Goal: Task Accomplishment & Management: Manage account settings

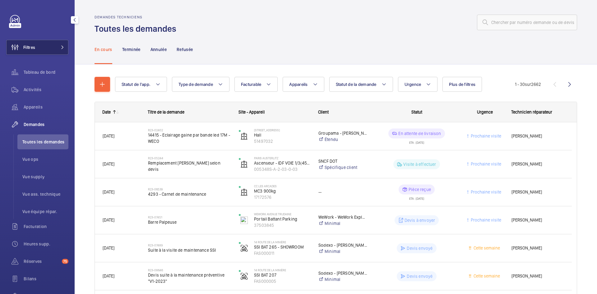
click at [53, 49] on button "Filtres" at bounding box center [37, 47] width 62 height 15
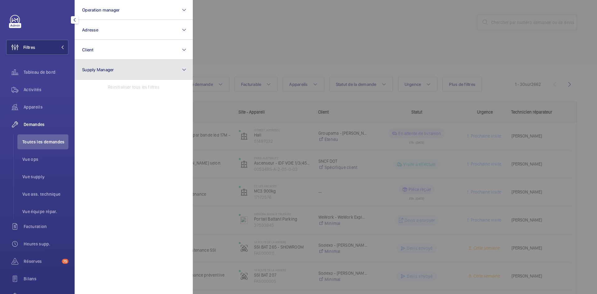
click at [104, 72] on button "Supply Manager" at bounding box center [134, 70] width 118 height 20
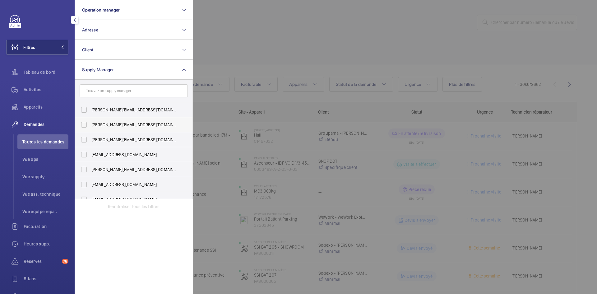
click at [83, 125] on label "diana@wemaintain.com" at bounding box center [129, 124] width 108 height 15
click at [83, 125] on input "diana@wemaintain.com" at bounding box center [84, 125] width 12 height 12
checkbox input "true"
click at [82, 152] on label "fayrouz@wemaintain.com" at bounding box center [129, 154] width 108 height 15
click at [82, 152] on input "fayrouz@wemaintain.com" at bounding box center [84, 154] width 12 height 12
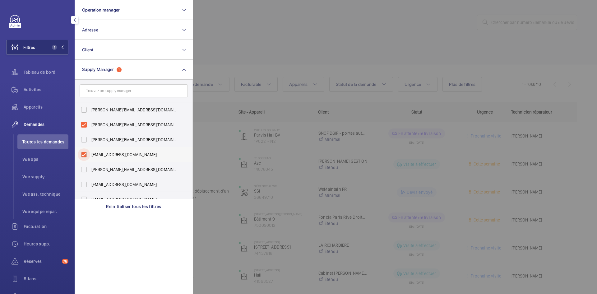
checkbox input "true"
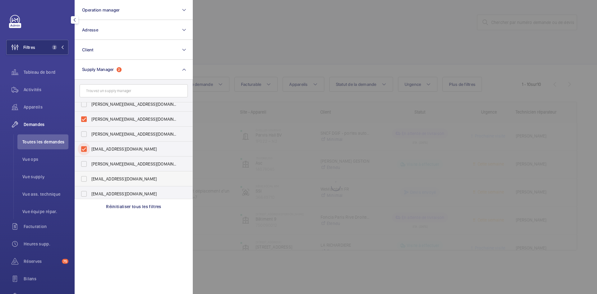
scroll to position [8, 0]
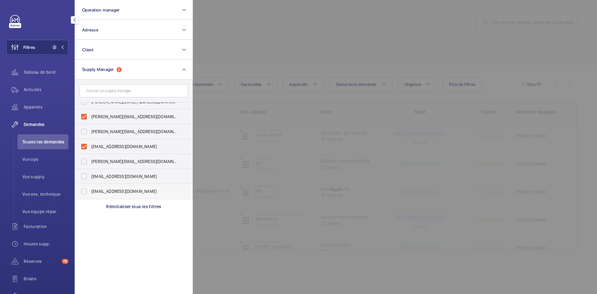
click at [83, 191] on label "[EMAIL_ADDRESS][DOMAIN_NAME]" at bounding box center [129, 191] width 108 height 15
click at [83, 191] on input "yanis.b@wemaintain.com" at bounding box center [84, 191] width 12 height 12
checkbox input "true"
click at [43, 176] on span "Vue supply" at bounding box center [45, 177] width 46 height 6
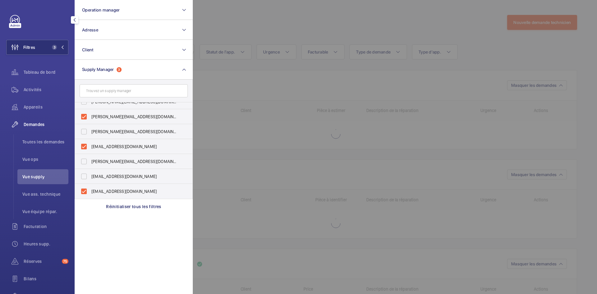
click at [259, 27] on div at bounding box center [491, 147] width 597 height 294
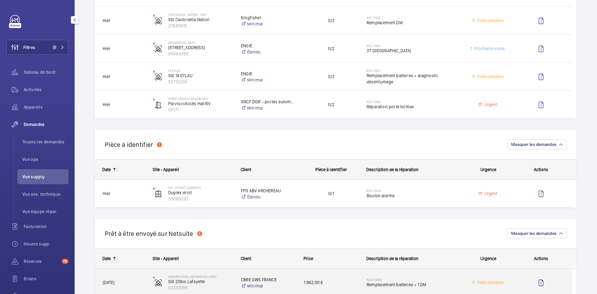
scroll to position [373, 0]
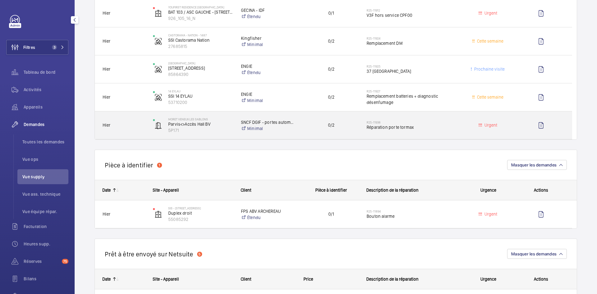
click at [145, 126] on div "MORET VENEUX LES SABLONS Parvis<>Accès Hall BV 5P171" at bounding box center [189, 125] width 88 height 28
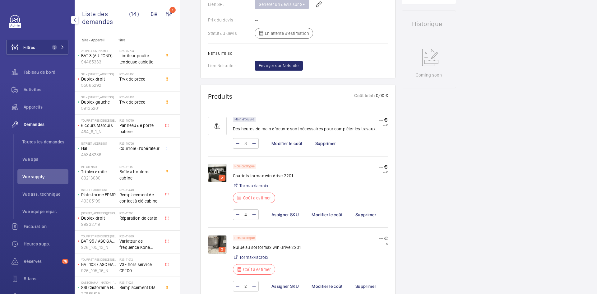
scroll to position [311, 0]
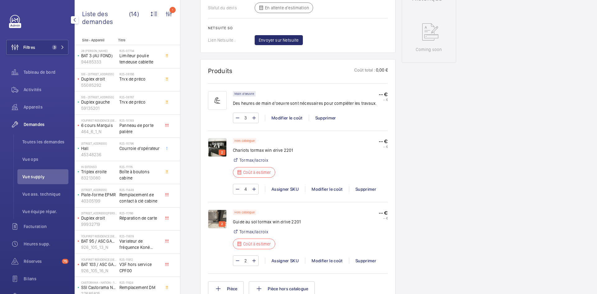
click at [214, 145] on img at bounding box center [217, 147] width 19 height 19
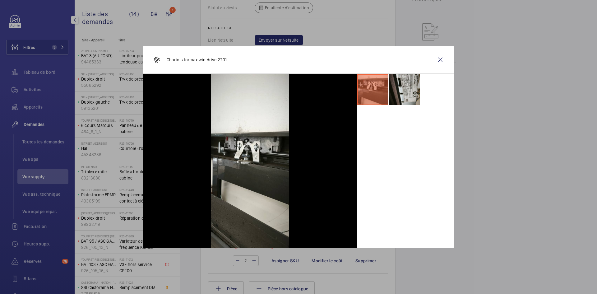
click at [411, 89] on li at bounding box center [404, 89] width 31 height 31
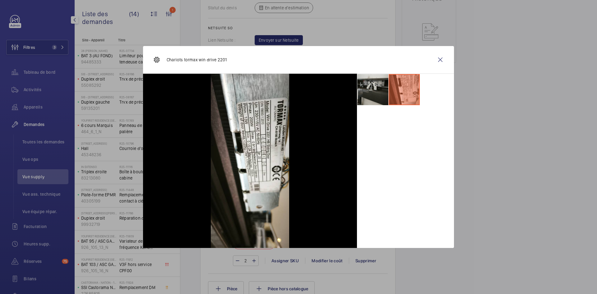
click at [376, 90] on li at bounding box center [373, 89] width 31 height 31
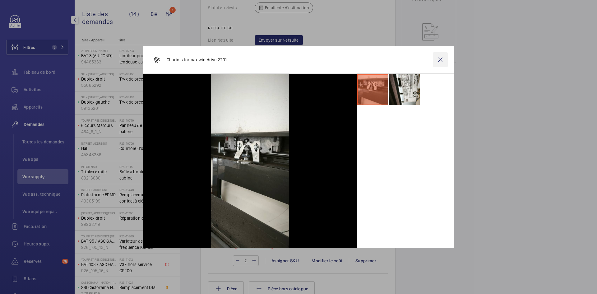
click at [441, 60] on wm-front-icon-button at bounding box center [440, 59] width 15 height 15
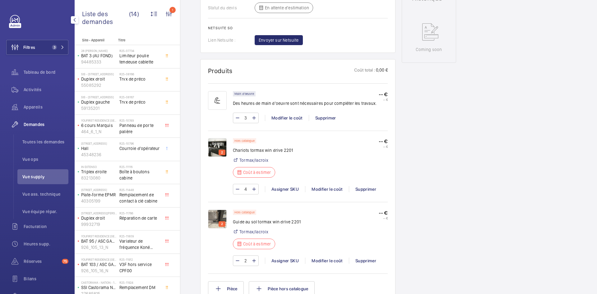
click at [216, 213] on img at bounding box center [217, 219] width 19 height 19
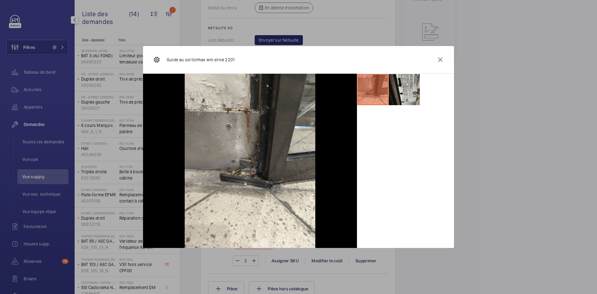
click at [411, 95] on li at bounding box center [404, 89] width 31 height 31
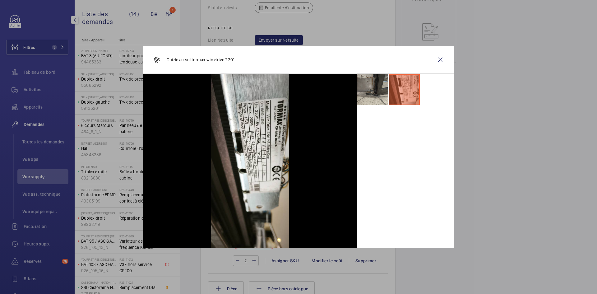
click at [376, 95] on li at bounding box center [373, 89] width 31 height 31
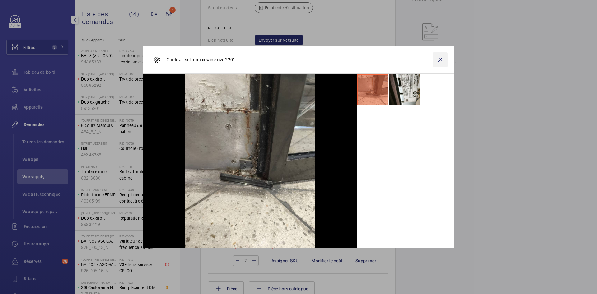
click at [442, 59] on wm-front-icon-button at bounding box center [440, 59] width 15 height 15
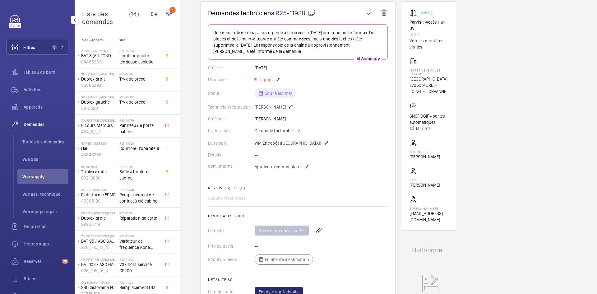
scroll to position [0, 0]
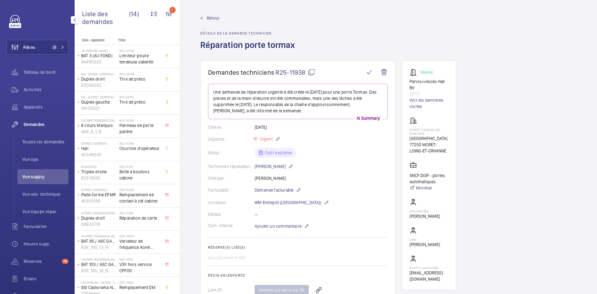
click at [211, 18] on span "Retour" at bounding box center [213, 18] width 13 height 6
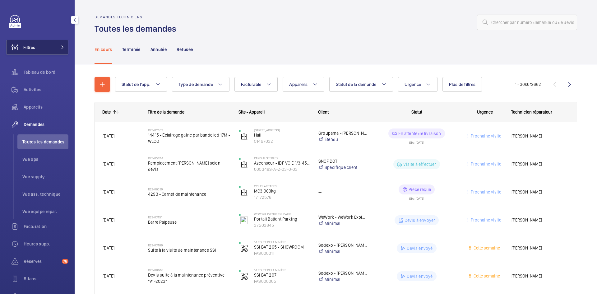
click at [47, 49] on button "Filtres" at bounding box center [37, 47] width 62 height 15
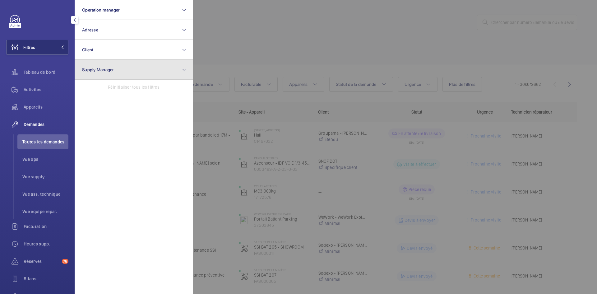
click at [101, 69] on span "Supply Manager" at bounding box center [98, 69] width 32 height 5
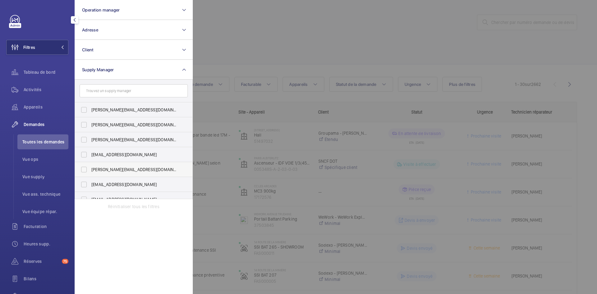
click at [87, 171] on label "[PERSON_NAME][EMAIL_ADDRESS][DOMAIN_NAME]" at bounding box center [129, 169] width 108 height 15
click at [87, 171] on input "[PERSON_NAME][EMAIL_ADDRESS][DOMAIN_NAME]" at bounding box center [84, 169] width 12 height 12
checkbox input "true"
click at [244, 38] on div at bounding box center [491, 147] width 597 height 294
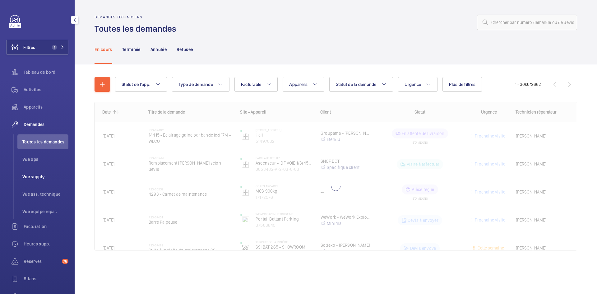
click at [33, 174] on span "Vue supply" at bounding box center [45, 177] width 46 height 6
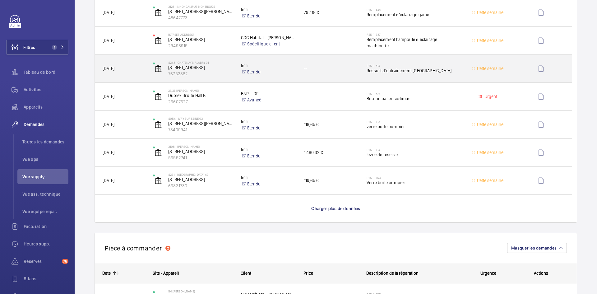
scroll to position [1276, 0]
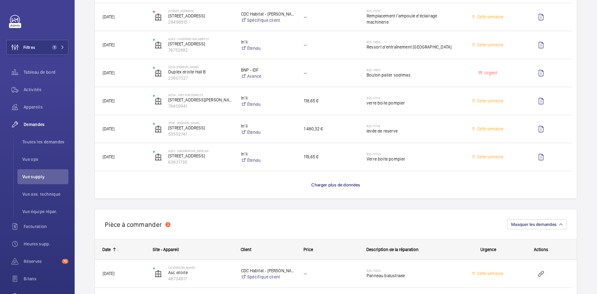
click at [278, 183] on wm-front-load-more-cell "Charger plus de données" at bounding box center [336, 184] width 482 height 27
click at [284, 188] on wm-front-load-more-cell "Charger plus de données" at bounding box center [336, 184] width 482 height 27
click at [334, 185] on span "Charger plus de données" at bounding box center [336, 184] width 49 height 5
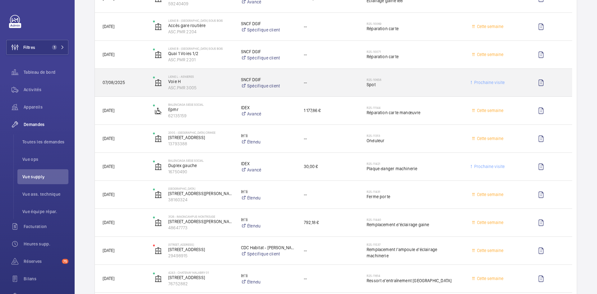
scroll to position [996, 0]
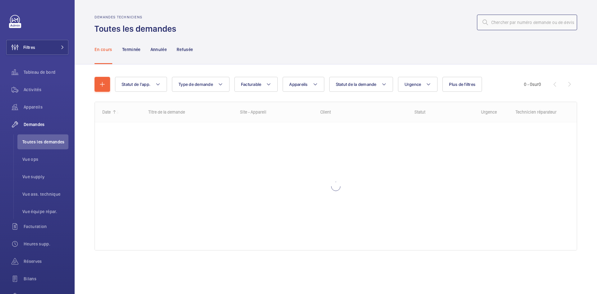
click at [529, 25] on input "text" at bounding box center [527, 23] width 100 height 16
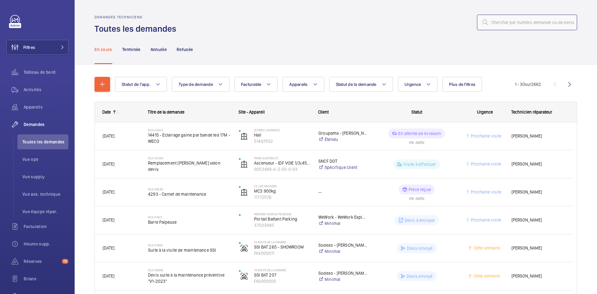
paste input "R25-11482"
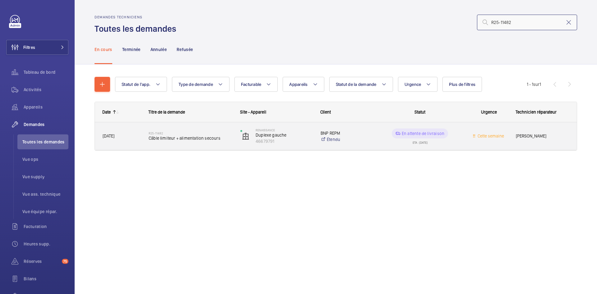
type input "R25-11482"
click at [135, 140] on div "[DATE]" at bounding box center [117, 136] width 45 height 20
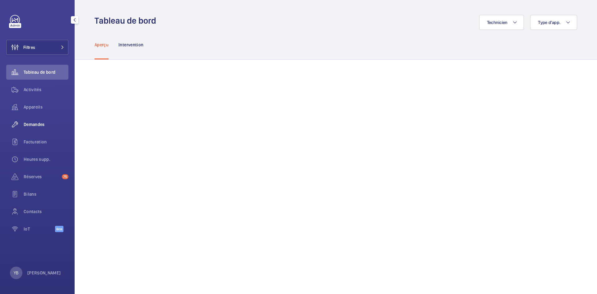
click at [41, 126] on span "Demandes" at bounding box center [46, 124] width 45 height 6
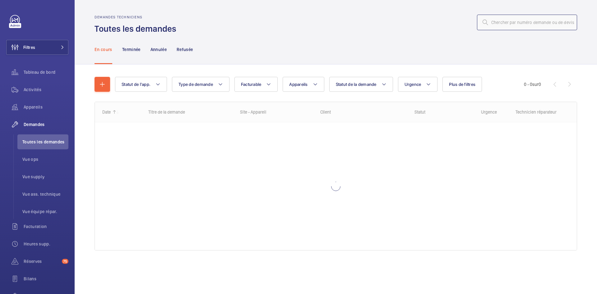
click at [509, 22] on input "text" at bounding box center [527, 23] width 100 height 16
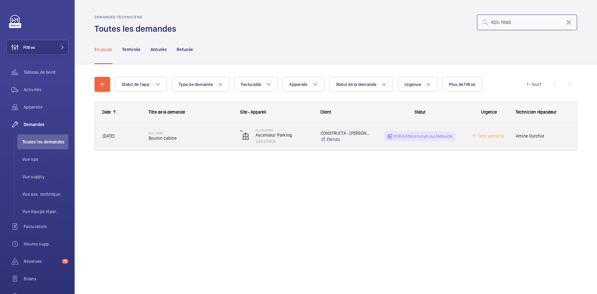
type input "R25-11560"
click at [137, 137] on span "[DATE]" at bounding box center [122, 136] width 38 height 7
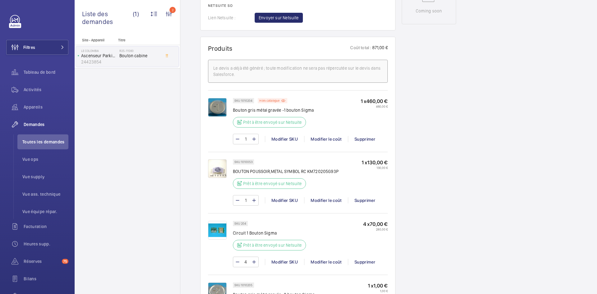
scroll to position [342, 0]
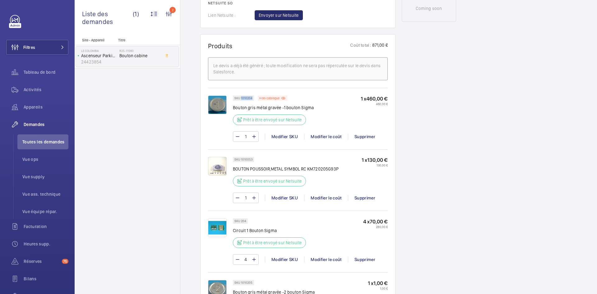
drag, startPoint x: 253, startPoint y: 110, endPoint x: 241, endPoint y: 111, distance: 11.2
click at [241, 101] on div "SKU 1010204" at bounding box center [243, 98] width 21 height 5
copy p "1010204"
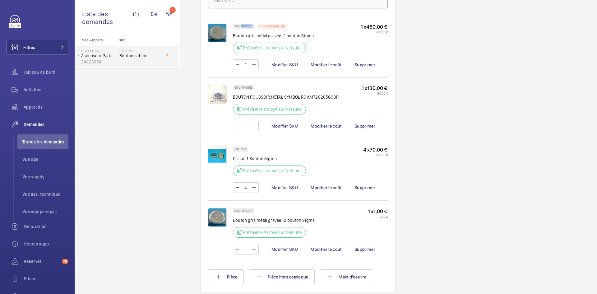
scroll to position [436, 0]
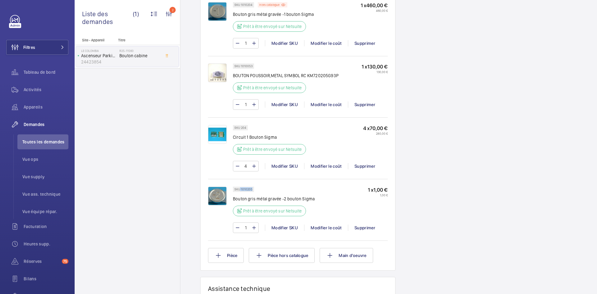
drag, startPoint x: 252, startPoint y: 201, endPoint x: 240, endPoint y: 202, distance: 11.8
click at [240, 190] on p "SKU 1010205" at bounding box center [244, 189] width 18 height 2
copy p "1010205"
drag, startPoint x: 251, startPoint y: 79, endPoint x: 241, endPoint y: 80, distance: 10.0
click at [241, 67] on p "SKU 1010053" at bounding box center [244, 66] width 18 height 2
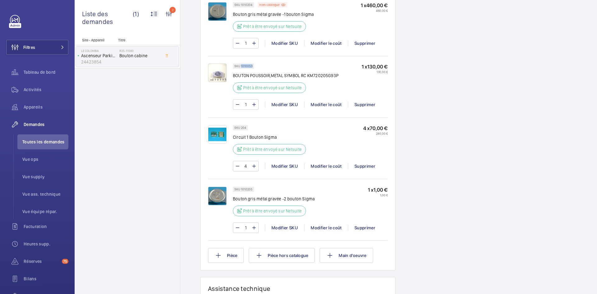
drag, startPoint x: 252, startPoint y: 78, endPoint x: 241, endPoint y: 78, distance: 11.2
click at [241, 67] on p "SKU 1010053" at bounding box center [244, 66] width 18 height 2
copy p "1010053"
drag, startPoint x: 248, startPoint y: 139, endPoint x: 241, endPoint y: 140, distance: 7.2
click at [241, 130] on div "SKU 204" at bounding box center [240, 127] width 15 height 5
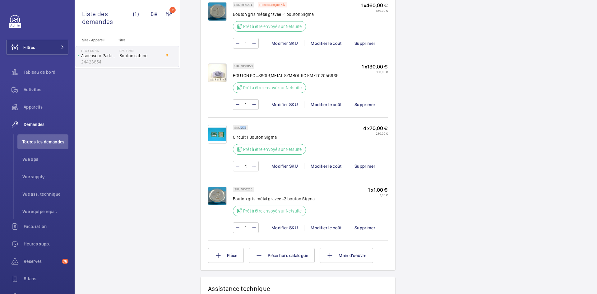
copy p "204"
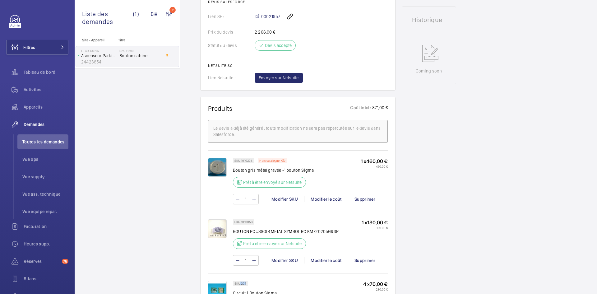
scroll to position [280, 0]
click at [295, 81] on span "Envoyer sur Netsuite" at bounding box center [279, 77] width 40 height 6
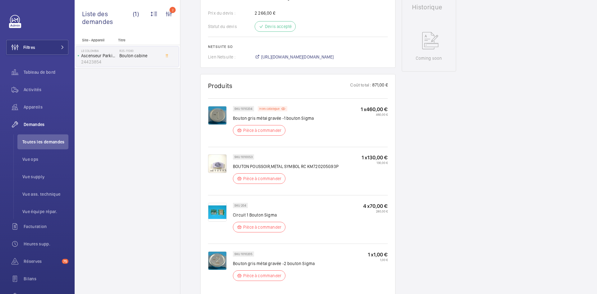
scroll to position [299, 0]
click at [334, 60] on span "https://6461500.app.netsuite.com/app/accounting/transactions/salesord.nl?id=299…" at bounding box center [297, 57] width 73 height 6
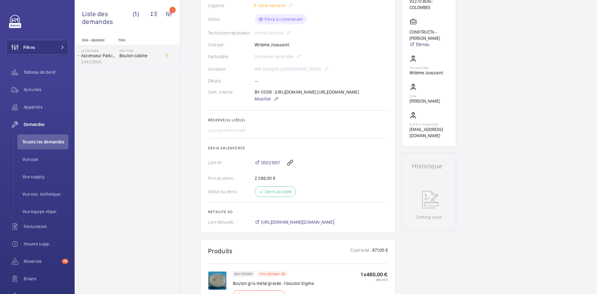
scroll to position [81, 0]
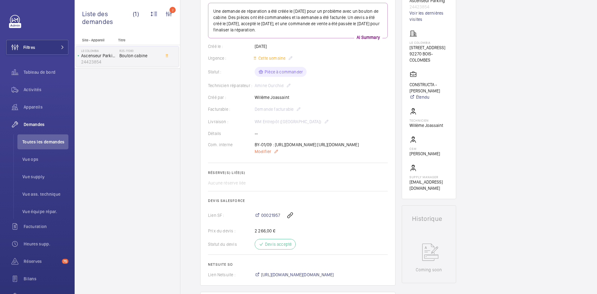
click at [263, 155] on span "Modifier" at bounding box center [263, 151] width 16 height 6
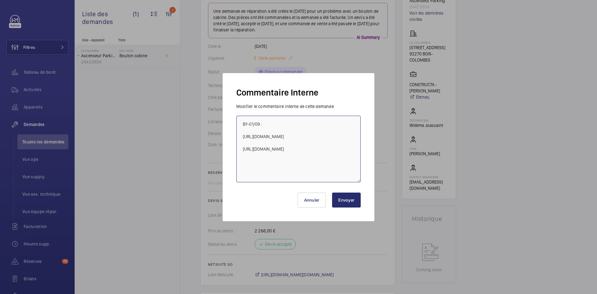
click at [242, 120] on textarea "BY-01/09 : https://my.sodimas.com/fr/touche-grise-metal-gravee-2-bouton-sigma h…" at bounding box center [299, 149] width 124 height 67
paste textarea "BY-09/09 commande effectuer chez le fournisseur Prokodis via l'email livraison …"
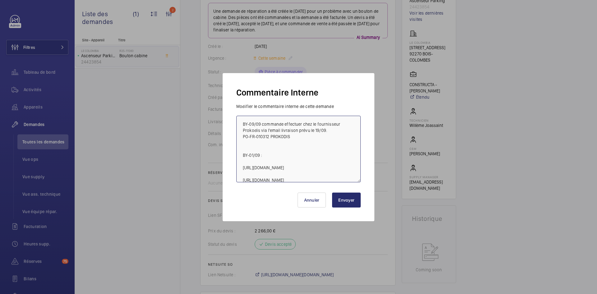
type textarea "BY-09/09 commande effectuer chez le fournisseur Prokodis via l'email livraison …"
click at [350, 199] on button "Envoyer" at bounding box center [346, 200] width 29 height 15
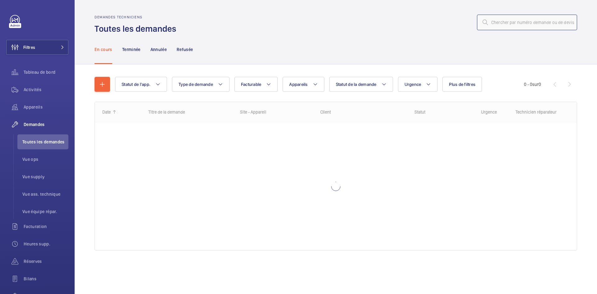
click at [511, 23] on input "text" at bounding box center [527, 23] width 100 height 16
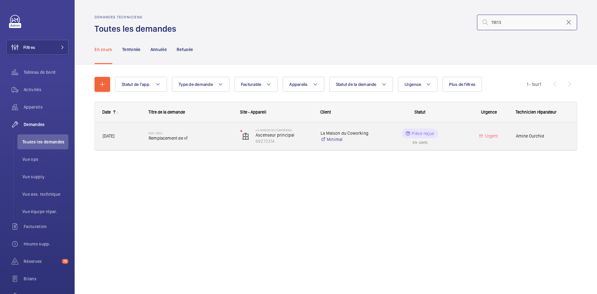
type input "11613"
click at [129, 138] on span "[DATE]" at bounding box center [122, 136] width 38 height 7
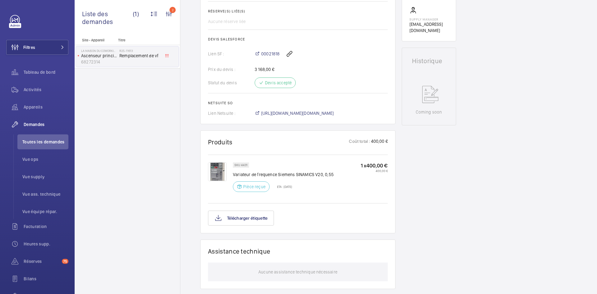
scroll to position [249, 0]
click at [216, 172] on img at bounding box center [217, 171] width 19 height 19
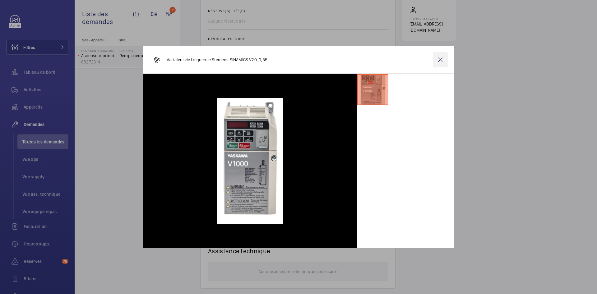
click at [440, 59] on wm-front-icon-button at bounding box center [440, 59] width 15 height 15
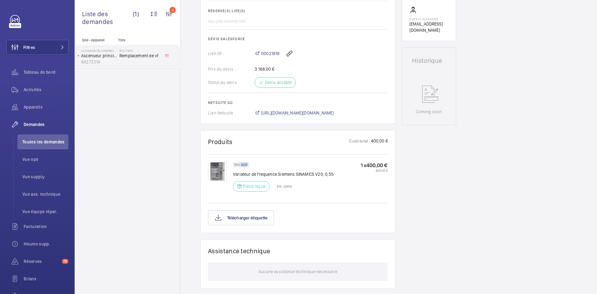
drag, startPoint x: 248, startPoint y: 164, endPoint x: 241, endPoint y: 165, distance: 7.3
click at [241, 165] on div "SKU 4431" at bounding box center [241, 164] width 16 height 5
copy p "4431"
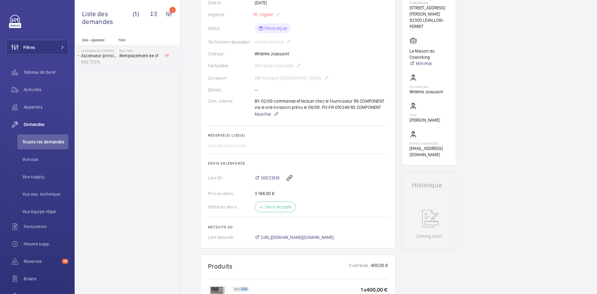
scroll to position [62, 0]
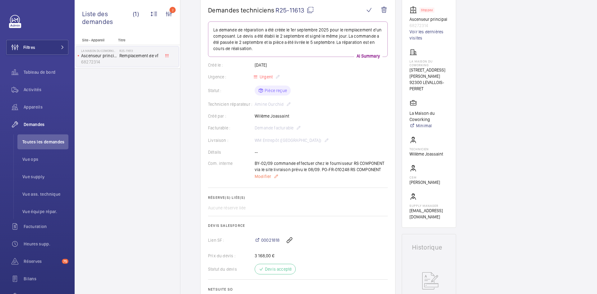
click at [265, 178] on span "Modifier" at bounding box center [263, 176] width 16 height 6
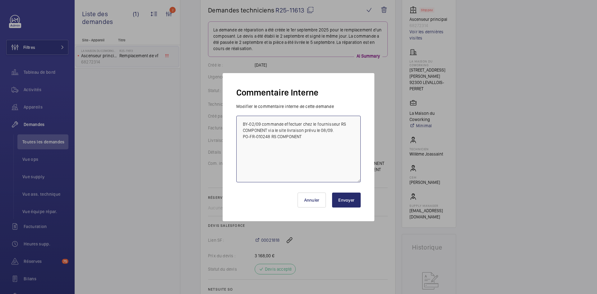
click at [241, 119] on textarea "BY-02/09 commande effectuer chez le fournisseur RS COMPONENT via le site livrai…" at bounding box center [299, 149] width 124 height 67
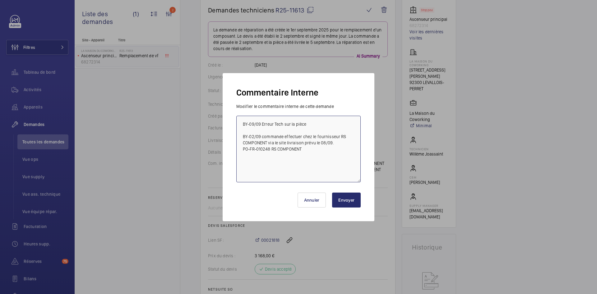
type textarea "BY-09/09 Erreur Tech sur la pièce BY-02/09 commande effectuer chez le fournisse…"
click at [353, 200] on button "Envoyer" at bounding box center [346, 200] width 29 height 15
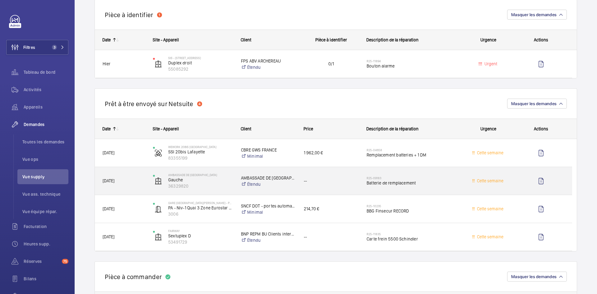
scroll to position [529, 0]
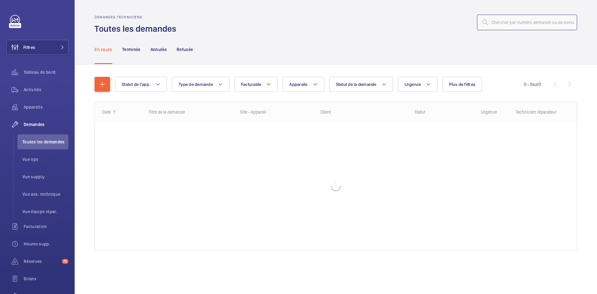
click at [496, 24] on input "text" at bounding box center [527, 23] width 100 height 16
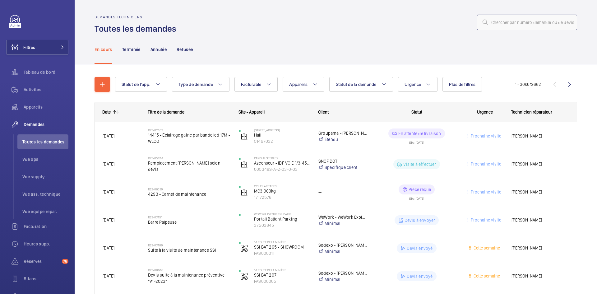
paste input "R25-11587"
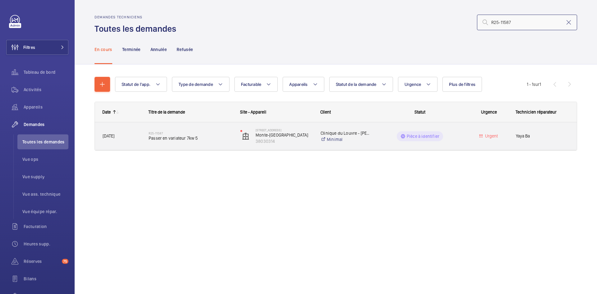
type input "R25-11587"
click at [138, 132] on div "[DATE]" at bounding box center [117, 136] width 45 height 20
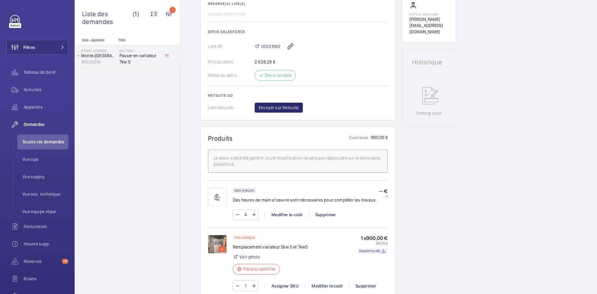
scroll to position [311, 0]
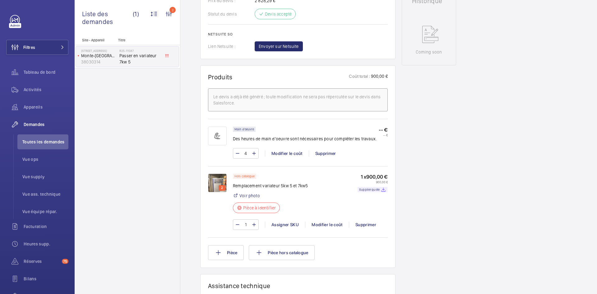
click at [218, 181] on img at bounding box center [217, 183] width 19 height 19
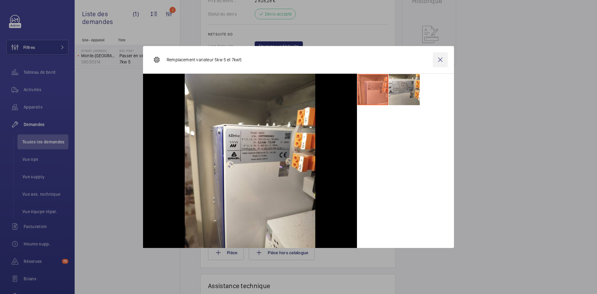
click at [439, 60] on wm-front-icon-button at bounding box center [440, 59] width 15 height 15
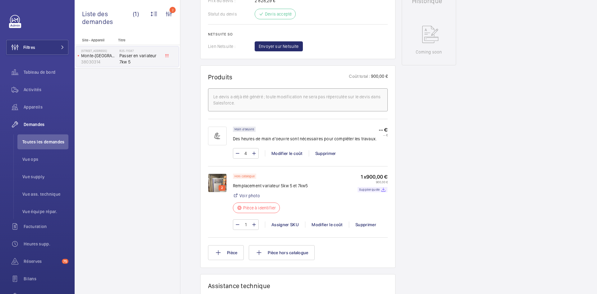
click at [220, 181] on img at bounding box center [217, 183] width 19 height 19
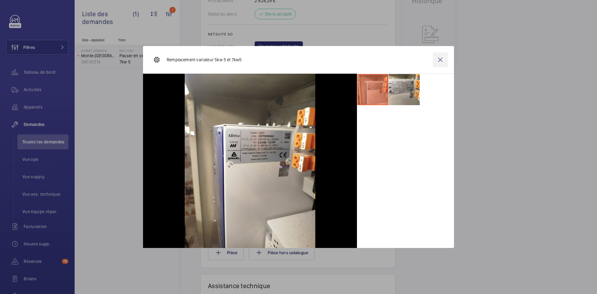
click at [443, 58] on wm-front-icon-button at bounding box center [440, 59] width 15 height 15
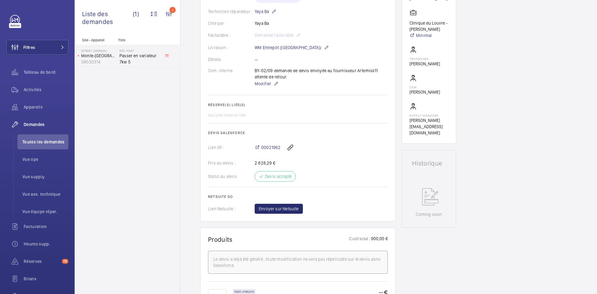
scroll to position [62, 0]
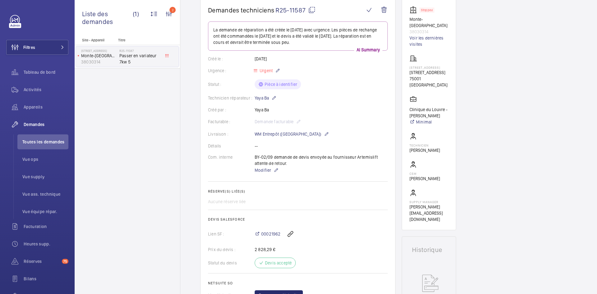
click at [315, 7] on mat-icon at bounding box center [311, 9] width 7 height 7
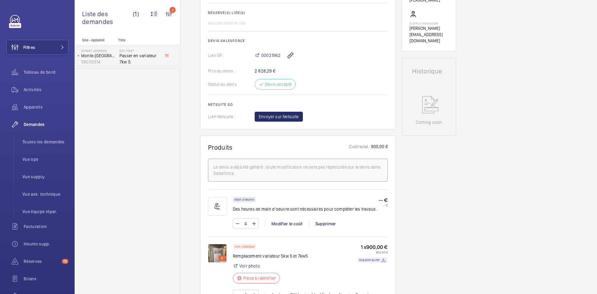
scroll to position [280, 0]
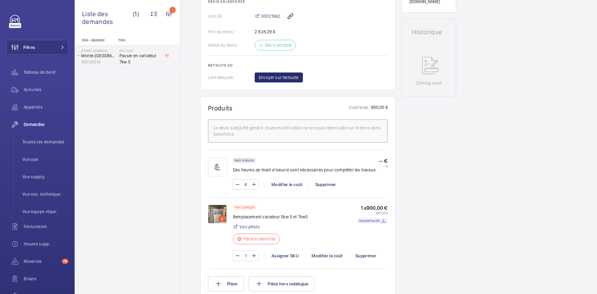
click at [217, 212] on img at bounding box center [217, 214] width 19 height 19
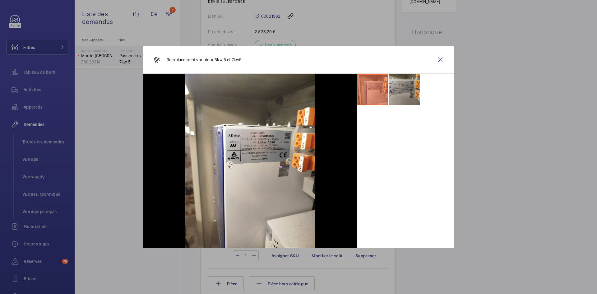
click at [410, 90] on li at bounding box center [404, 89] width 31 height 31
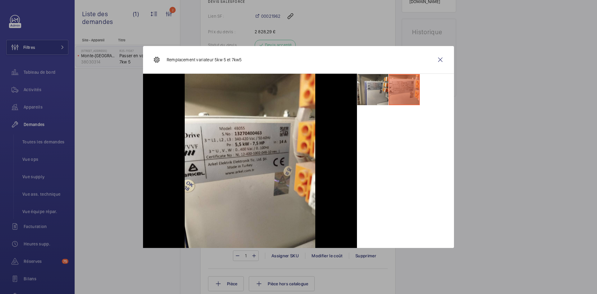
click at [372, 88] on li at bounding box center [373, 89] width 31 height 31
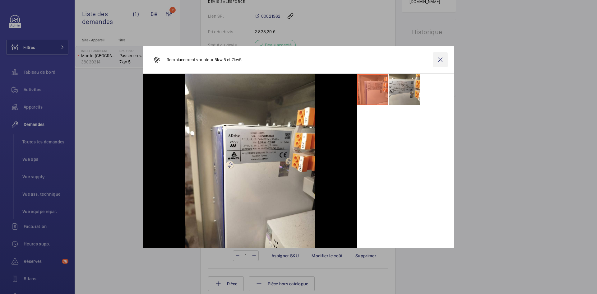
click at [441, 59] on wm-front-icon-button at bounding box center [440, 59] width 15 height 15
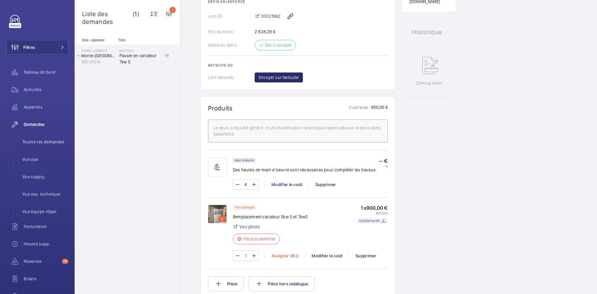
click at [287, 255] on div "Assigner SKU" at bounding box center [285, 256] width 40 height 6
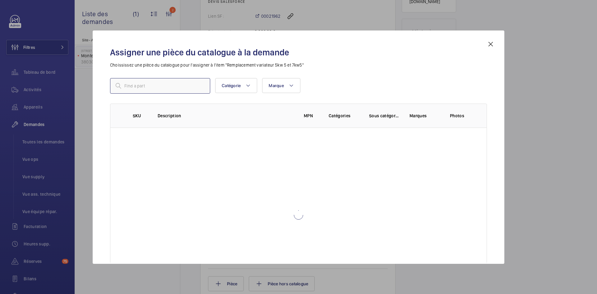
click at [149, 87] on input "text" at bounding box center [160, 86] width 100 height 16
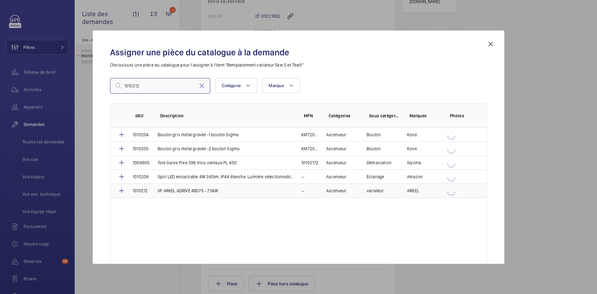
type input "1010212"
click at [153, 191] on td "VF ARKEL ADRIVE 4B075 - 7.5kW" at bounding box center [222, 191] width 144 height 14
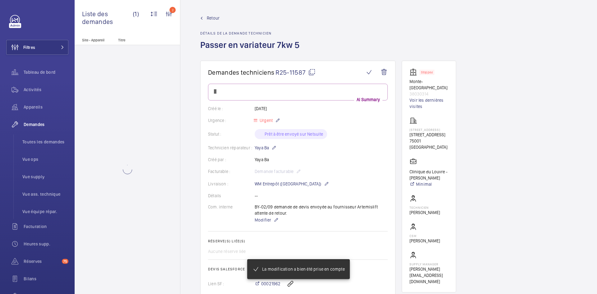
scroll to position [280, 0]
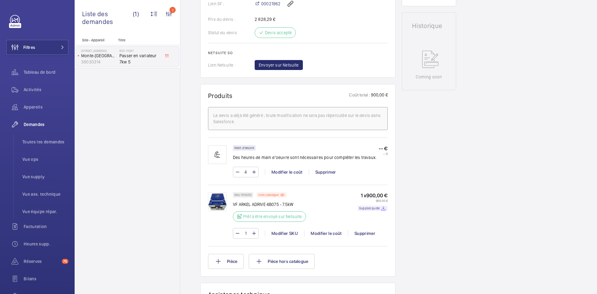
scroll to position [293, 0]
click at [212, 194] on img at bounding box center [217, 201] width 19 height 19
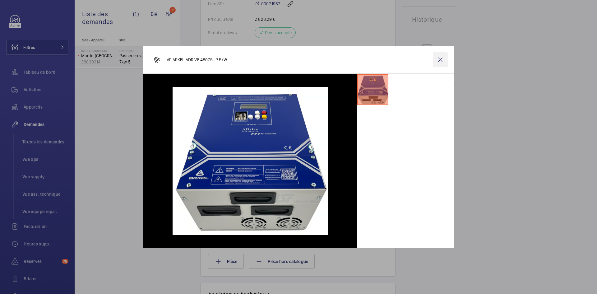
click at [441, 58] on wm-front-icon-button at bounding box center [440, 59] width 15 height 15
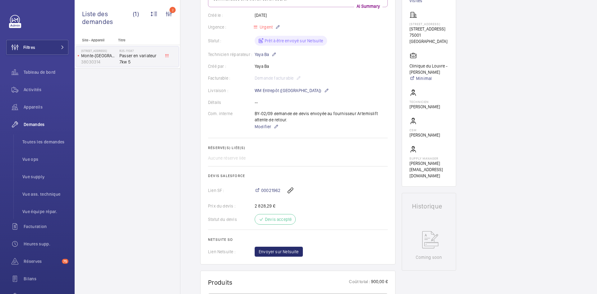
scroll to position [199, 0]
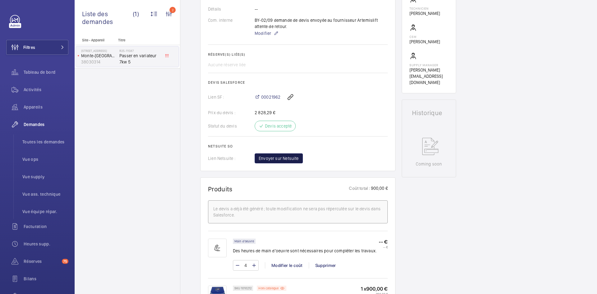
click at [292, 159] on span "Envoyer sur Netsuite" at bounding box center [279, 158] width 40 height 6
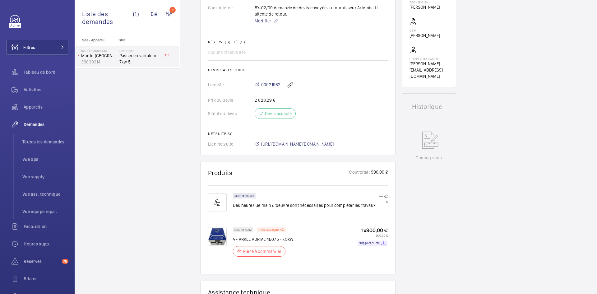
scroll to position [212, 0]
click at [334, 144] on span "https://6461500.app.netsuite.com/app/accounting/transactions/salesord.nl?id=299…" at bounding box center [297, 144] width 73 height 6
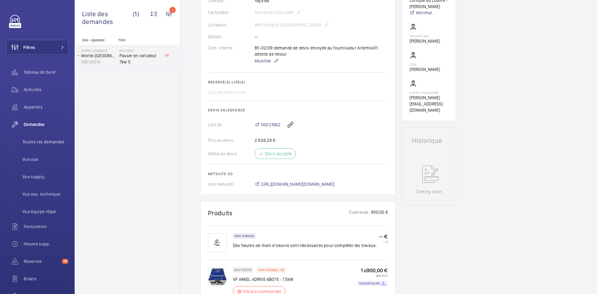
scroll to position [118, 0]
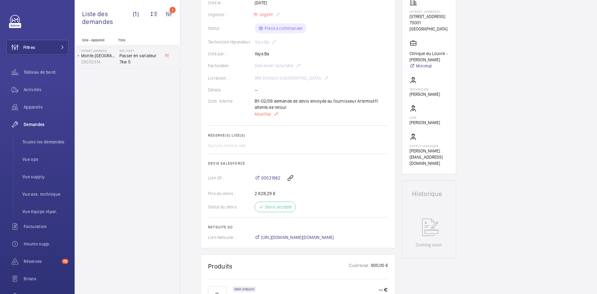
click at [258, 115] on span "Modifier" at bounding box center [263, 114] width 16 height 6
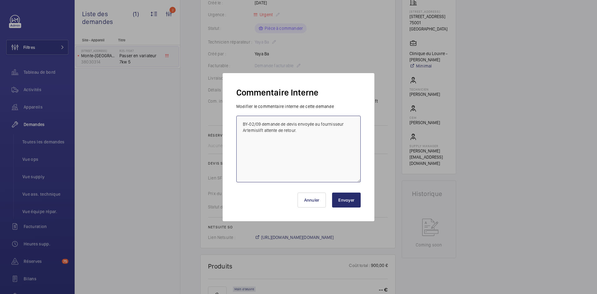
click at [245, 122] on textarea "BY-02/09 demande de devis envoyée au fournisseur Artemislift attente de retour." at bounding box center [299, 149] width 124 height 67
click at [242, 122] on textarea "BY-02/09 demande de devis envoyée au fournisseur Artemislift attente de retour." at bounding box center [299, 149] width 124 height 67
paste textarea "BY-09/09 commande effectuer chez le fournisseur ARTEMIS via l'email livraison p…"
type textarea "BY-09/09 commande effectuer chez le fournisseur ARTEMIS via l'email livraison p…"
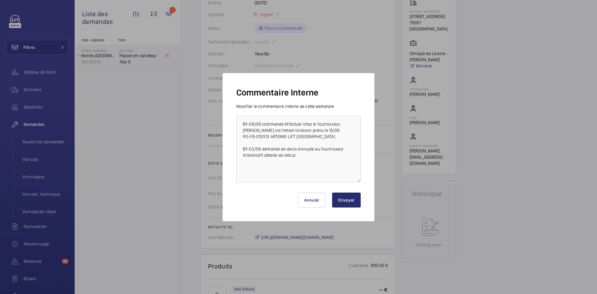
click at [352, 201] on button "Envoyer" at bounding box center [346, 200] width 29 height 15
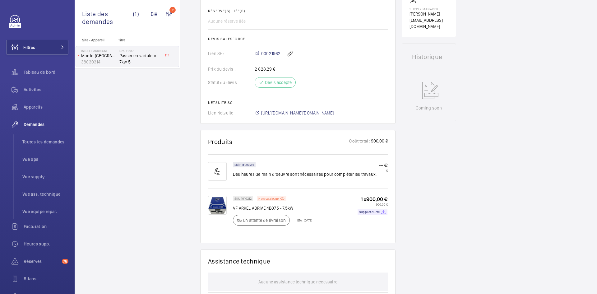
scroll to position [255, 0]
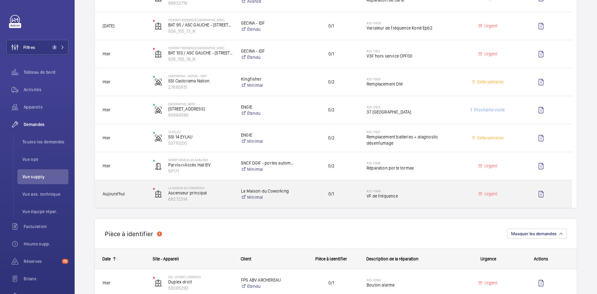
scroll to position [342, 0]
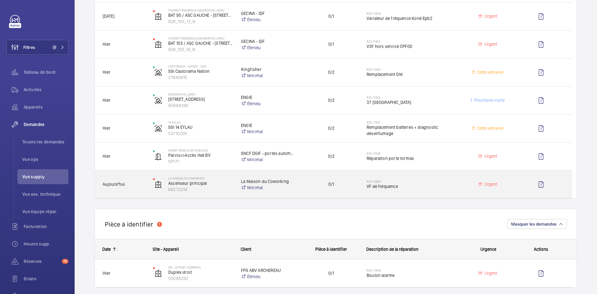
click at [139, 185] on span "Aujourd'hui" at bounding box center [124, 184] width 42 height 7
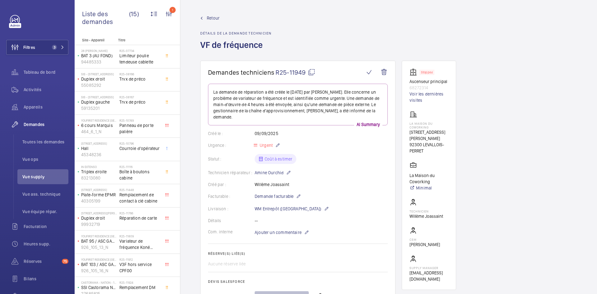
click at [311, 73] on mat-icon at bounding box center [311, 71] width 7 height 7
click at [292, 235] on span "Ajouter un commentaire" at bounding box center [278, 232] width 47 height 6
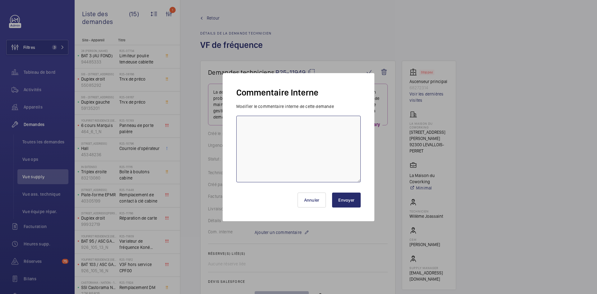
click at [247, 125] on textarea at bounding box center [299, 149] width 124 height 67
type textarea "BY-09/09 demande de devis envoyée au fournisseur Artimis attente de retour."
click at [351, 202] on button "Envoyer" at bounding box center [346, 200] width 29 height 15
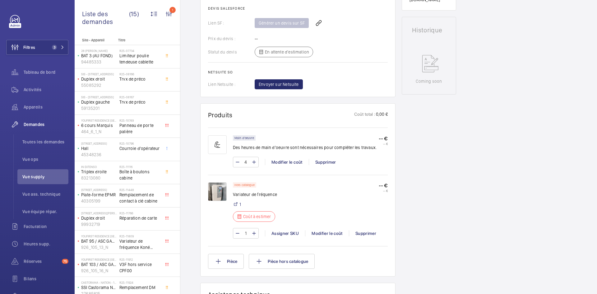
scroll to position [280, 0]
click at [226, 190] on img at bounding box center [217, 191] width 19 height 19
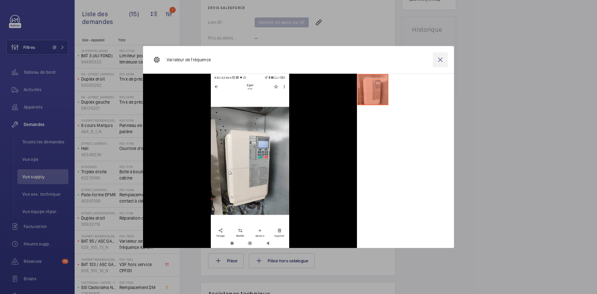
click at [440, 62] on wm-front-icon-button at bounding box center [440, 59] width 15 height 15
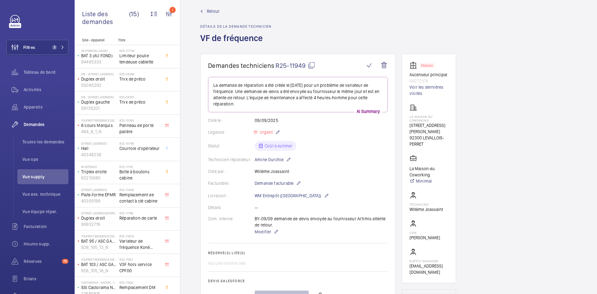
scroll to position [0, 0]
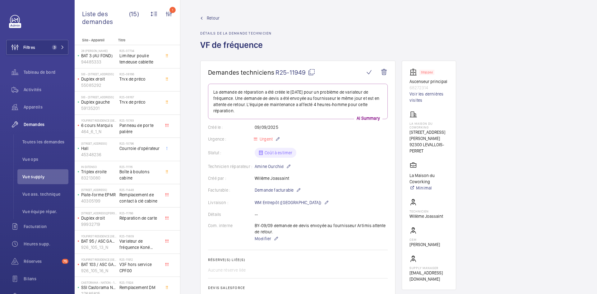
click at [215, 19] on span "Retour" at bounding box center [213, 18] width 13 height 6
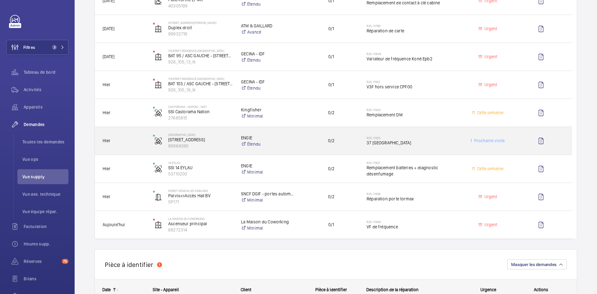
scroll to position [373, 0]
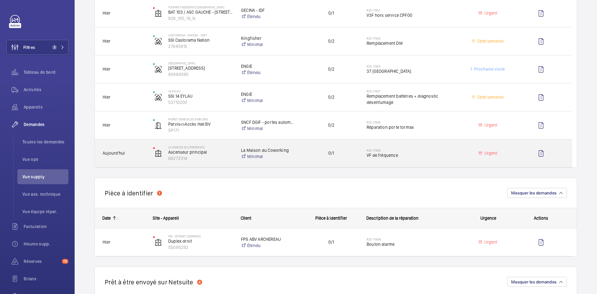
click at [146, 146] on div "La Maison du Coworking Ascenseur principal 68272314" at bounding box center [189, 154] width 87 height 26
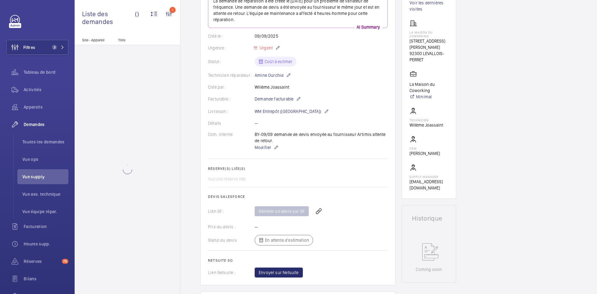
scroll to position [93, 0]
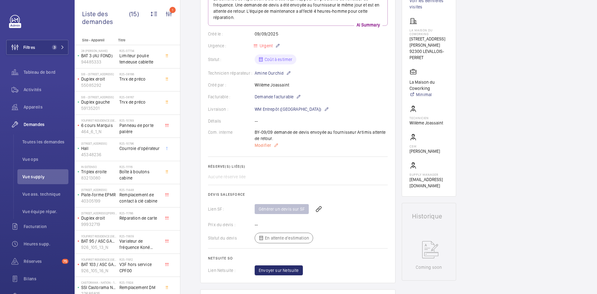
click at [263, 146] on span "Modifier" at bounding box center [263, 145] width 16 height 6
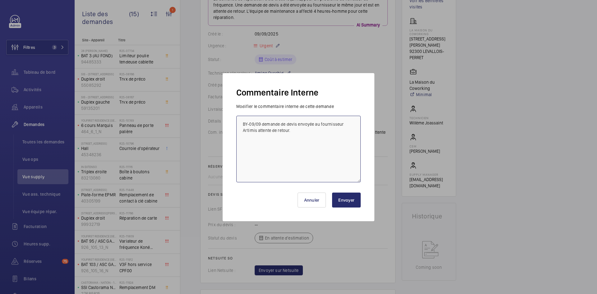
click at [257, 130] on textarea "BY-09/09 demande de devis envoyée au fournisseur Artimis attente de retour." at bounding box center [299, 149] width 124 height 67
type textarea "BY-09/09 demande de devis envoyée au fournisseur Artimis & Nova attente de reto…"
click at [355, 202] on button "Envoyer" at bounding box center [346, 200] width 29 height 15
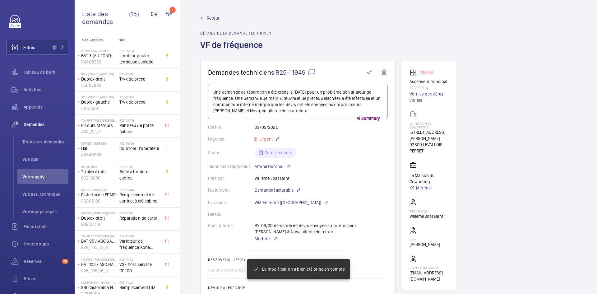
click at [214, 16] on span "Retour" at bounding box center [213, 18] width 13 height 6
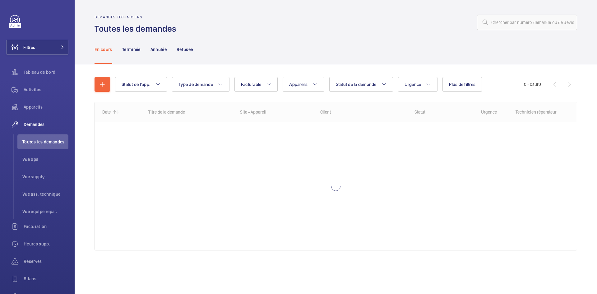
click at [532, 23] on input "text" at bounding box center [527, 23] width 100 height 16
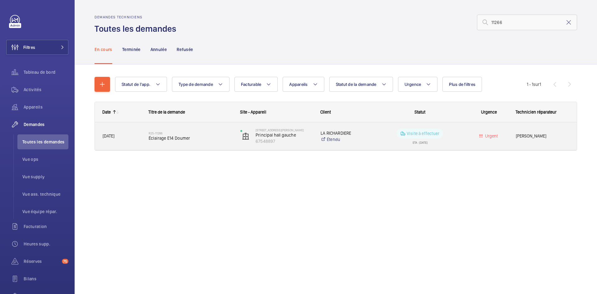
type input "11266"
click at [128, 136] on span "[DATE]" at bounding box center [122, 136] width 38 height 7
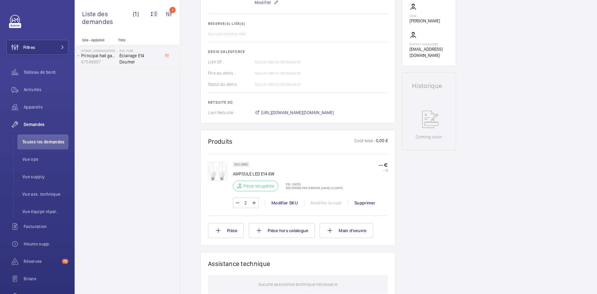
scroll to position [230, 0]
click at [315, 111] on span "[URL][DOMAIN_NAME][DOMAIN_NAME]" at bounding box center [297, 112] width 73 height 6
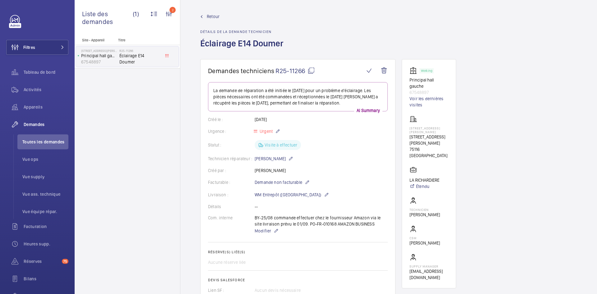
scroll to position [0, 0]
click at [214, 18] on span "Retour" at bounding box center [213, 18] width 13 height 6
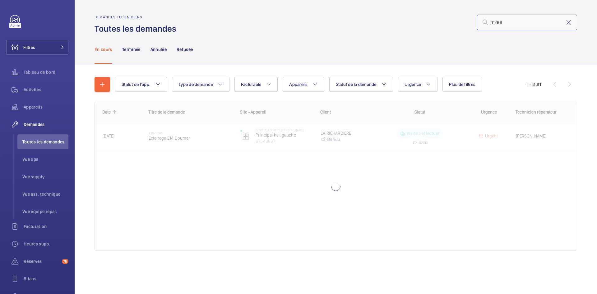
click at [534, 21] on input "11266" at bounding box center [527, 23] width 100 height 16
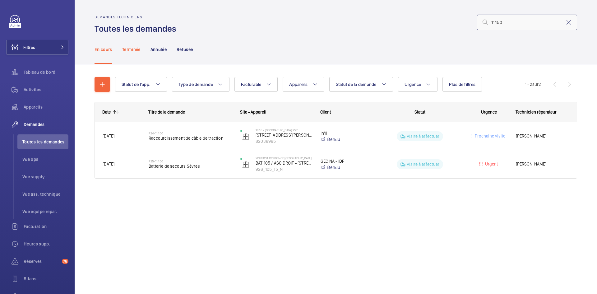
type input "11450"
click at [131, 48] on p "Terminée" at bounding box center [131, 49] width 18 height 6
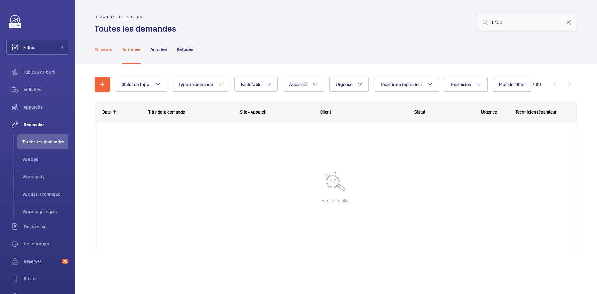
click at [99, 48] on p "En cours" at bounding box center [104, 49] width 18 height 6
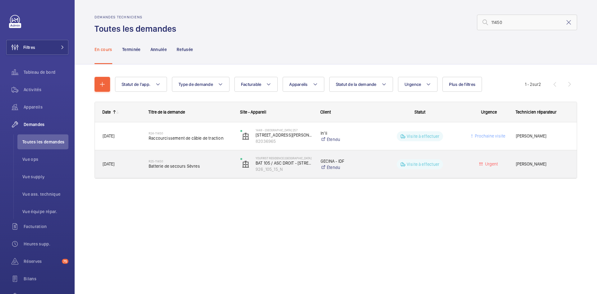
click at [126, 162] on span "[DATE]" at bounding box center [122, 164] width 38 height 7
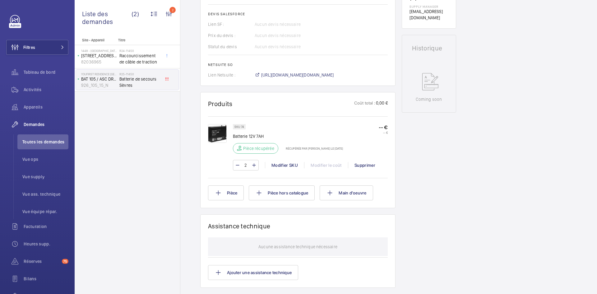
scroll to position [255, 0]
click at [334, 75] on span "[URL][DOMAIN_NAME][DOMAIN_NAME]" at bounding box center [297, 75] width 73 height 6
click at [318, 75] on span "[URL][DOMAIN_NAME][DOMAIN_NAME]" at bounding box center [297, 75] width 73 height 6
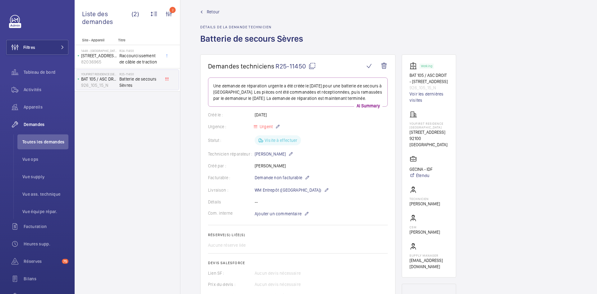
scroll to position [0, 0]
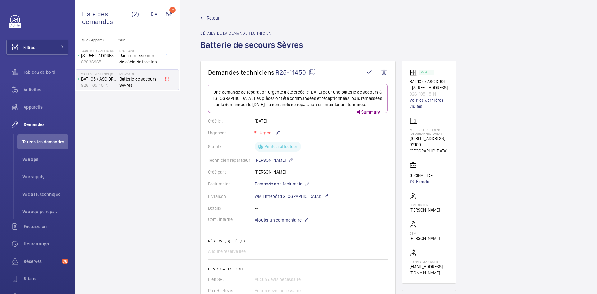
click at [207, 16] on span "Retour" at bounding box center [213, 18] width 13 height 6
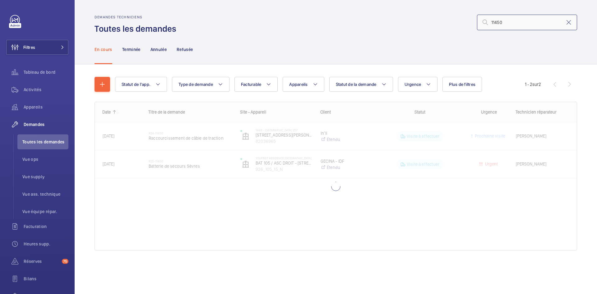
click at [537, 21] on input "11450" at bounding box center [527, 23] width 100 height 16
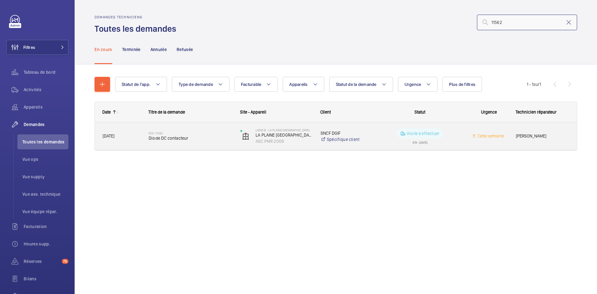
type input "11562"
click at [131, 139] on span "01/09/2025" at bounding box center [122, 136] width 38 height 7
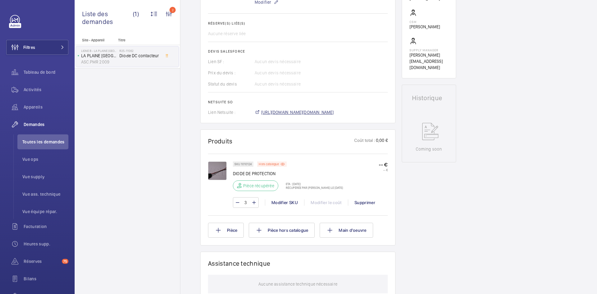
scroll to position [243, 0]
click at [334, 112] on span "https://6461500.app.netsuite.com/app/accounting/transactions/salesord.nl?id=296…" at bounding box center [297, 112] width 73 height 6
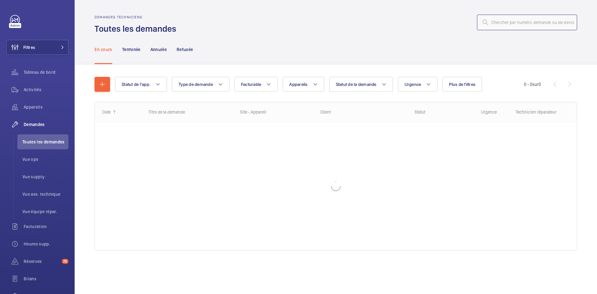
click at [504, 20] on input "text" at bounding box center [527, 23] width 100 height 16
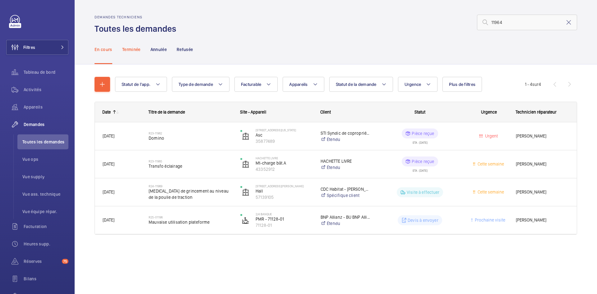
click at [138, 49] on p "Terminée" at bounding box center [131, 49] width 18 height 6
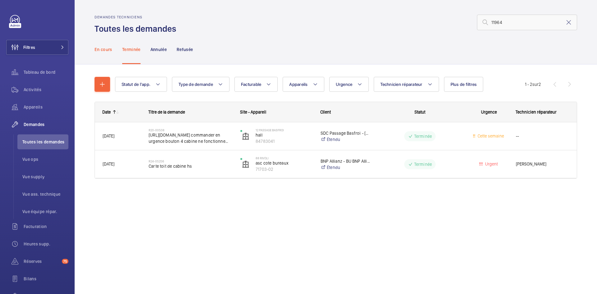
click at [108, 50] on p "En cours" at bounding box center [104, 49] width 18 height 6
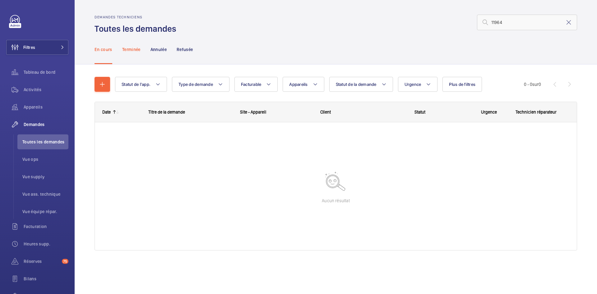
click at [133, 50] on p "Terminée" at bounding box center [131, 49] width 18 height 6
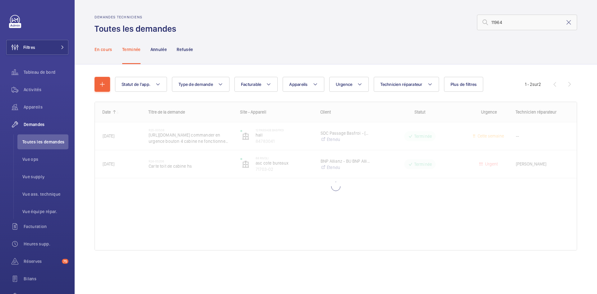
click at [110, 49] on p "En cours" at bounding box center [104, 49] width 18 height 6
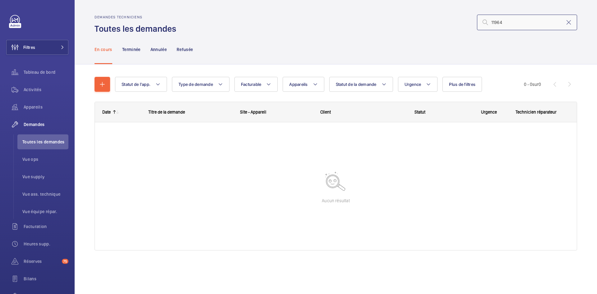
click at [499, 21] on input "11964" at bounding box center [527, 23] width 100 height 16
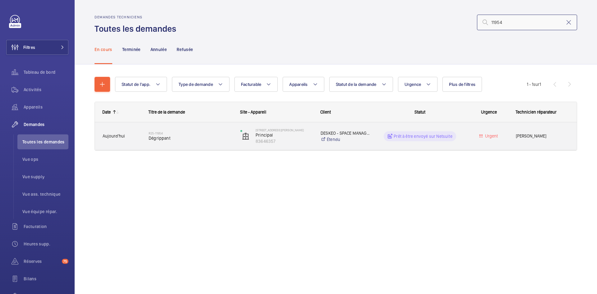
type input "11954"
click at [140, 138] on span "Aujourd'hui" at bounding box center [122, 136] width 38 height 7
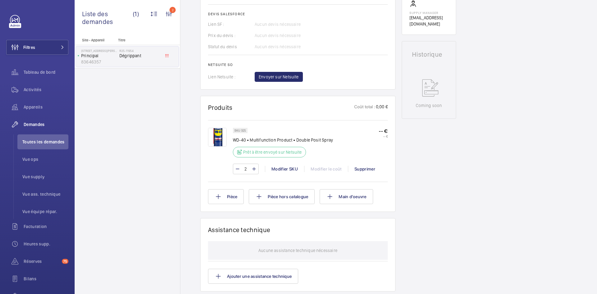
scroll to position [199, 0]
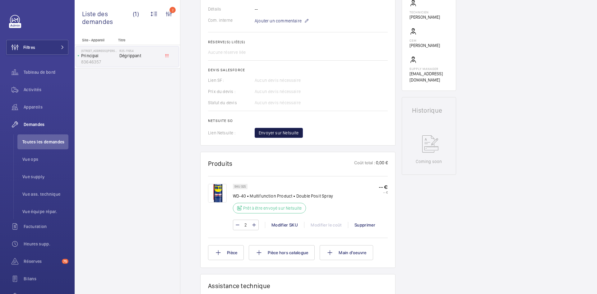
click at [299, 135] on button "Envoyer sur Netsuite" at bounding box center [279, 133] width 48 height 10
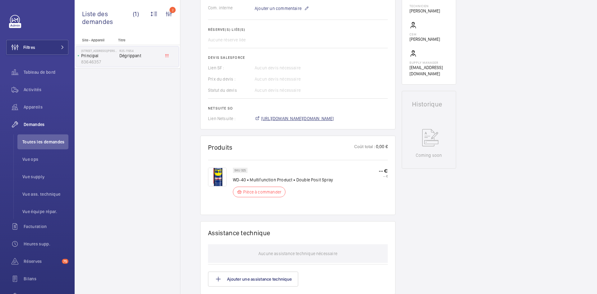
scroll to position [212, 0]
click at [306, 118] on span "[URL][DOMAIN_NAME][DOMAIN_NAME]" at bounding box center [297, 118] width 73 height 6
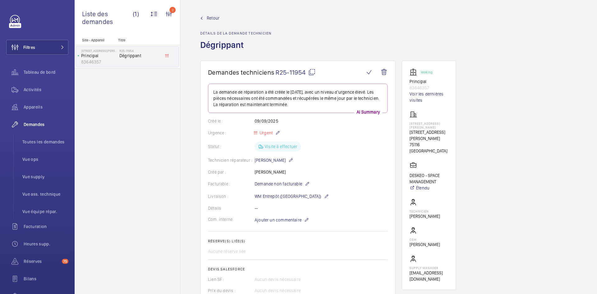
click at [214, 18] on span "Retour" at bounding box center [213, 18] width 13 height 6
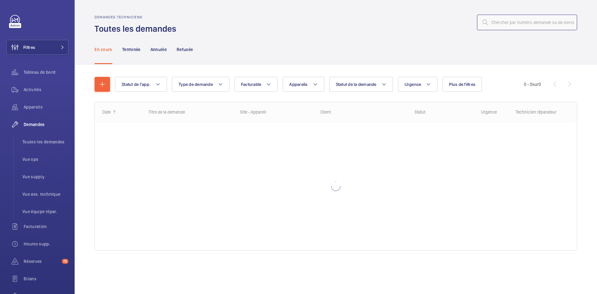
click at [542, 23] on input "text" at bounding box center [527, 23] width 100 height 16
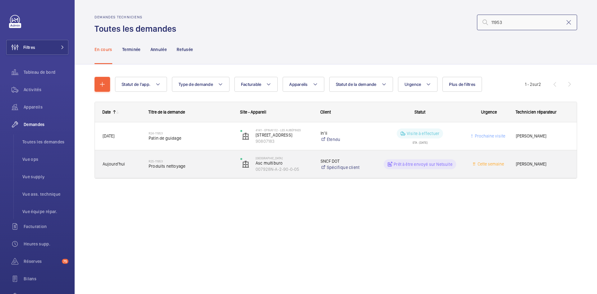
type input "11953"
click at [134, 162] on span "Aujourd'hui" at bounding box center [122, 164] width 38 height 7
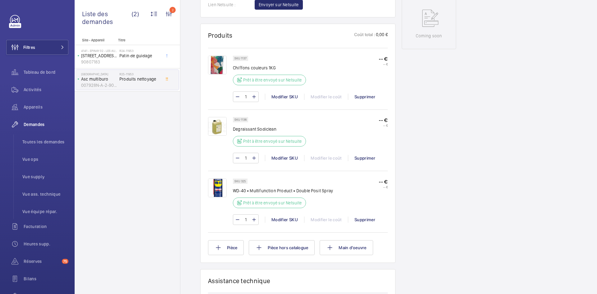
scroll to position [361, 0]
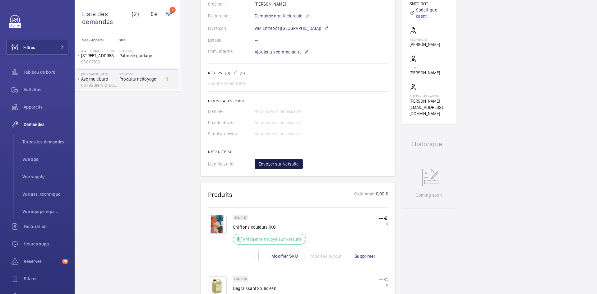
click at [293, 166] on span "Envoyer sur Netsuite" at bounding box center [279, 164] width 40 height 6
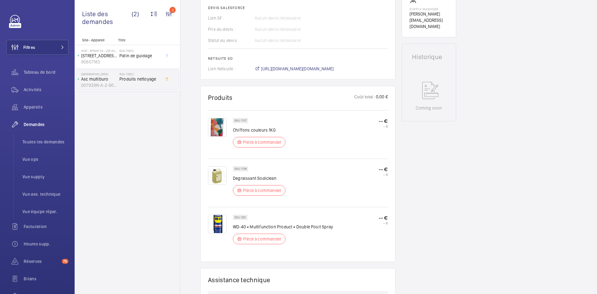
scroll to position [268, 0]
click at [334, 68] on span "[URL][DOMAIN_NAME][DOMAIN_NAME]" at bounding box center [297, 69] width 73 height 6
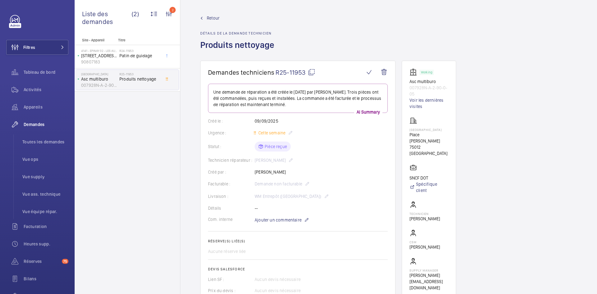
click at [218, 16] on span "Retour" at bounding box center [213, 18] width 13 height 6
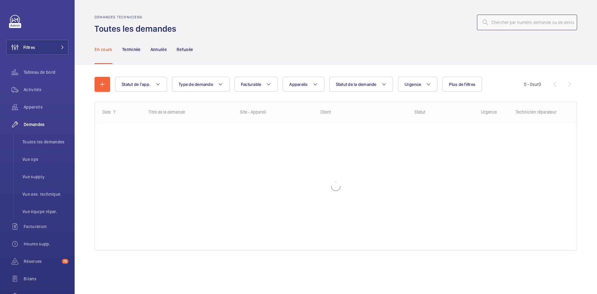
click at [508, 25] on input "text" at bounding box center [527, 23] width 100 height 16
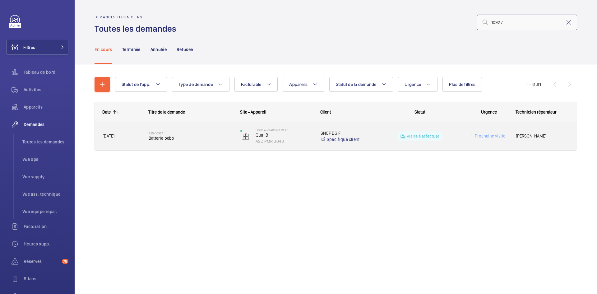
type input "10927"
click at [140, 136] on span "14/08/2025" at bounding box center [122, 136] width 38 height 7
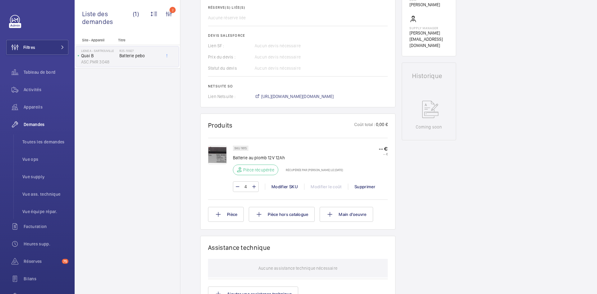
scroll to position [199, 0]
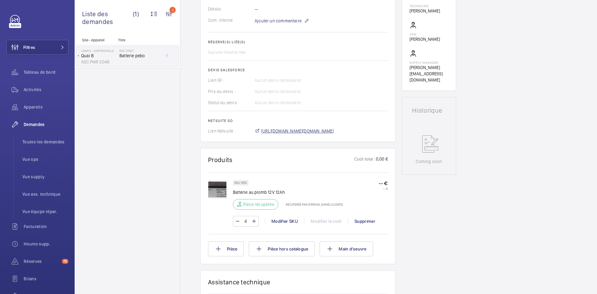
click at [334, 130] on span "https://6461500.app.netsuite.com/app/accounting/transactions/salesord.nl?id=294…" at bounding box center [297, 131] width 73 height 6
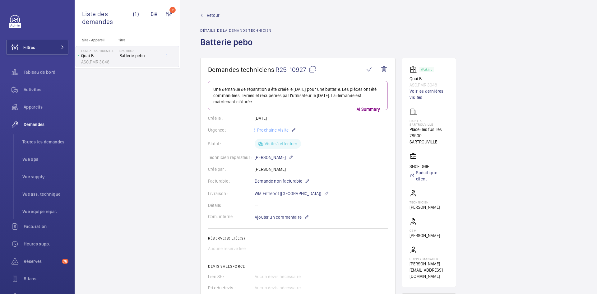
scroll to position [0, 0]
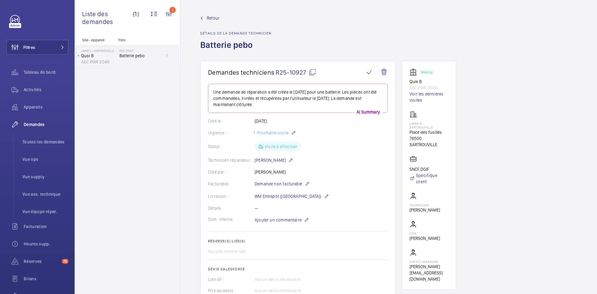
click at [215, 17] on span "Retour" at bounding box center [213, 18] width 13 height 6
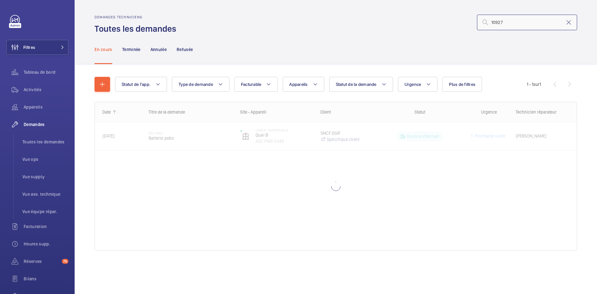
click at [511, 19] on input "10927" at bounding box center [527, 23] width 100 height 16
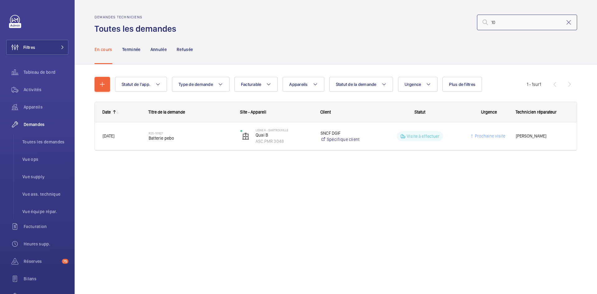
type input "1"
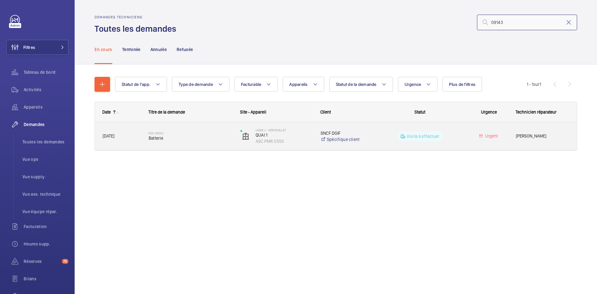
type input "09143"
click at [145, 132] on div "R25-09143 Batterie" at bounding box center [186, 136] width 91 height 28
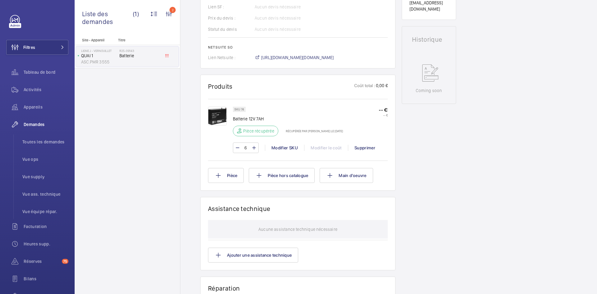
scroll to position [261, 0]
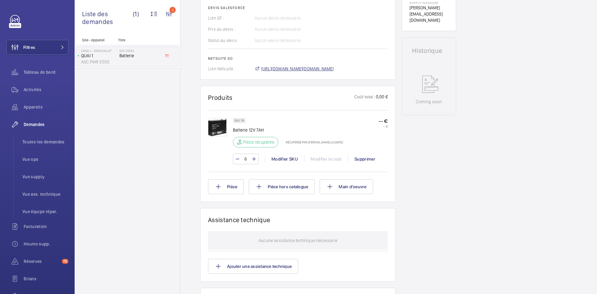
click at [334, 69] on span "https://6461500.app.netsuite.com/app/accounting/transactions/salesord.nl?id=278…" at bounding box center [297, 69] width 73 height 6
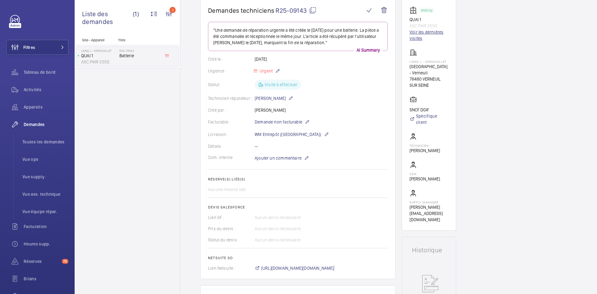
scroll to position [0, 0]
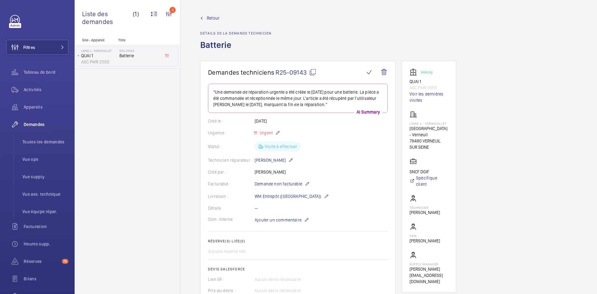
click at [212, 17] on span "Retour" at bounding box center [213, 18] width 13 height 6
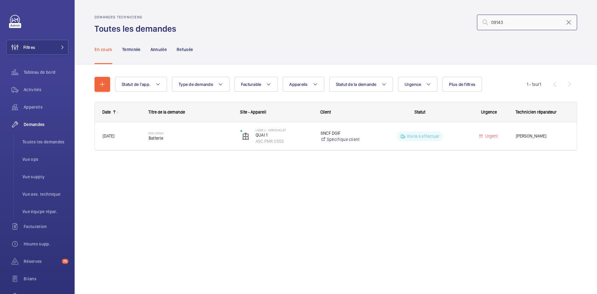
click at [527, 19] on input "09143" at bounding box center [527, 23] width 100 height 16
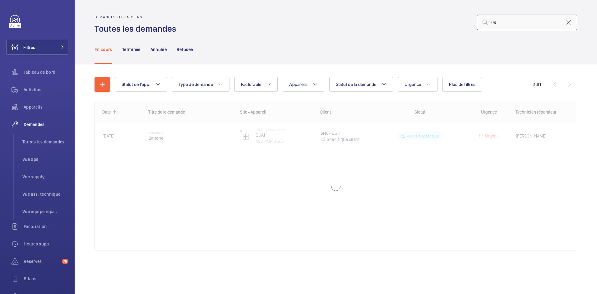
type input "0"
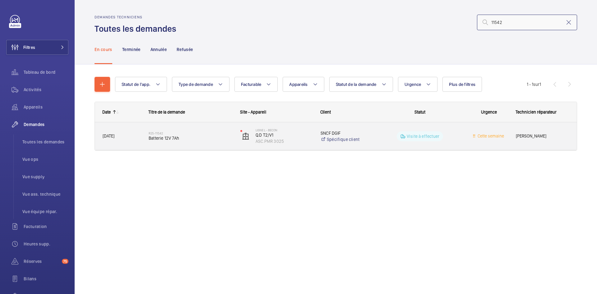
type input "11542"
click at [139, 137] on span "31/08/2025" at bounding box center [122, 136] width 38 height 7
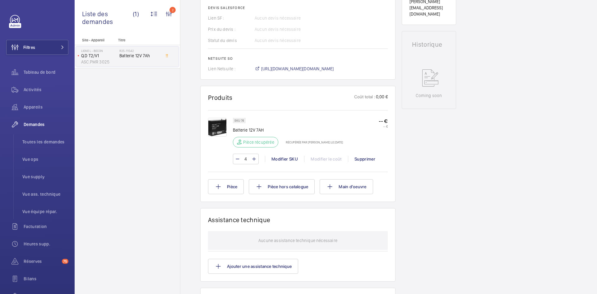
scroll to position [268, 0]
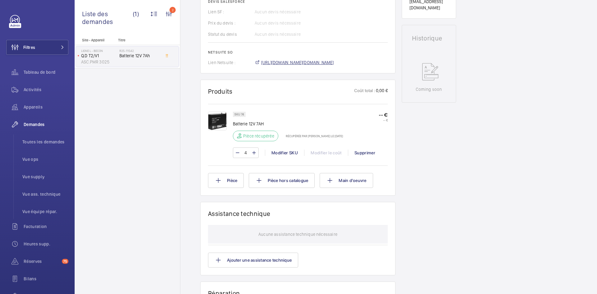
click at [334, 66] on span "https://6461500.app.netsuite.com/app/accounting/transactions/salesord.nl?id=296…" at bounding box center [297, 62] width 73 height 6
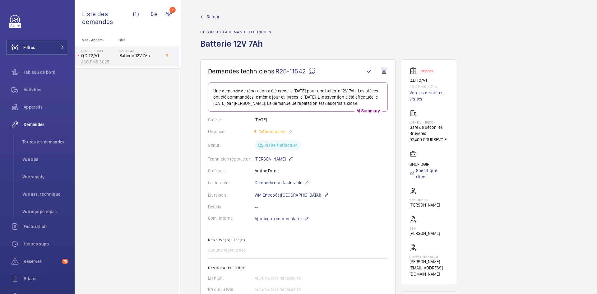
scroll to position [0, 0]
click at [216, 16] on span "Retour" at bounding box center [213, 18] width 13 height 6
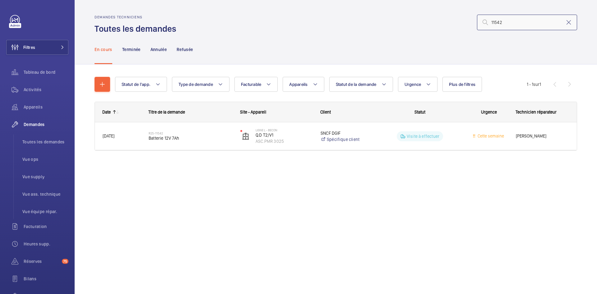
click at [515, 22] on input "11542" at bounding box center [527, 23] width 100 height 16
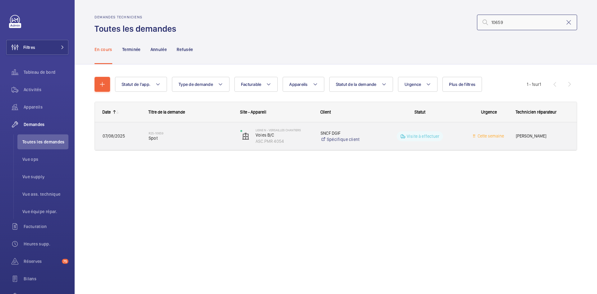
type input "10659"
click at [132, 140] on div "07/08/2025" at bounding box center [117, 136] width 45 height 20
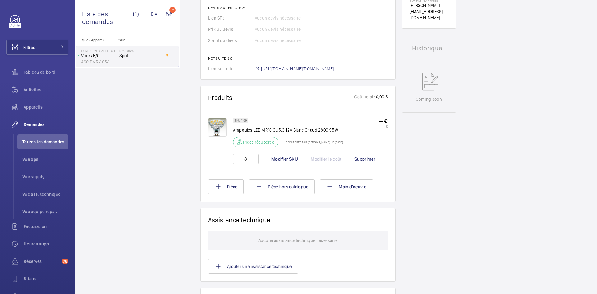
scroll to position [268, 0]
click at [334, 68] on span "https://6461500.app.netsuite.com/app/accounting/transactions/salesord.nl?id=288…" at bounding box center [297, 69] width 73 height 6
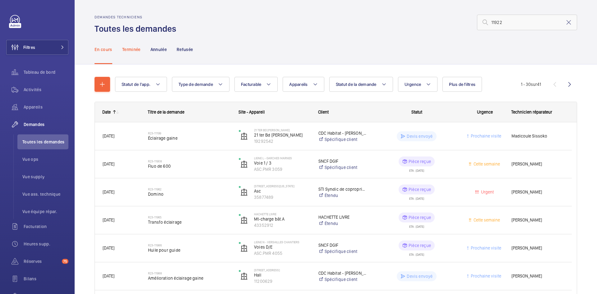
type input "11922"
click at [129, 49] on p "Terminée" at bounding box center [131, 49] width 18 height 6
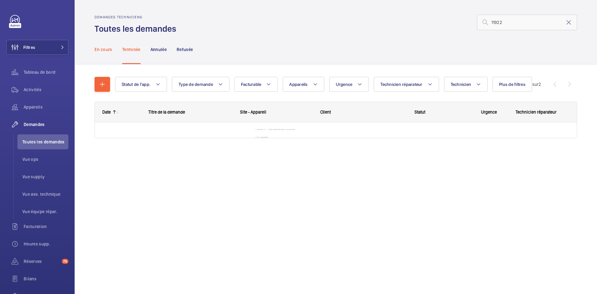
click at [109, 48] on p "En cours" at bounding box center [104, 49] width 18 height 6
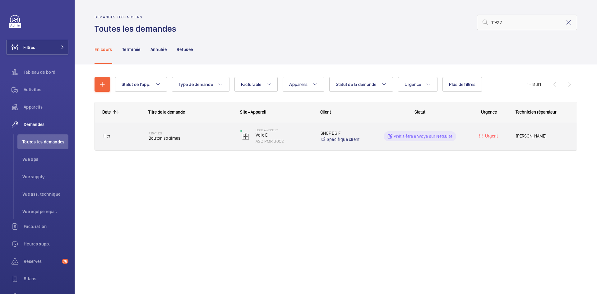
click at [137, 138] on span "Hier" at bounding box center [122, 136] width 38 height 7
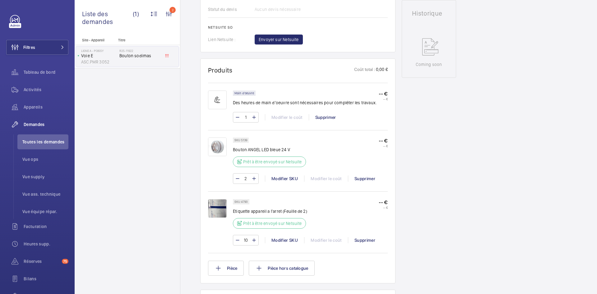
scroll to position [299, 0]
drag, startPoint x: 247, startPoint y: 139, endPoint x: 241, endPoint y: 139, distance: 5.9
click at [241, 139] on p "SKU 5139" at bounding box center [241, 140] width 13 height 2
copy p "5139"
click at [289, 40] on span "Envoyer sur Netsuite" at bounding box center [279, 39] width 40 height 6
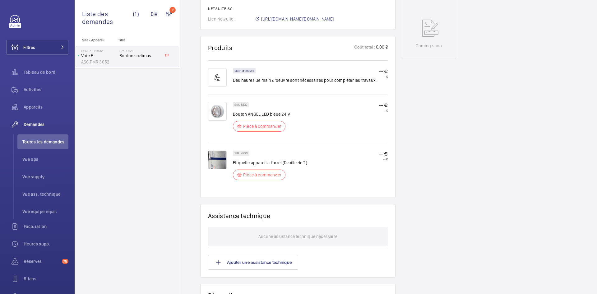
scroll to position [317, 0]
click at [316, 20] on span "[URL][DOMAIN_NAME][DOMAIN_NAME]" at bounding box center [297, 19] width 73 height 6
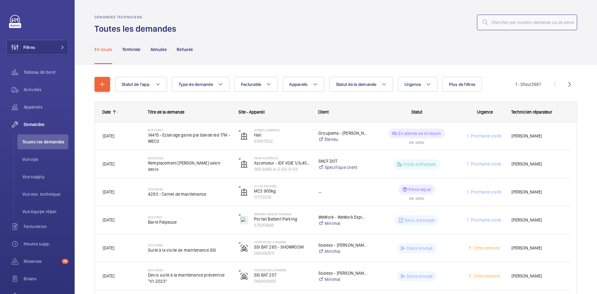
click at [500, 21] on input "text" at bounding box center [527, 23] width 100 height 16
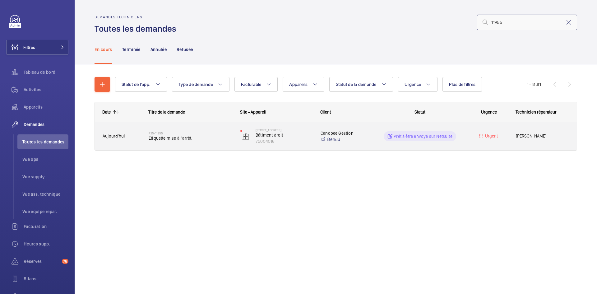
type input "11955"
click at [113, 132] on div "Aujourd'hui" at bounding box center [117, 136] width 45 height 20
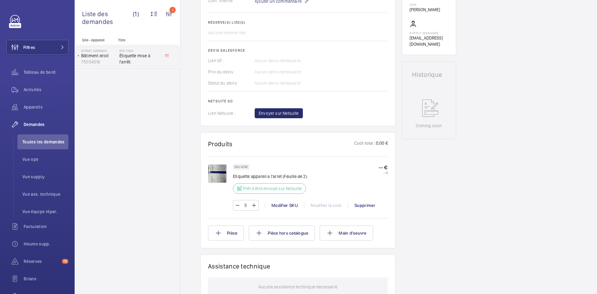
scroll to position [230, 0]
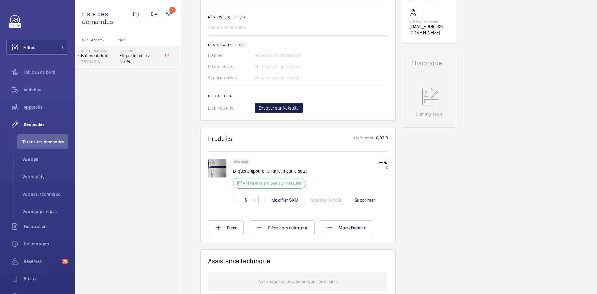
click at [284, 110] on span "Envoyer sur Netsuite" at bounding box center [279, 108] width 40 height 6
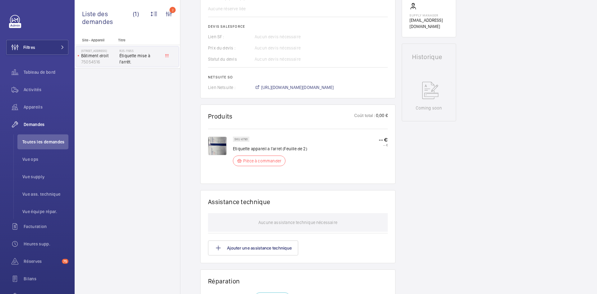
scroll to position [243, 0]
click at [321, 88] on span "[URL][DOMAIN_NAME][DOMAIN_NAME]" at bounding box center [297, 87] width 73 height 6
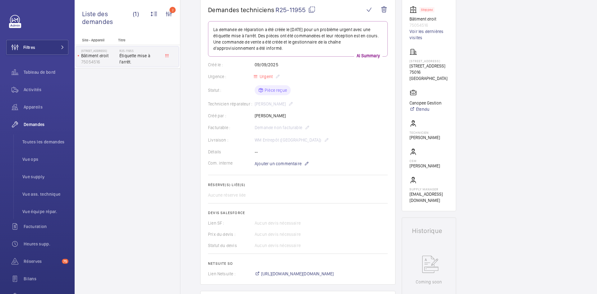
scroll to position [62, 0]
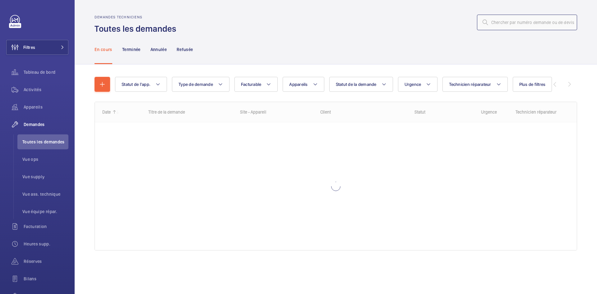
click at [515, 26] on input "text" at bounding box center [527, 23] width 100 height 16
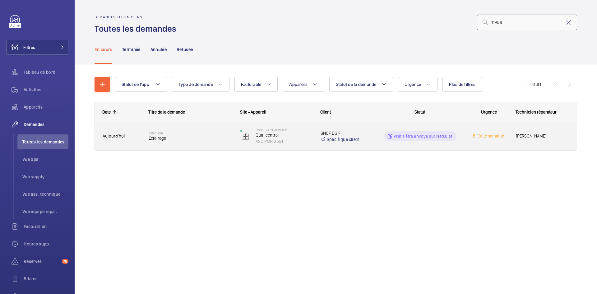
type input "11956"
click at [132, 140] on div "Aujourd'hui" at bounding box center [117, 136] width 45 height 20
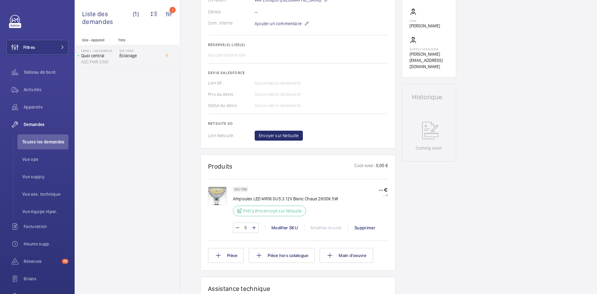
scroll to position [199, 0]
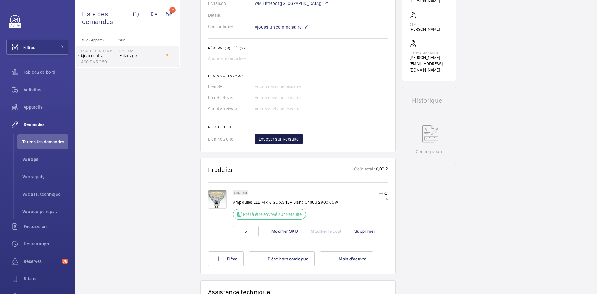
click at [286, 137] on span "Envoyer sur Netsuite" at bounding box center [279, 139] width 40 height 6
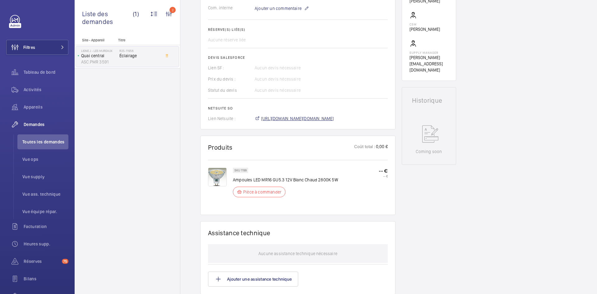
scroll to position [205, 0]
click at [318, 117] on span "[URL][DOMAIN_NAME][DOMAIN_NAME]" at bounding box center [297, 118] width 73 height 6
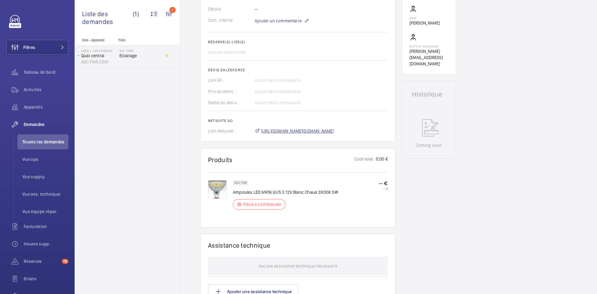
scroll to position [218, 0]
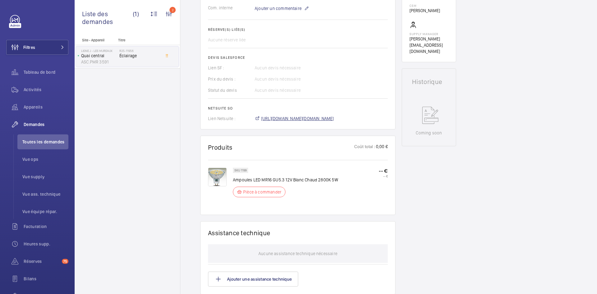
click at [292, 117] on span "[URL][DOMAIN_NAME][DOMAIN_NAME]" at bounding box center [297, 118] width 73 height 6
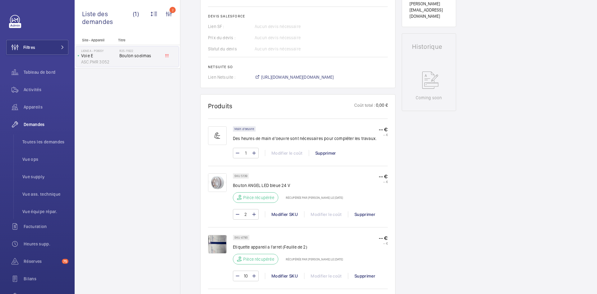
scroll to position [311, 0]
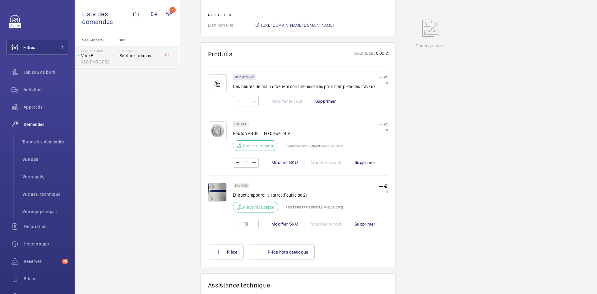
click at [222, 132] on img at bounding box center [217, 130] width 19 height 19
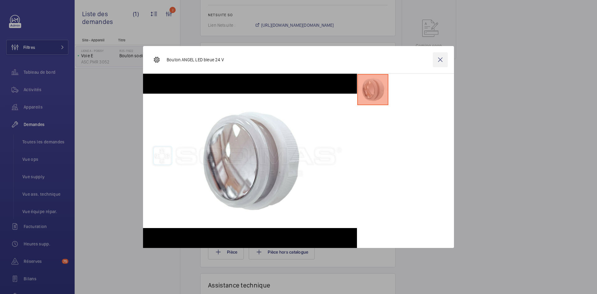
click at [441, 58] on wm-front-icon-button at bounding box center [440, 59] width 15 height 15
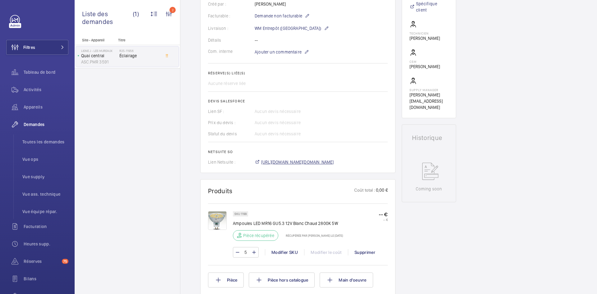
scroll to position [168, 0]
click at [334, 162] on span "[URL][DOMAIN_NAME][DOMAIN_NAME]" at bounding box center [297, 162] width 73 height 6
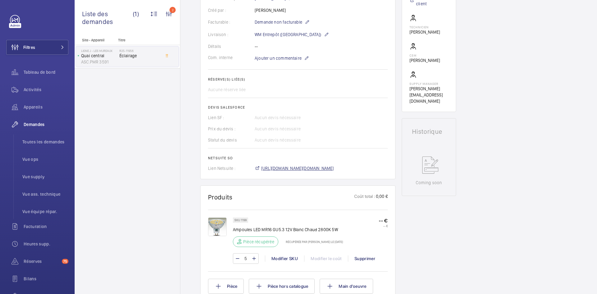
scroll to position [174, 0]
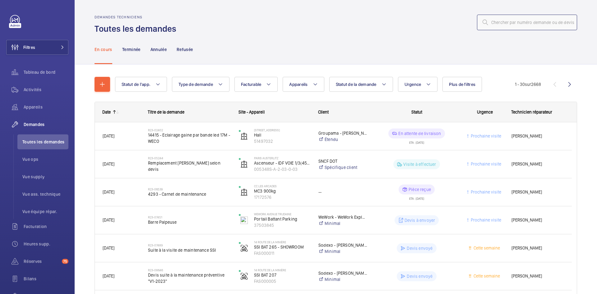
click at [507, 26] on input "text" at bounding box center [527, 23] width 100 height 16
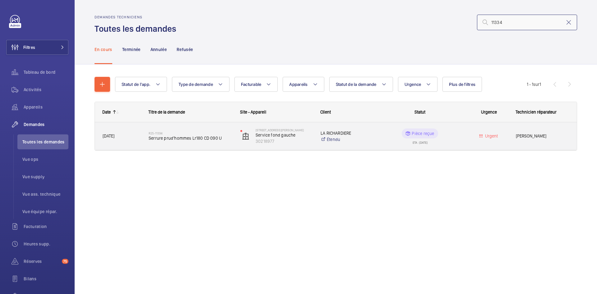
type input "11334"
click at [138, 131] on div "[DATE]" at bounding box center [117, 136] width 45 height 20
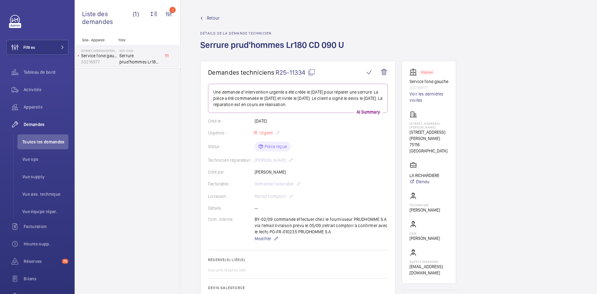
click at [215, 17] on span "Retour" at bounding box center [213, 18] width 13 height 6
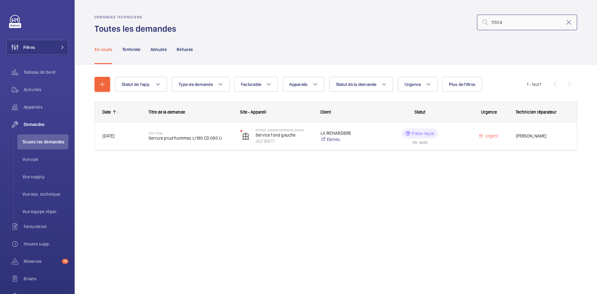
click at [513, 21] on input "11334" at bounding box center [527, 23] width 100 height 16
type input "1"
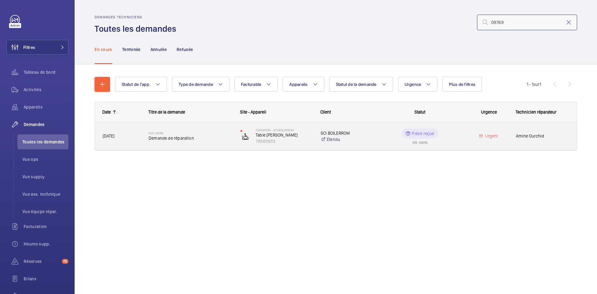
type input "09769"
click at [124, 133] on span "[DATE]" at bounding box center [122, 136] width 38 height 7
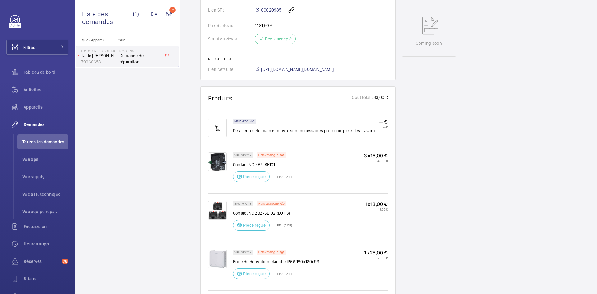
scroll to position [342, 0]
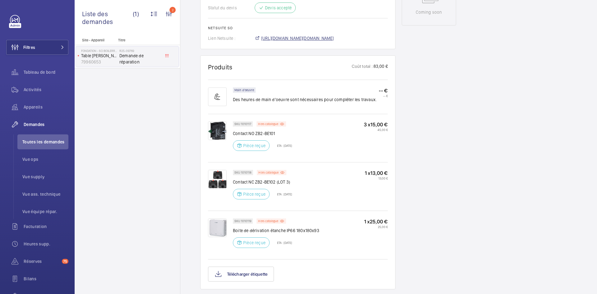
click at [334, 38] on span "[URL][DOMAIN_NAME][DOMAIN_NAME]" at bounding box center [297, 38] width 73 height 6
click at [216, 133] on img at bounding box center [217, 130] width 19 height 19
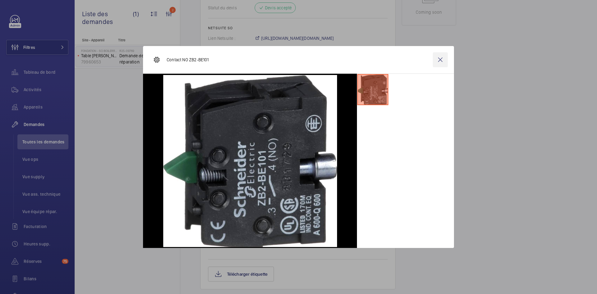
click at [442, 58] on wm-front-icon-button at bounding box center [440, 59] width 15 height 15
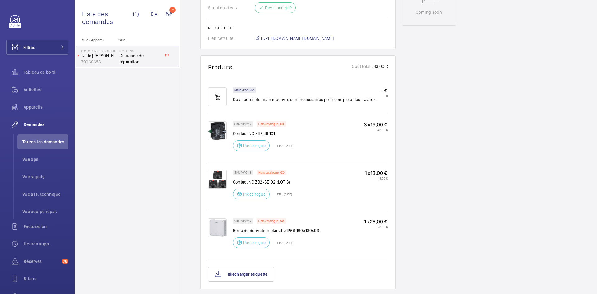
click at [219, 178] on img at bounding box center [217, 179] width 19 height 19
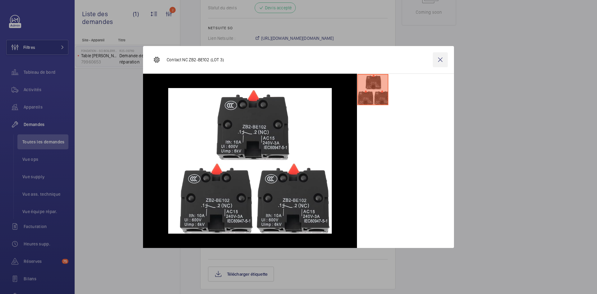
click at [444, 56] on wm-front-icon-button at bounding box center [440, 59] width 15 height 15
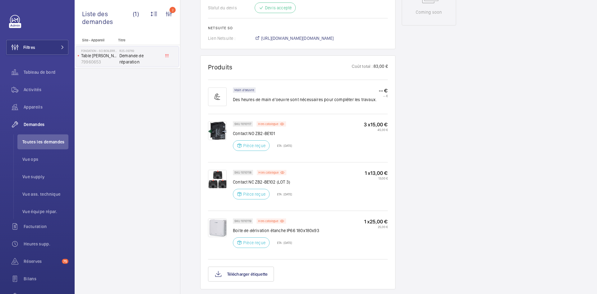
click at [219, 226] on img at bounding box center [217, 227] width 19 height 19
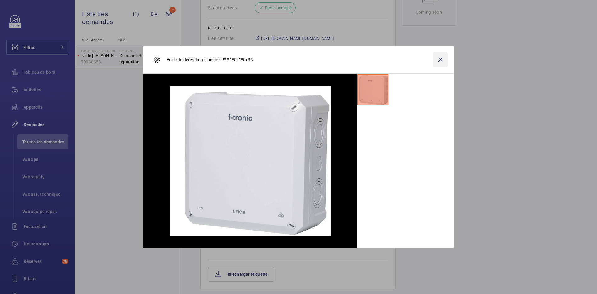
click at [439, 61] on wm-front-icon-button at bounding box center [440, 59] width 15 height 15
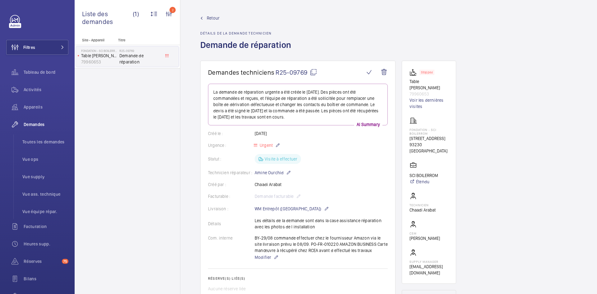
click at [215, 17] on span "Retour" at bounding box center [213, 18] width 13 height 6
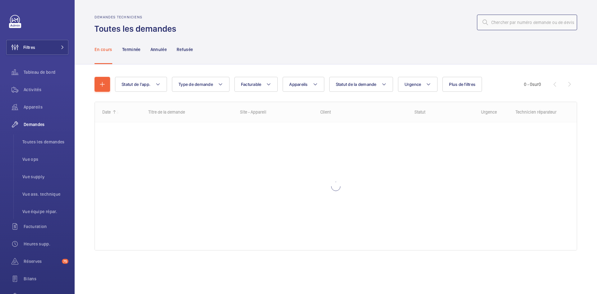
click at [499, 21] on input "text" at bounding box center [527, 23] width 100 height 16
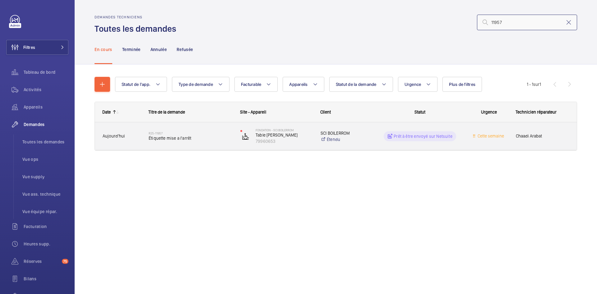
type input "11957"
click at [141, 139] on div "R25-11957 Étiquette mise a l'arrêt" at bounding box center [186, 136] width 91 height 28
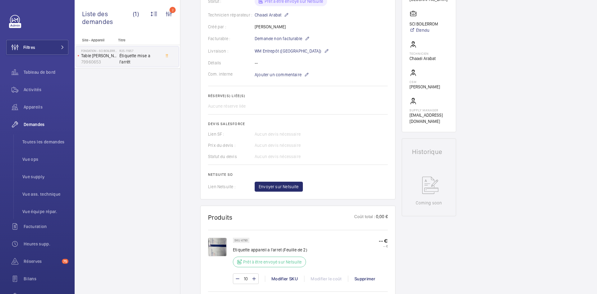
scroll to position [218, 0]
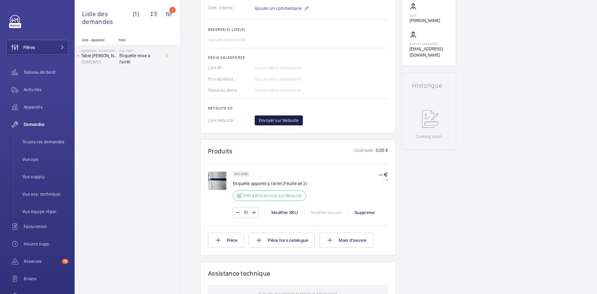
click at [289, 120] on span "Envoyer sur Netsuite" at bounding box center [279, 120] width 40 height 6
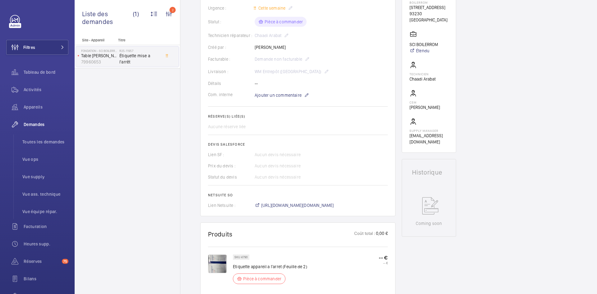
scroll to position [156, 0]
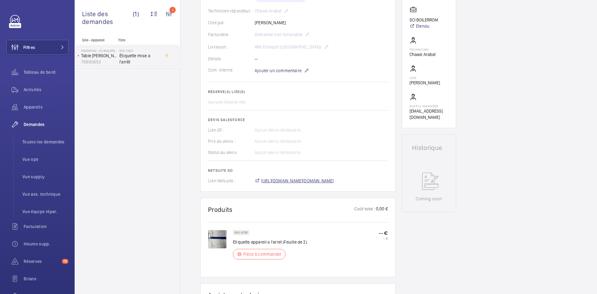
click at [316, 179] on span "[URL][DOMAIN_NAME][DOMAIN_NAME]" at bounding box center [297, 181] width 73 height 6
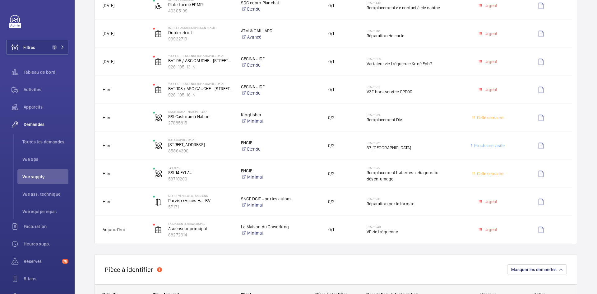
scroll to position [280, 0]
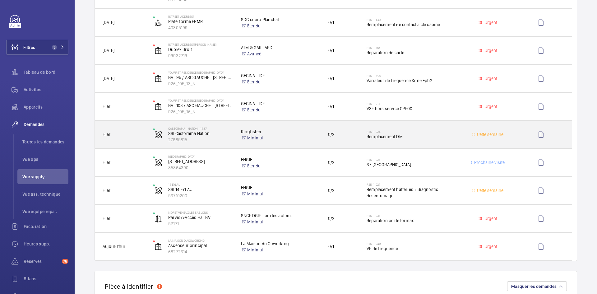
click at [133, 132] on span "Hier" at bounding box center [124, 134] width 42 height 7
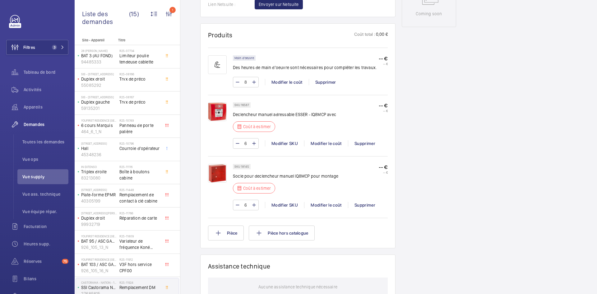
scroll to position [342, 0]
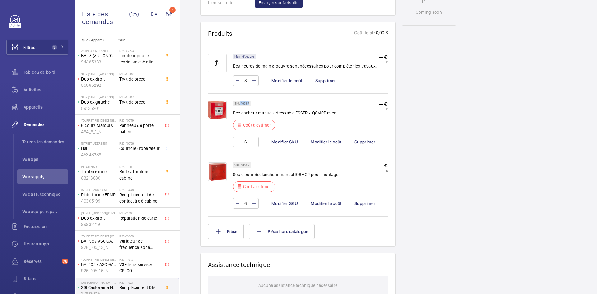
drag, startPoint x: 250, startPoint y: 102, endPoint x: 241, endPoint y: 103, distance: 9.1
click at [241, 103] on div "SKU 16587" at bounding box center [242, 103] width 18 height 5
copy p "16587"
click at [334, 144] on div "Modifier le coût" at bounding box center [326, 142] width 44 height 6
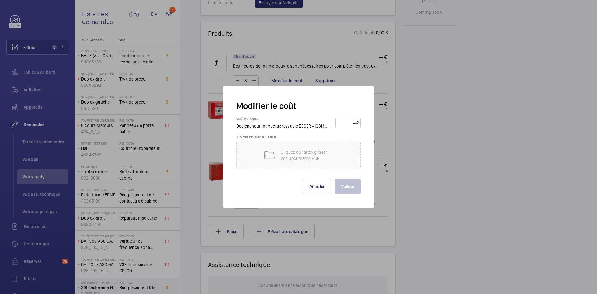
click at [349, 125] on input "number" at bounding box center [347, 123] width 19 height 10
type input "80"
click at [350, 188] on button "Valider" at bounding box center [348, 186] width 26 height 15
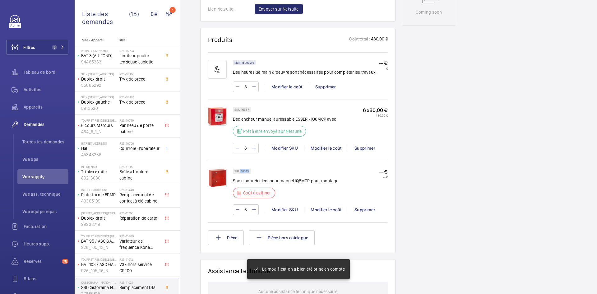
drag, startPoint x: 249, startPoint y: 171, endPoint x: 240, endPoint y: 172, distance: 8.5
click at [240, 172] on p "SKU 18145" at bounding box center [242, 171] width 15 height 2
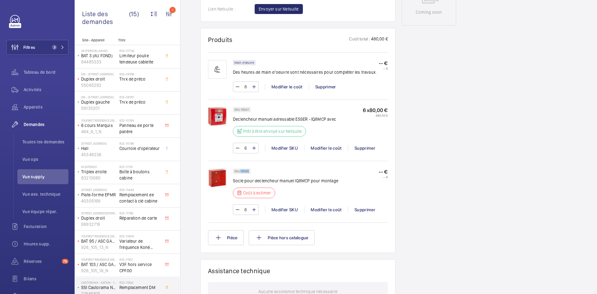
copy p "18145"
click at [321, 209] on div "Modifier le coût" at bounding box center [326, 210] width 44 height 6
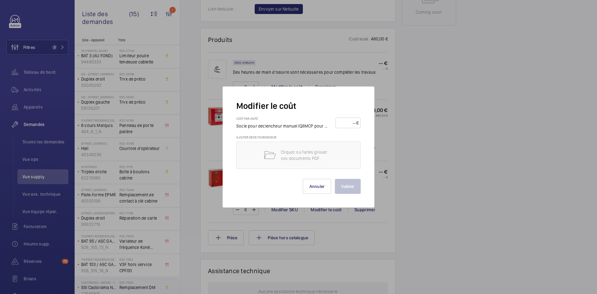
click at [346, 122] on input "number" at bounding box center [347, 123] width 19 height 10
type input "15"
click at [351, 183] on button "Valider" at bounding box center [348, 186] width 26 height 15
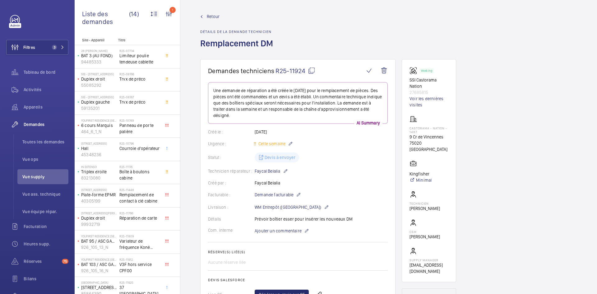
scroll to position [0, 0]
click at [212, 19] on span "Retour" at bounding box center [213, 18] width 13 height 6
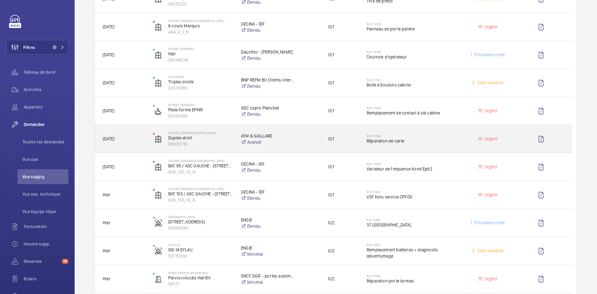
scroll to position [218, 0]
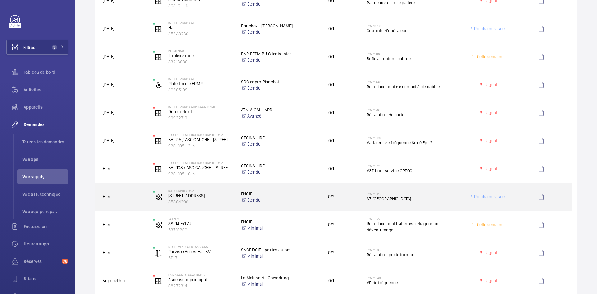
click at [139, 195] on span "Hier" at bounding box center [124, 196] width 42 height 7
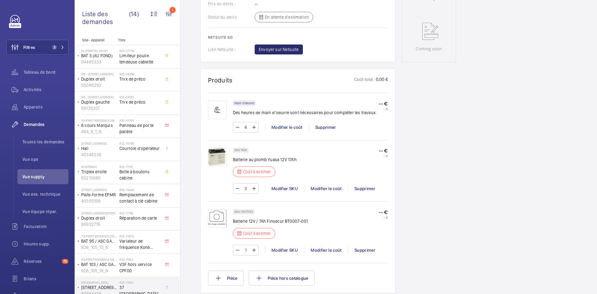
scroll to position [311, 0]
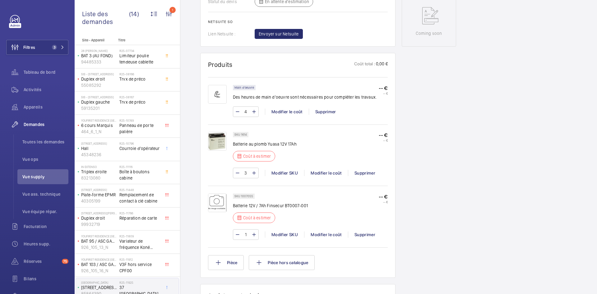
click at [223, 142] on img at bounding box center [217, 141] width 19 height 19
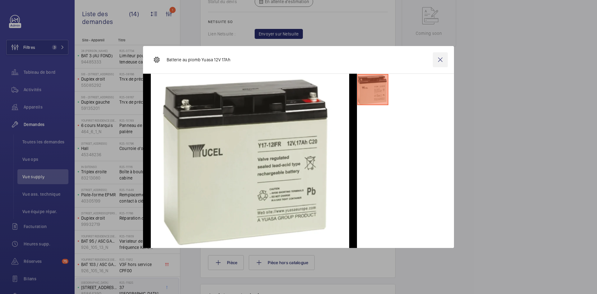
click at [446, 58] on wm-front-icon-button at bounding box center [440, 59] width 15 height 15
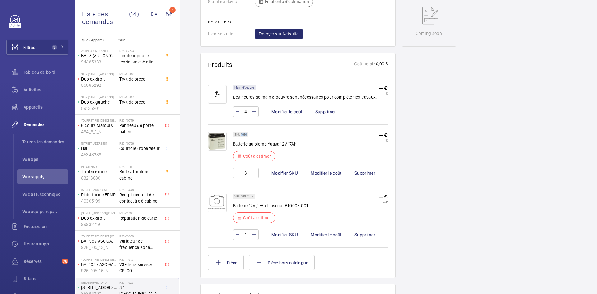
drag, startPoint x: 246, startPoint y: 134, endPoint x: 241, endPoint y: 136, distance: 5.3
click at [241, 136] on p "SKU 1614" at bounding box center [241, 135] width 12 height 2
copy p "1614"
click at [324, 173] on div "Modifier le coût" at bounding box center [326, 173] width 44 height 6
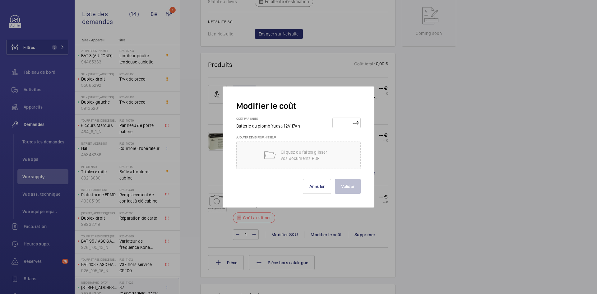
click at [344, 123] on input "number" at bounding box center [346, 123] width 22 height 10
type input "110"
click at [355, 188] on button "Valider" at bounding box center [348, 186] width 26 height 15
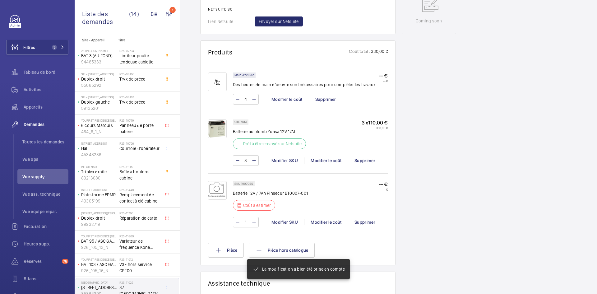
scroll to position [330, 0]
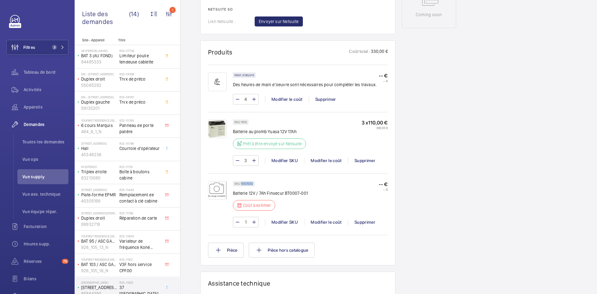
drag, startPoint x: 253, startPoint y: 183, endPoint x: 241, endPoint y: 184, distance: 11.8
click at [241, 184] on p "SKU 1007055" at bounding box center [244, 184] width 19 height 2
copy p "1007055"
click at [292, 221] on div "Modifier SKU" at bounding box center [284, 222] width 39 height 6
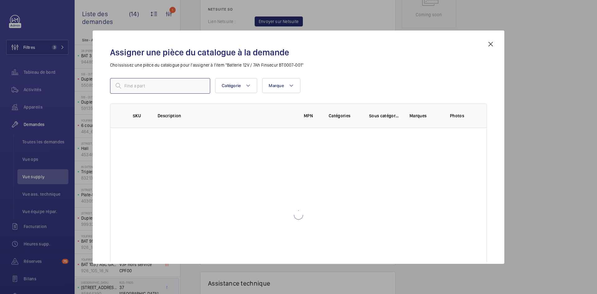
click at [182, 83] on input "text" at bounding box center [160, 86] width 100 height 16
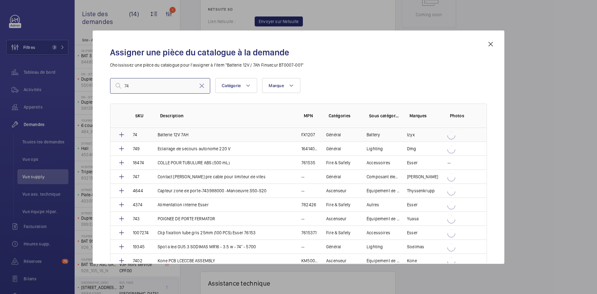
type input "74"
click at [141, 133] on td "74" at bounding box center [137, 135] width 25 height 14
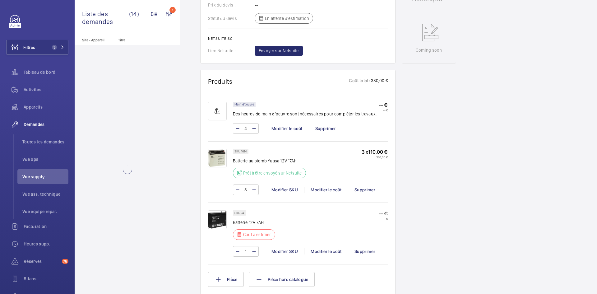
scroll to position [386, 0]
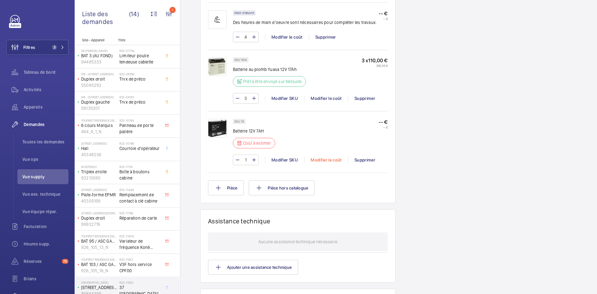
click at [323, 161] on div "Modifier le coût" at bounding box center [326, 160] width 44 height 6
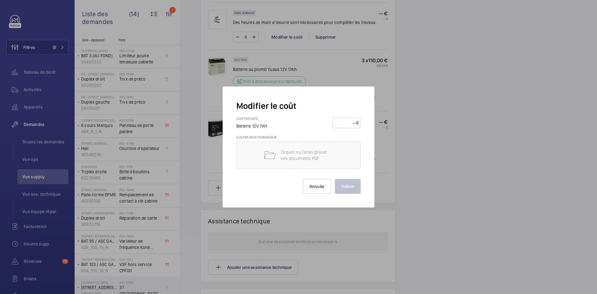
click at [349, 123] on input "number" at bounding box center [346, 123] width 22 height 10
type input "10"
click at [353, 188] on button "Valider" at bounding box center [348, 186] width 26 height 15
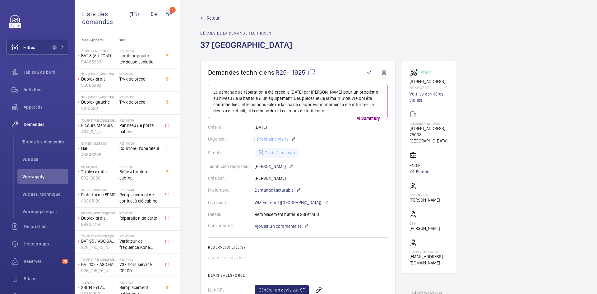
click at [214, 17] on span "Retour" at bounding box center [213, 18] width 13 height 6
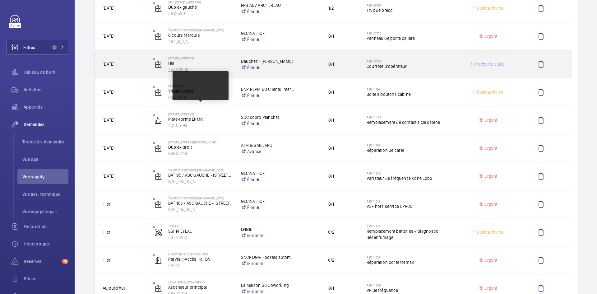
scroll to position [187, 0]
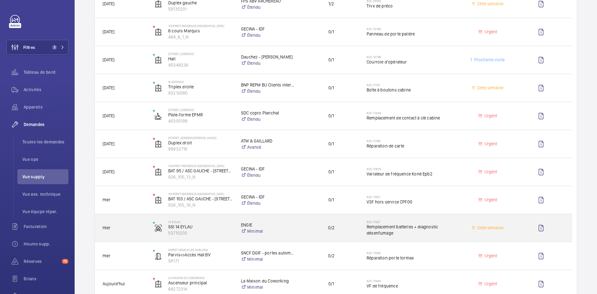
click at [125, 229] on span "Hier" at bounding box center [124, 227] width 42 height 7
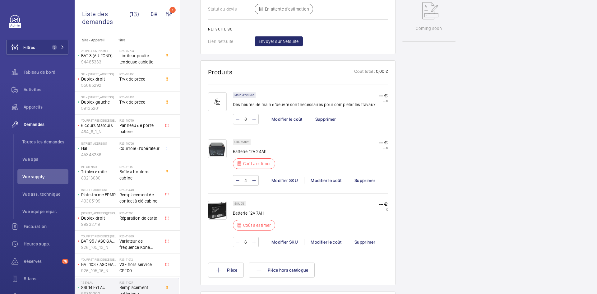
scroll to position [342, 0]
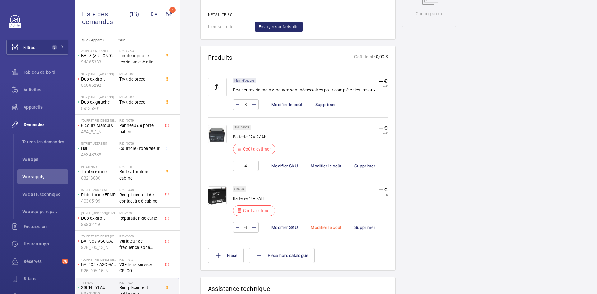
click at [330, 224] on div "Modifier le coût" at bounding box center [326, 227] width 44 height 6
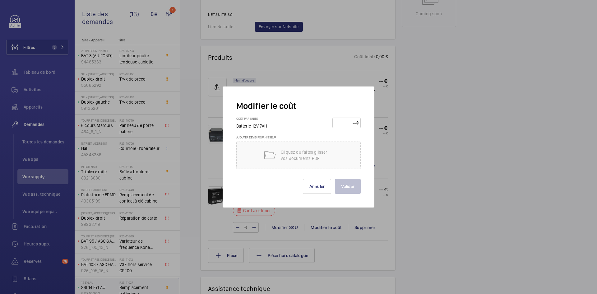
click at [345, 126] on input "number" at bounding box center [346, 123] width 22 height 10
type input "10"
click at [348, 188] on button "Valider" at bounding box center [348, 186] width 26 height 15
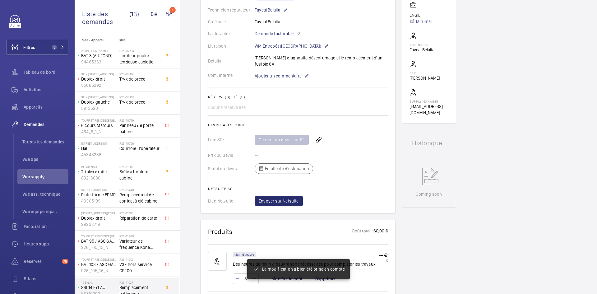
scroll to position [361, 0]
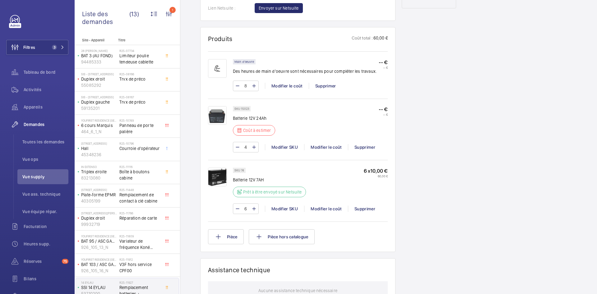
click at [217, 107] on img at bounding box center [217, 115] width 19 height 19
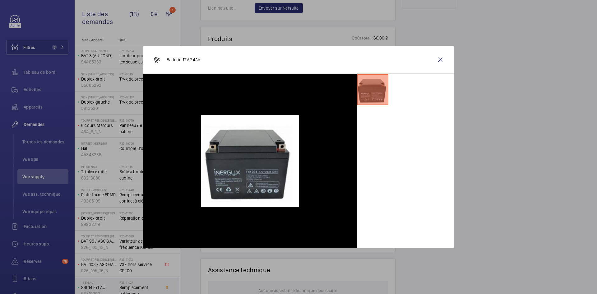
click at [441, 60] on wm-front-icon-button at bounding box center [440, 59] width 15 height 15
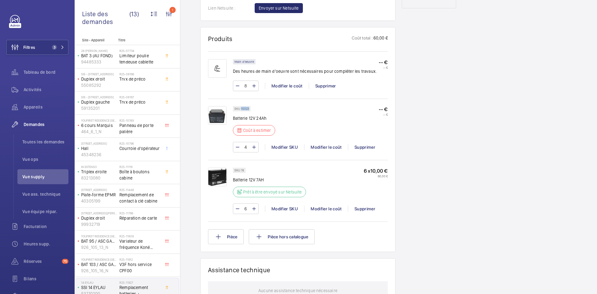
drag, startPoint x: 250, startPoint y: 102, endPoint x: 241, endPoint y: 101, distance: 8.7
click at [241, 106] on div "SKU 15023" at bounding box center [242, 108] width 18 height 5
drag, startPoint x: 247, startPoint y: 101, endPoint x: 257, endPoint y: 105, distance: 10.5
click at [257, 106] on div "SKU 15023 Batterie 12V 24Ah Coût à estimer" at bounding box center [256, 122] width 46 height 33
drag, startPoint x: 250, startPoint y: 102, endPoint x: 240, endPoint y: 102, distance: 9.3
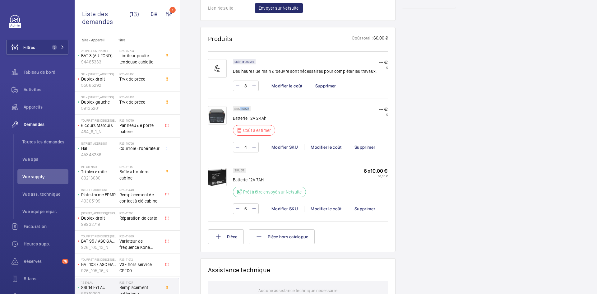
click at [240, 106] on div "SKU 15023" at bounding box center [242, 108] width 18 height 5
copy p "15023"
click at [327, 142] on div "4 Modifier SKU Modifier le coût Supprimer" at bounding box center [310, 147] width 155 height 11
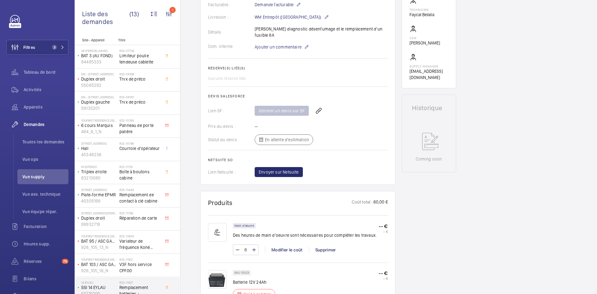
scroll to position [237, 0]
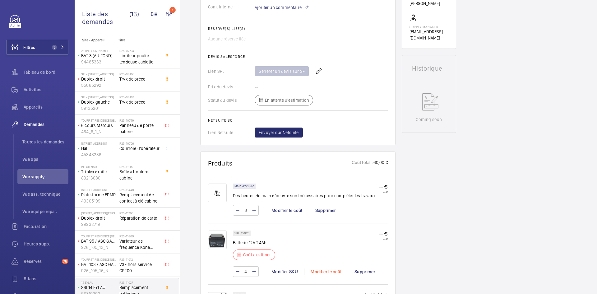
click at [326, 269] on div "Modifier le coût" at bounding box center [326, 272] width 44 height 6
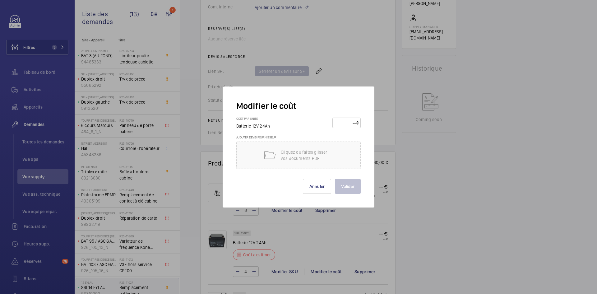
click at [341, 123] on input "number" at bounding box center [346, 123] width 22 height 10
type input "50"
click at [354, 188] on button "Valider" at bounding box center [348, 186] width 26 height 15
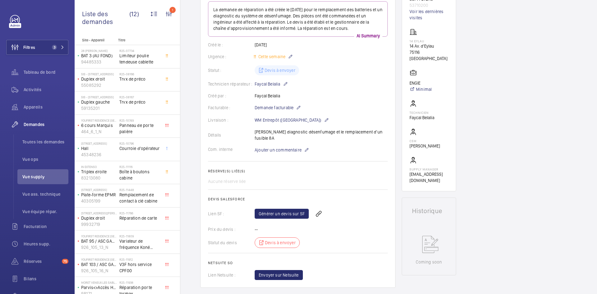
scroll to position [0, 0]
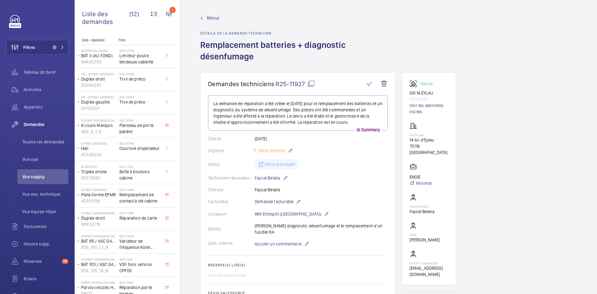
click at [215, 17] on span "Retour" at bounding box center [213, 18] width 13 height 6
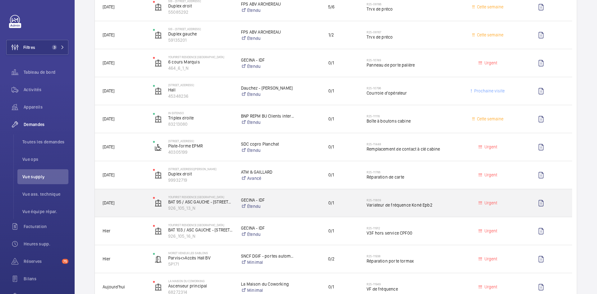
scroll to position [249, 0]
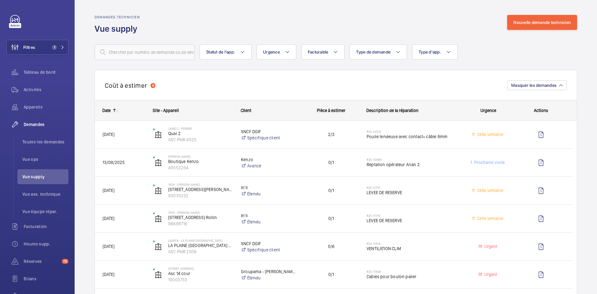
scroll to position [996, 0]
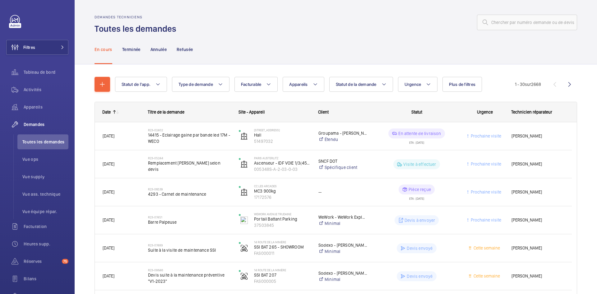
click at [420, 37] on div "En cours Terminée Annulée Refusée" at bounding box center [336, 50] width 483 height 30
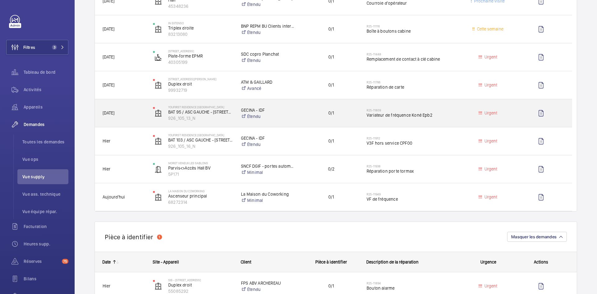
scroll to position [249, 0]
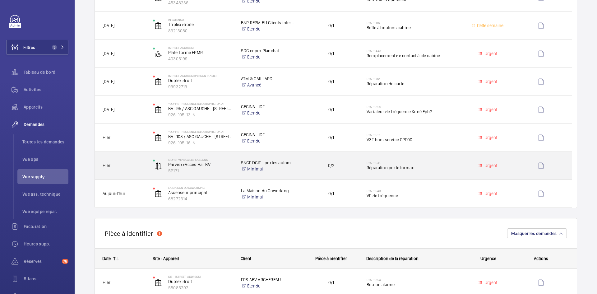
click at [139, 165] on span "Hier" at bounding box center [124, 165] width 42 height 7
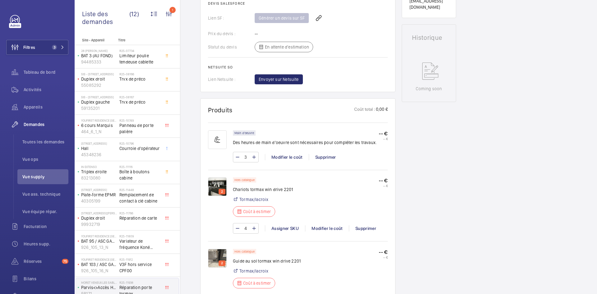
scroll to position [280, 0]
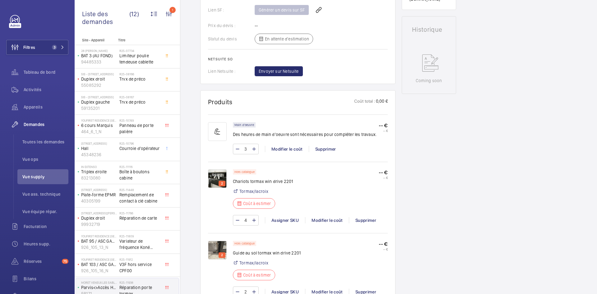
click at [223, 174] on img at bounding box center [217, 178] width 19 height 19
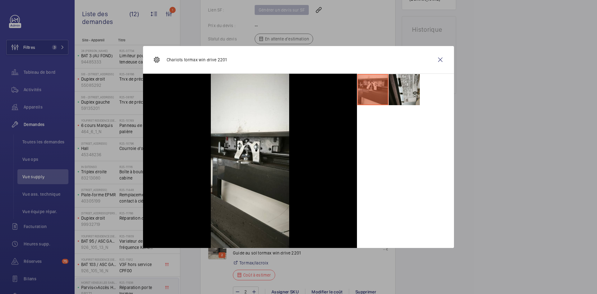
click at [409, 88] on li at bounding box center [404, 89] width 31 height 31
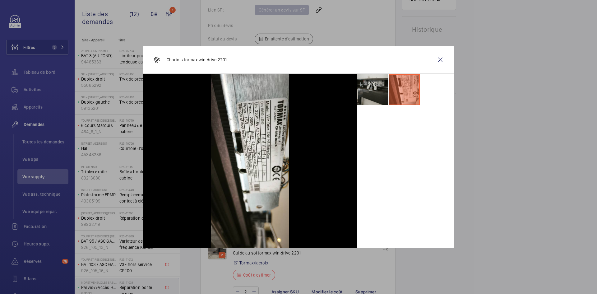
click at [371, 93] on li at bounding box center [373, 89] width 31 height 31
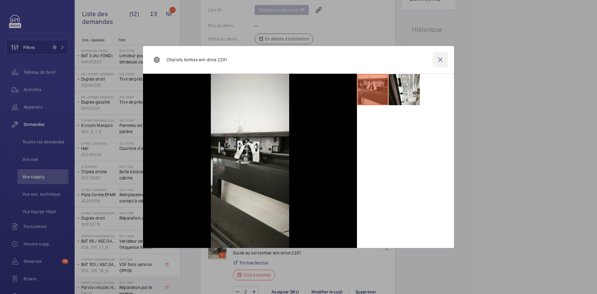
click at [438, 57] on wm-front-icon-button at bounding box center [440, 59] width 15 height 15
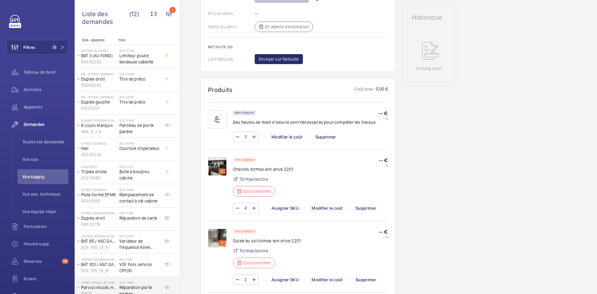
scroll to position [311, 0]
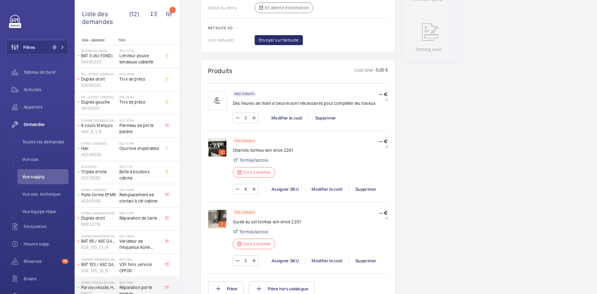
click at [221, 210] on img at bounding box center [217, 219] width 19 height 19
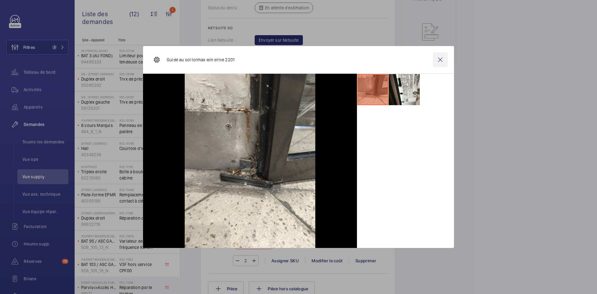
click at [441, 59] on wm-front-icon-button at bounding box center [440, 59] width 15 height 15
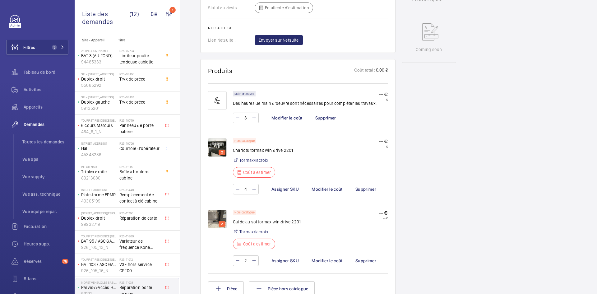
click at [216, 215] on img at bounding box center [217, 219] width 19 height 19
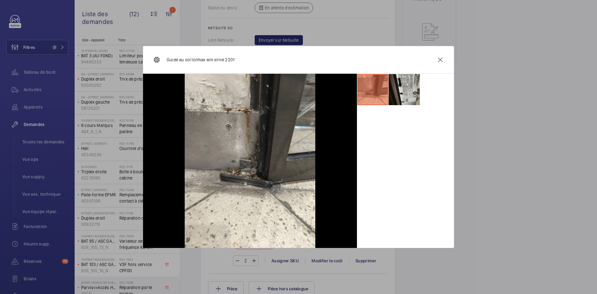
click at [407, 91] on li at bounding box center [404, 89] width 31 height 31
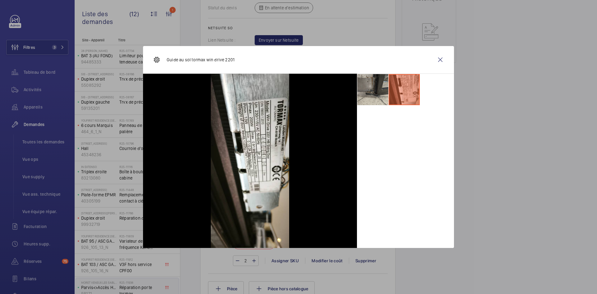
click at [372, 87] on li at bounding box center [373, 89] width 31 height 31
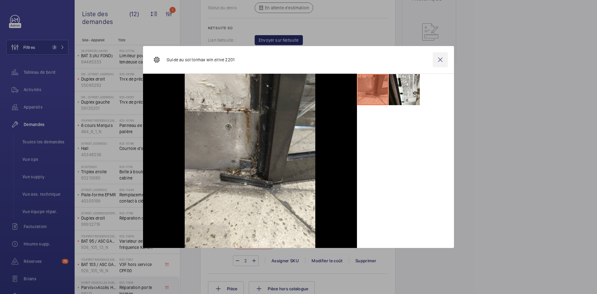
click at [440, 63] on wm-front-icon-button at bounding box center [440, 59] width 15 height 15
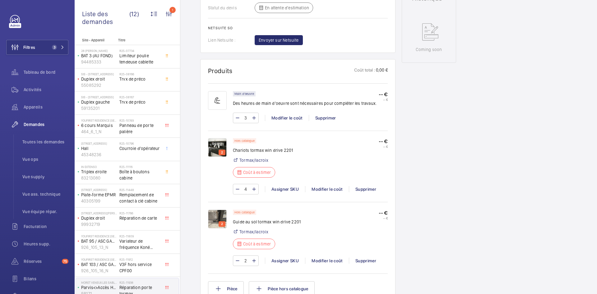
click at [224, 147] on img at bounding box center [217, 147] width 19 height 19
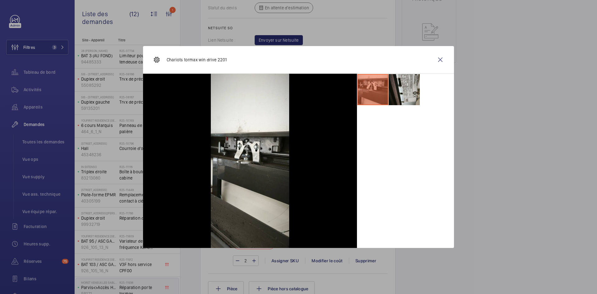
click at [404, 88] on li at bounding box center [404, 89] width 31 height 31
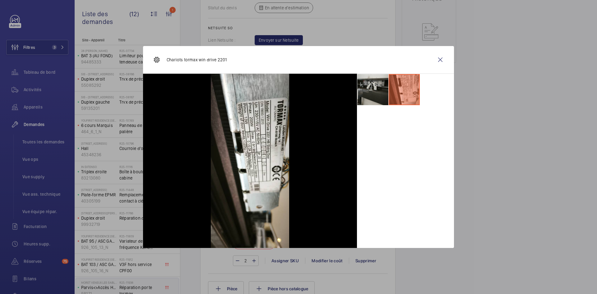
click at [375, 88] on li at bounding box center [373, 89] width 31 height 31
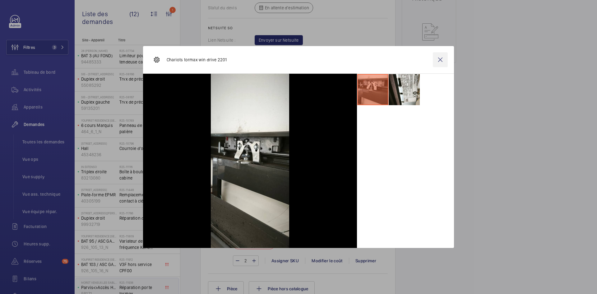
click at [443, 60] on wm-front-icon-button at bounding box center [440, 59] width 15 height 15
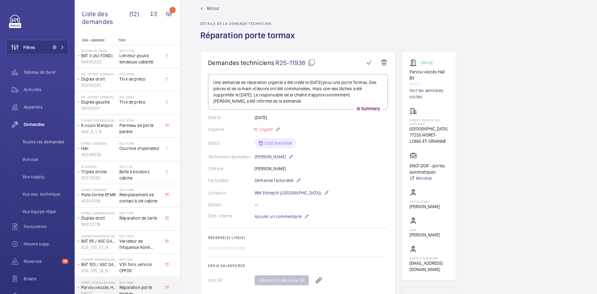
scroll to position [0, 0]
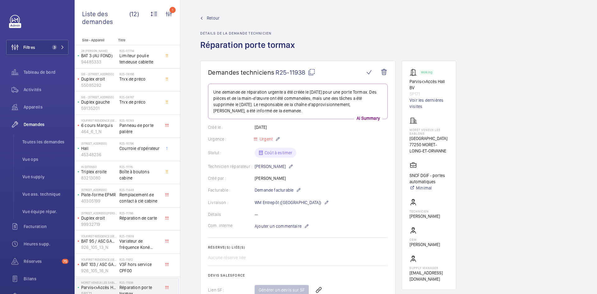
click at [210, 19] on span "Retour" at bounding box center [213, 18] width 13 height 6
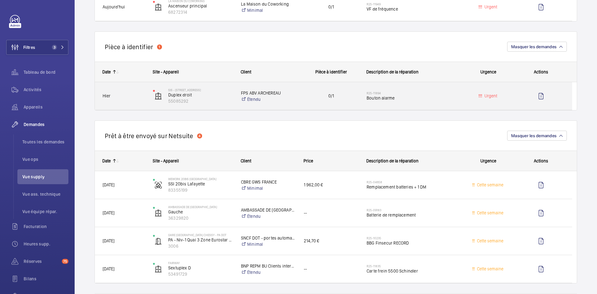
scroll to position [467, 0]
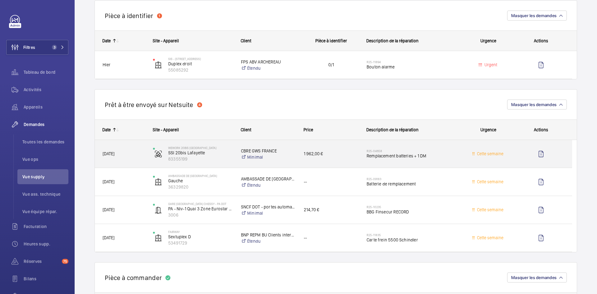
click at [125, 153] on span "[DATE]" at bounding box center [124, 153] width 42 height 7
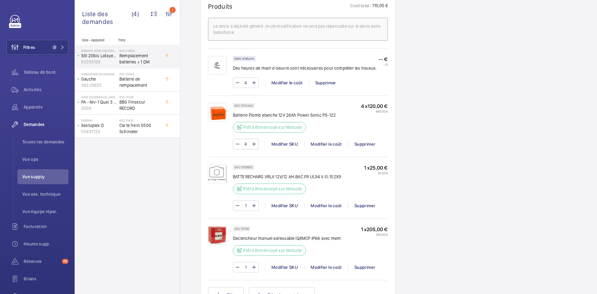
scroll to position [373, 0]
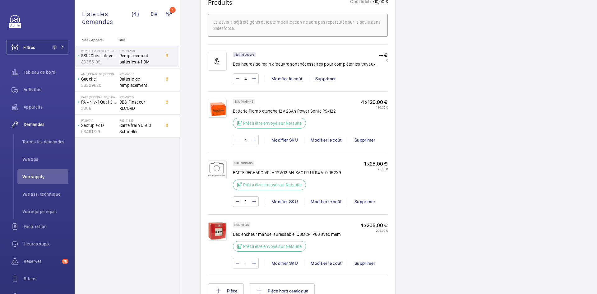
click at [224, 115] on img at bounding box center [217, 108] width 19 height 19
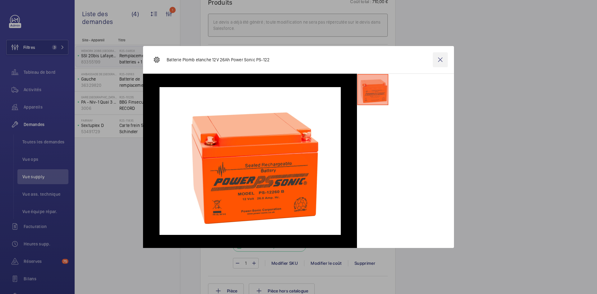
click at [443, 62] on wm-front-icon-button at bounding box center [440, 59] width 15 height 15
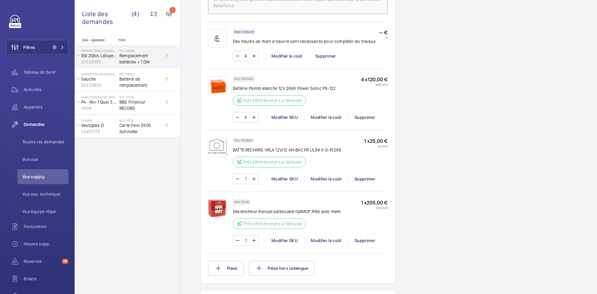
scroll to position [436, 0]
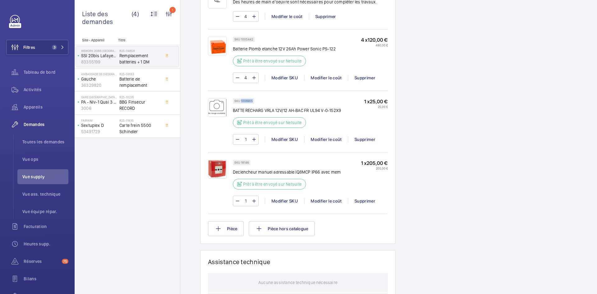
drag, startPoint x: 252, startPoint y: 106, endPoint x: 241, endPoint y: 107, distance: 11.6
click at [241, 102] on p "SKU 1006905" at bounding box center [244, 101] width 18 height 2
click at [285, 108] on div "SKU 1006905 BATTE RECHARG VRLA 12V/12 AH-BAC FR UL94 V-0-152X9 Prêt à être envo…" at bounding box center [287, 114] width 108 height 33
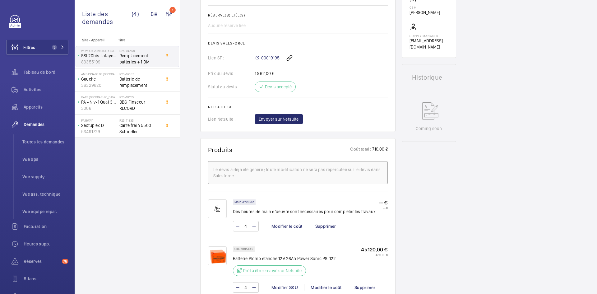
scroll to position [280, 0]
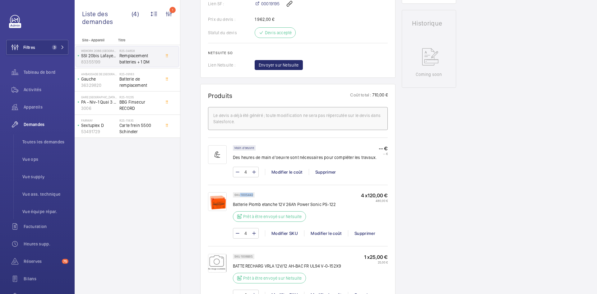
drag, startPoint x: 253, startPoint y: 200, endPoint x: 243, endPoint y: 201, distance: 9.4
click at [241, 196] on p "SKU 1005442" at bounding box center [244, 195] width 19 height 2
copy p "1005442"
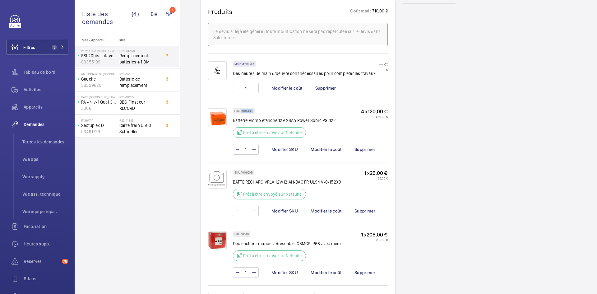
scroll to position [405, 0]
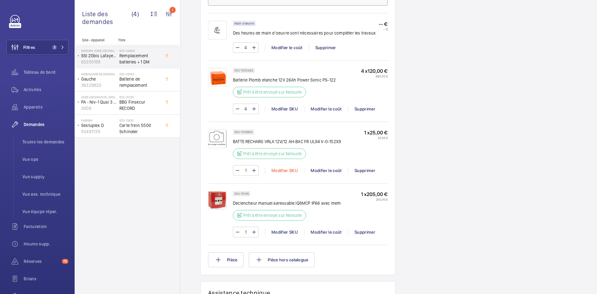
click at [283, 174] on div "Modifier SKU" at bounding box center [284, 170] width 39 height 6
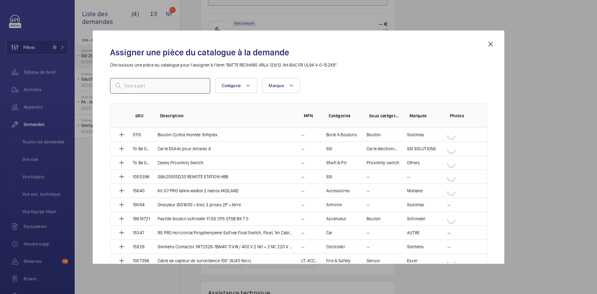
click at [142, 89] on input "text" at bounding box center [160, 86] width 100 height 16
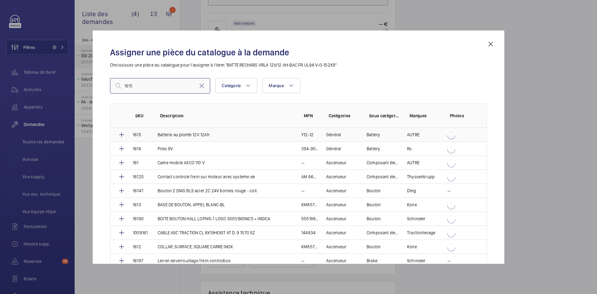
type input "1615"
click at [174, 133] on p "Batterie au plomb 12V 12Ah" at bounding box center [184, 135] width 52 height 6
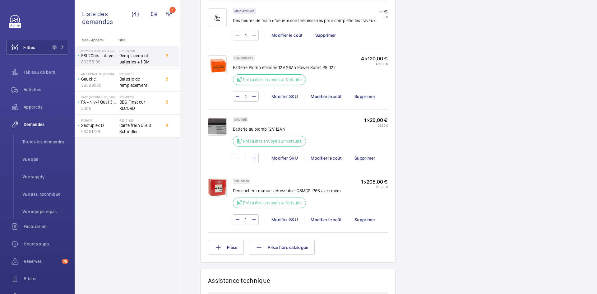
scroll to position [423, 0]
drag, startPoint x: 249, startPoint y: 180, endPoint x: 241, endPoint y: 180, distance: 8.5
click at [241, 180] on div "SKU 18146" at bounding box center [241, 181] width 17 height 5
copy p "18146"
click at [219, 186] on img at bounding box center [217, 188] width 19 height 19
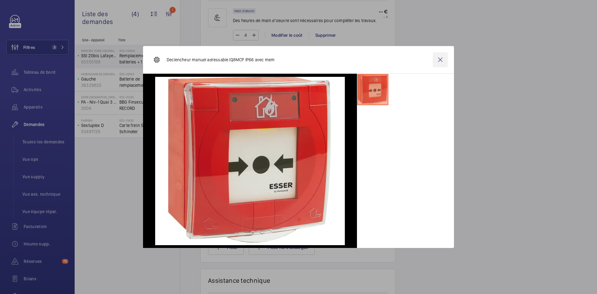
click at [444, 60] on wm-front-icon-button at bounding box center [440, 59] width 15 height 15
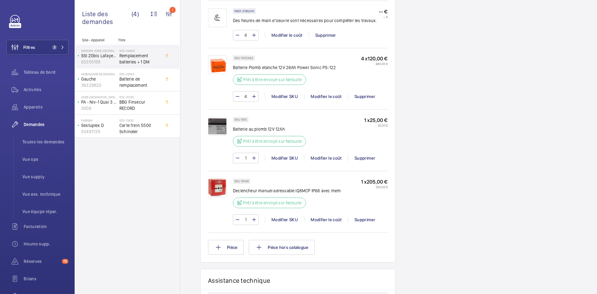
click at [216, 191] on img at bounding box center [217, 188] width 19 height 19
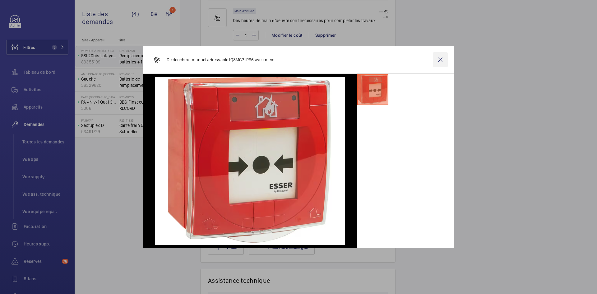
click at [443, 59] on wm-front-icon-button at bounding box center [440, 59] width 15 height 15
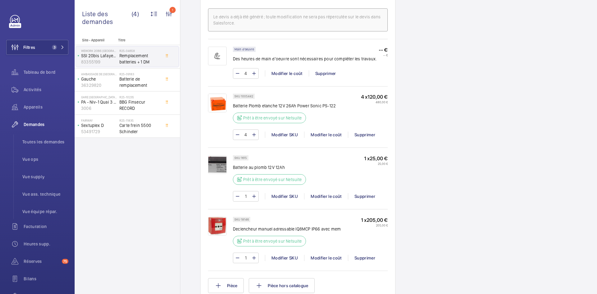
scroll to position [392, 0]
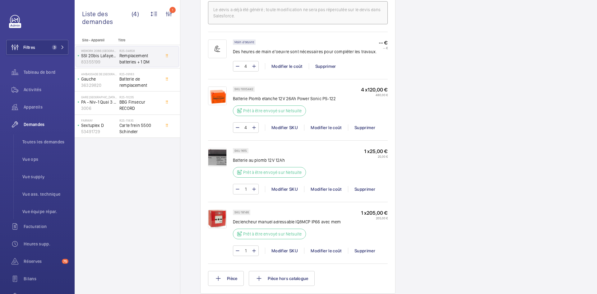
click at [217, 95] on img at bounding box center [217, 96] width 19 height 19
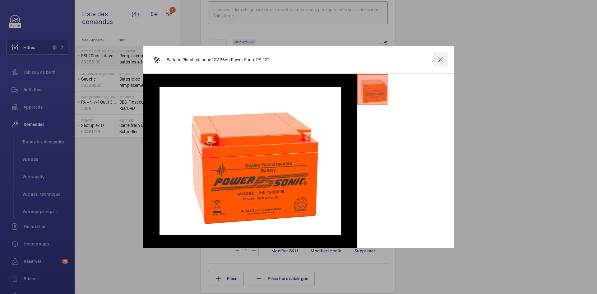
click at [439, 60] on wm-front-icon-button at bounding box center [440, 59] width 15 height 15
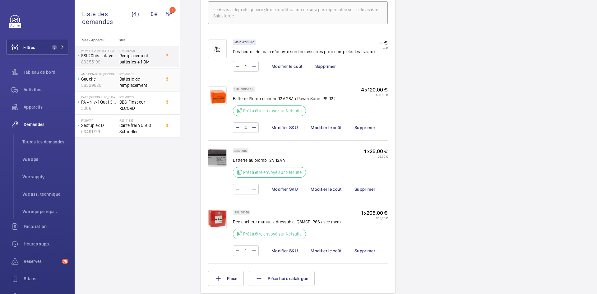
click at [113, 80] on p "Gauche" at bounding box center [99, 79] width 36 height 6
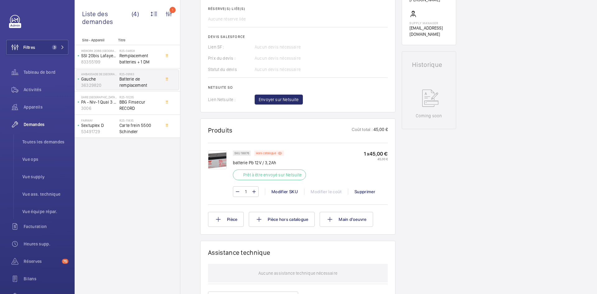
scroll to position [249, 0]
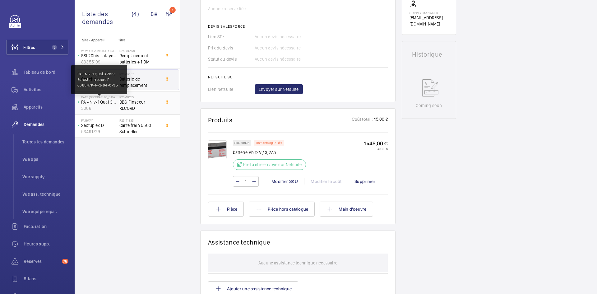
click at [117, 102] on p "PA - Niv-1 Quai 3 Zone Eurostar - repère F - 008547K-P-2-94-0-35" at bounding box center [99, 102] width 36 height 6
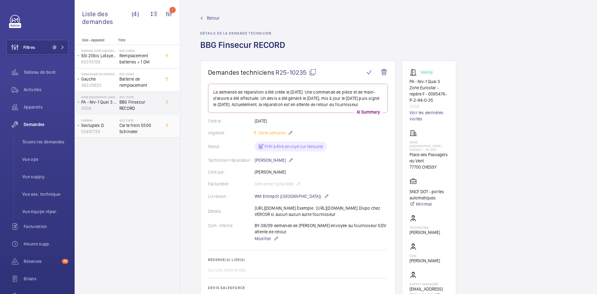
click at [113, 126] on p "Sextuplex D" at bounding box center [99, 125] width 36 height 6
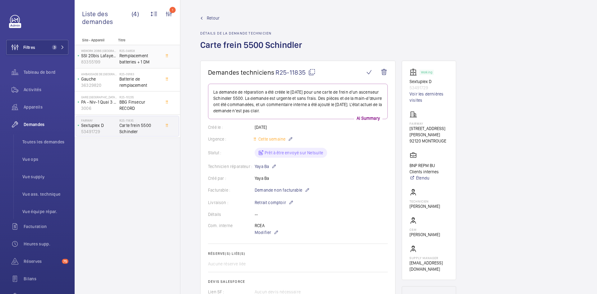
click at [102, 66] on div "WeWork 20bis Lafayette SSI 20bis Lafayette 83355199" at bounding box center [98, 56] width 44 height 21
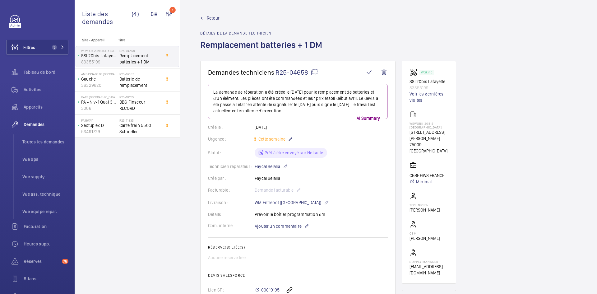
click at [207, 20] on span "Retour" at bounding box center [213, 18] width 13 height 6
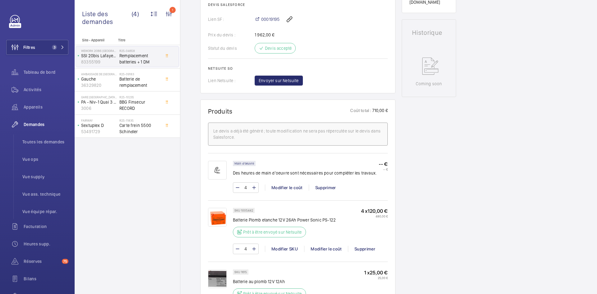
scroll to position [280, 0]
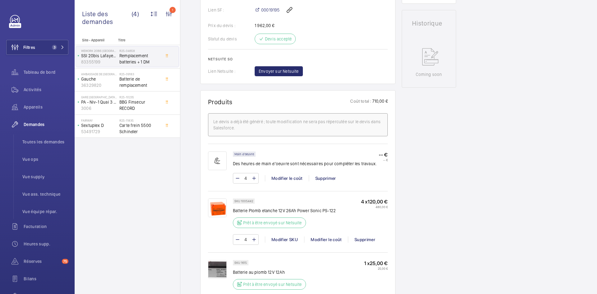
click at [218, 209] on img at bounding box center [217, 208] width 19 height 19
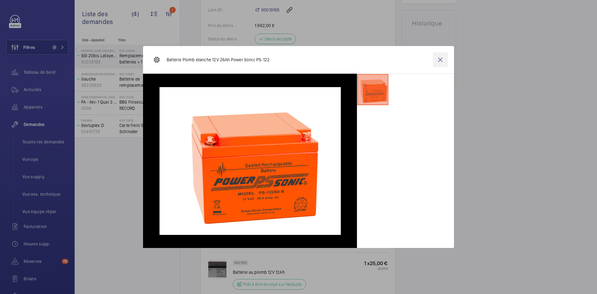
click at [442, 59] on wm-front-icon-button at bounding box center [440, 59] width 15 height 15
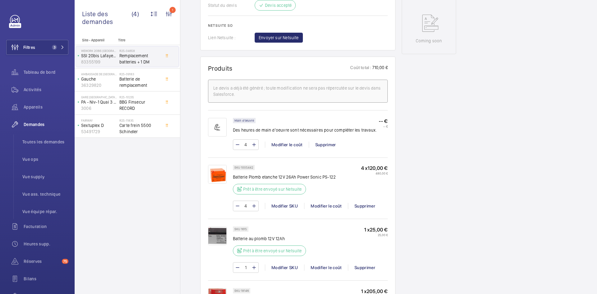
scroll to position [373, 0]
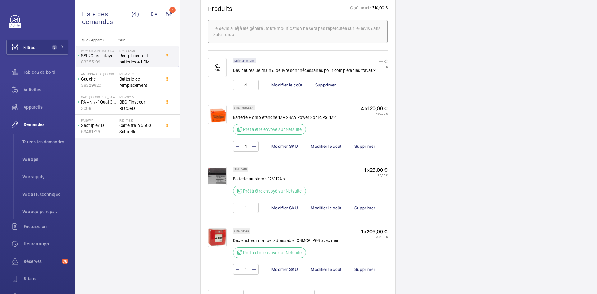
click at [220, 111] on img at bounding box center [217, 114] width 19 height 19
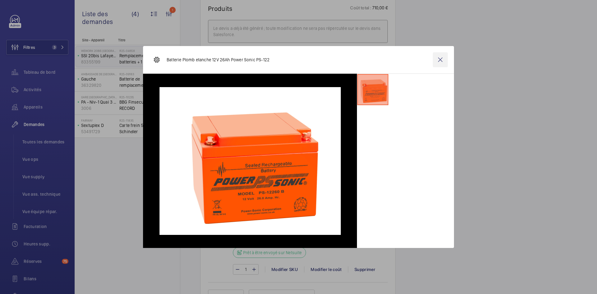
click at [441, 59] on wm-front-icon-button at bounding box center [440, 59] width 15 height 15
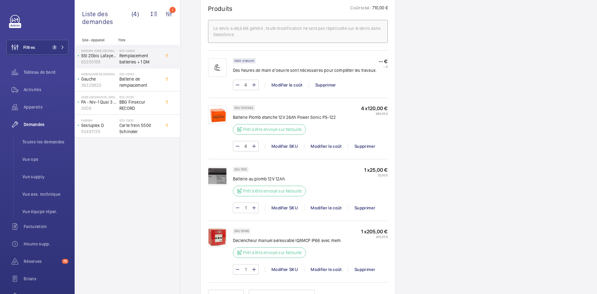
click at [220, 171] on img at bounding box center [217, 176] width 19 height 19
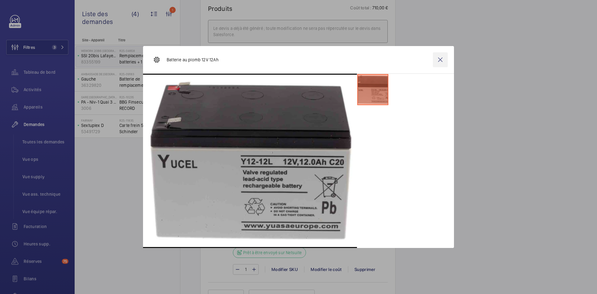
click at [441, 57] on wm-front-icon-button at bounding box center [440, 59] width 15 height 15
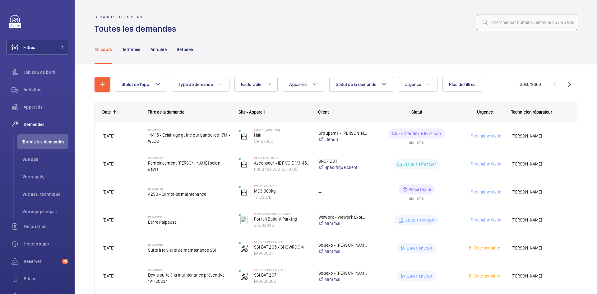
click at [500, 21] on input "text" at bounding box center [527, 23] width 100 height 16
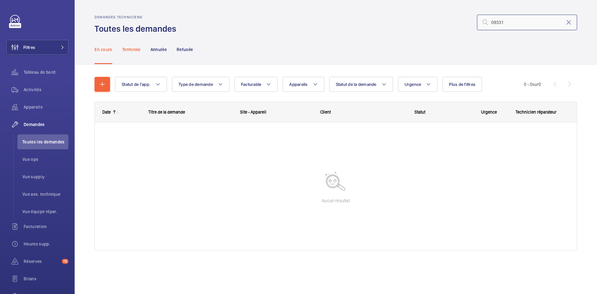
type input "09331"
click at [133, 46] on div "Terminée" at bounding box center [131, 50] width 18 height 30
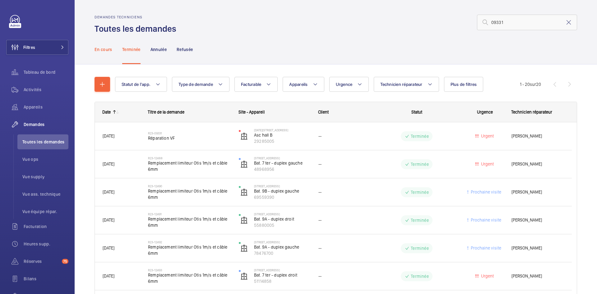
click at [105, 49] on p "En cours" at bounding box center [104, 49] width 18 height 6
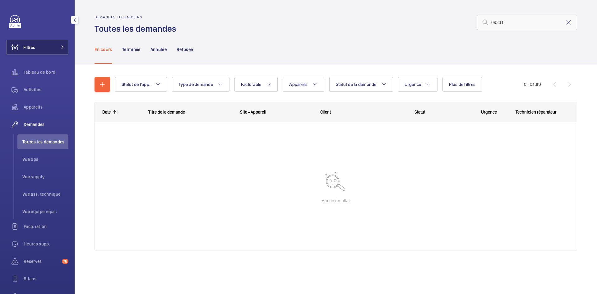
click at [54, 47] on button "Filtres" at bounding box center [37, 47] width 62 height 15
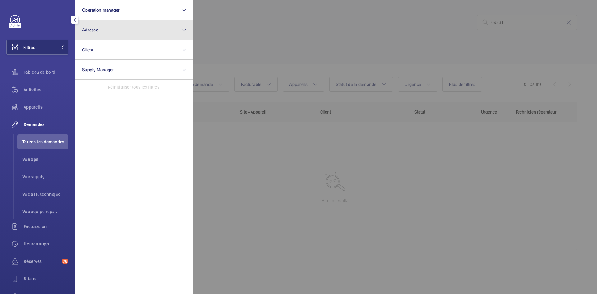
click at [158, 31] on button "Adresse" at bounding box center [134, 30] width 118 height 20
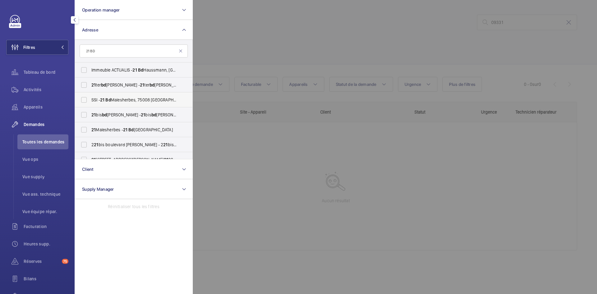
type input "21 BD"
click at [86, 101] on label "SSI - 21 Bd Malesherbes, 75008 Paris - 21 Bd Malesherbes, PARIS 75008" at bounding box center [129, 99] width 108 height 15
click at [86, 101] on input "SSI - 21 Bd Malesherbes, 75008 Paris - 21 Bd Malesherbes, PARIS 75008" at bounding box center [84, 100] width 12 height 12
checkbox input "true"
click at [309, 42] on div at bounding box center [491, 147] width 597 height 294
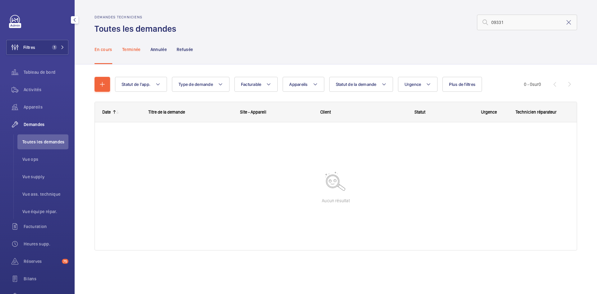
click at [130, 49] on p "Terminée" at bounding box center [131, 49] width 18 height 6
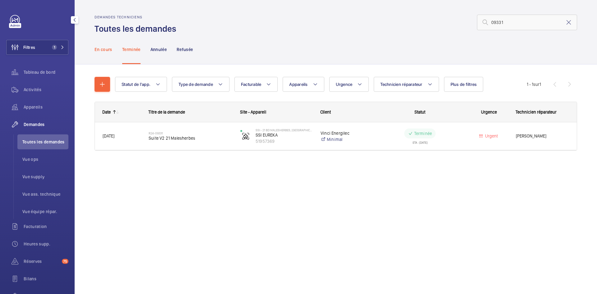
click at [106, 50] on p "En cours" at bounding box center [104, 49] width 18 height 6
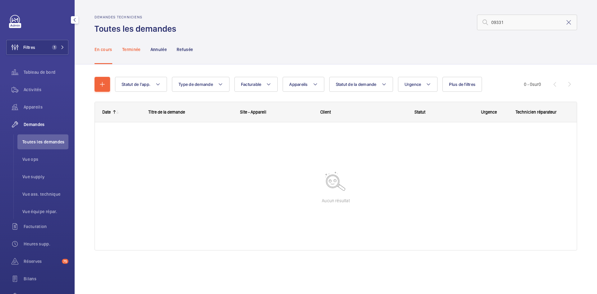
click at [136, 47] on p "Terminée" at bounding box center [131, 49] width 18 height 6
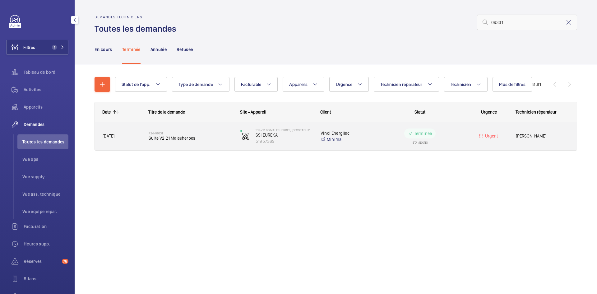
click at [132, 135] on span "06/09/2024" at bounding box center [122, 136] width 38 height 7
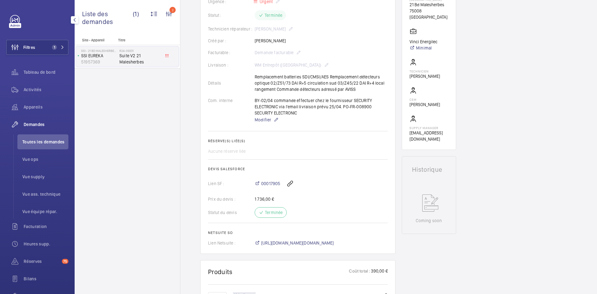
scroll to position [187, 0]
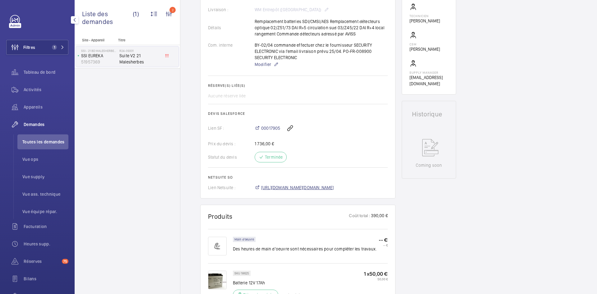
click at [311, 188] on span "https://6461500.app.netsuite.com/app/accounting/transactions/salesord.nl?id=249…" at bounding box center [297, 188] width 73 height 6
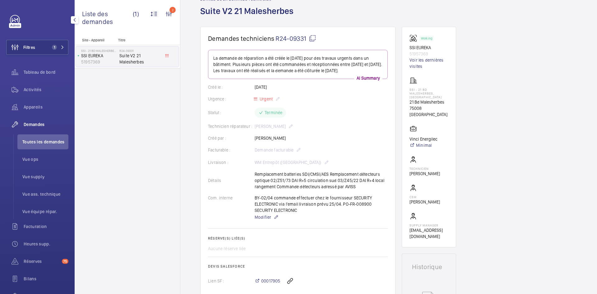
scroll to position [0, 0]
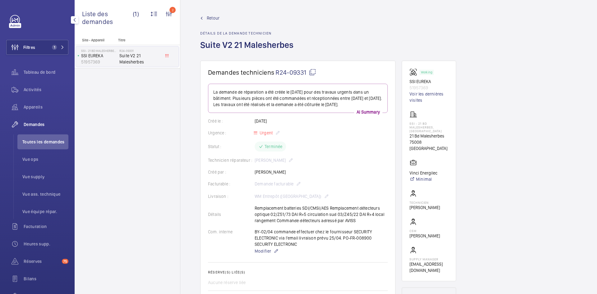
click at [212, 17] on span "Retour" at bounding box center [213, 18] width 13 height 6
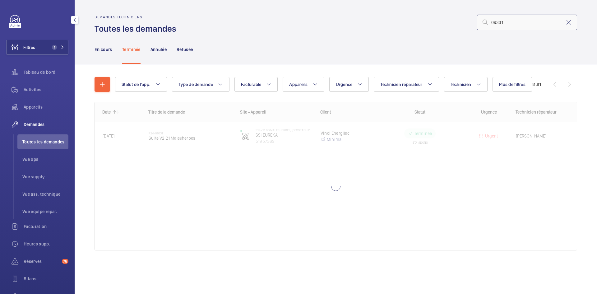
click at [534, 20] on input "09331" at bounding box center [527, 23] width 100 height 16
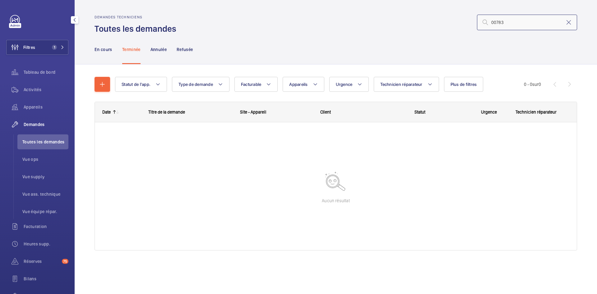
click at [491, 21] on input "00783" at bounding box center [527, 23] width 100 height 16
click at [101, 53] on div "En cours" at bounding box center [104, 50] width 18 height 30
click at [490, 18] on input "00783" at bounding box center [527, 23] width 100 height 16
type input "R25-00783"
click at [133, 49] on p "Terminée" at bounding box center [131, 49] width 18 height 6
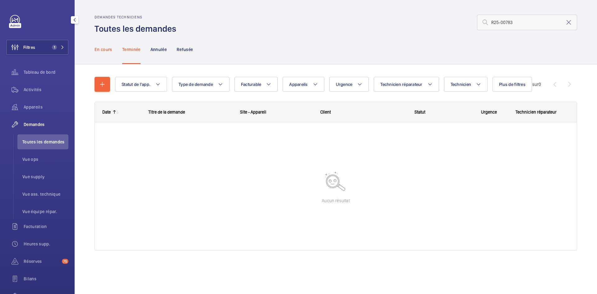
click at [107, 51] on p "En cours" at bounding box center [104, 49] width 18 height 6
click at [528, 20] on input "R25-00783" at bounding box center [527, 23] width 100 height 16
click at [492, 21] on input "R25-00783" at bounding box center [527, 23] width 100 height 16
click at [125, 48] on p "Terminée" at bounding box center [131, 49] width 18 height 6
click at [106, 50] on p "En cours" at bounding box center [104, 49] width 18 height 6
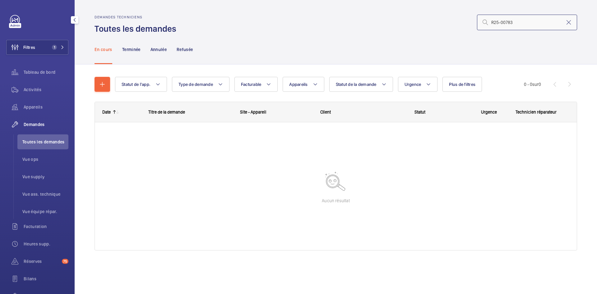
drag, startPoint x: 529, startPoint y: 24, endPoint x: 487, endPoint y: 23, distance: 42.0
click at [487, 23] on div "R25-00783" at bounding box center [527, 23] width 100 height 16
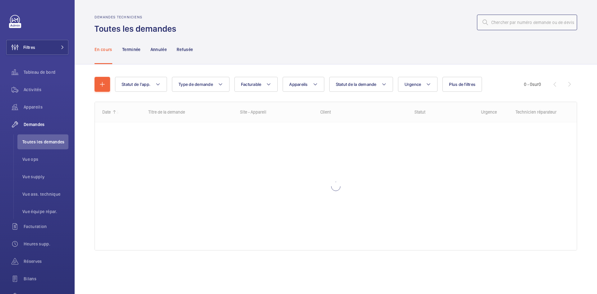
click at [502, 21] on input "text" at bounding box center [527, 23] width 100 height 16
paste input "R25-00783"
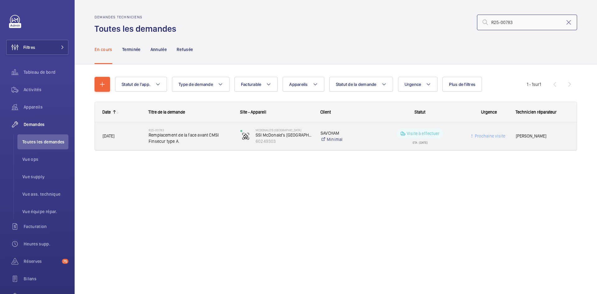
type input "R25-00783"
click at [133, 135] on span "[DATE]" at bounding box center [122, 136] width 38 height 7
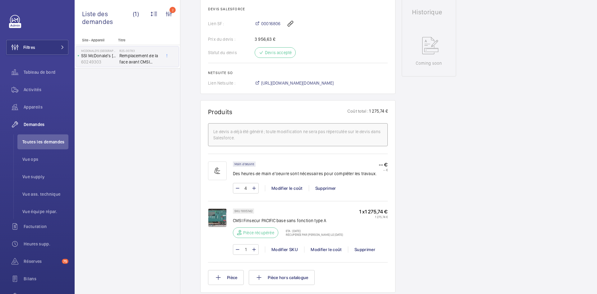
scroll to position [268, 0]
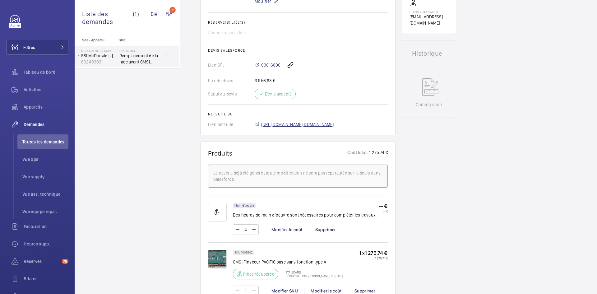
click at [332, 124] on span "[URL][DOMAIN_NAME][DOMAIN_NAME]" at bounding box center [297, 124] width 73 height 6
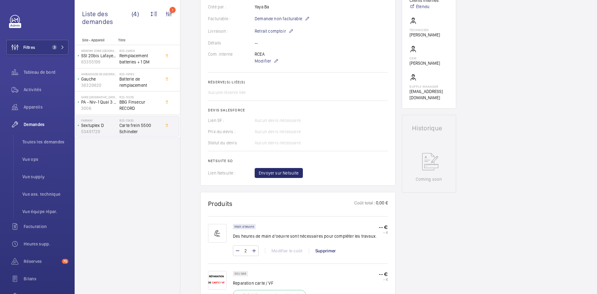
scroll to position [112, 0]
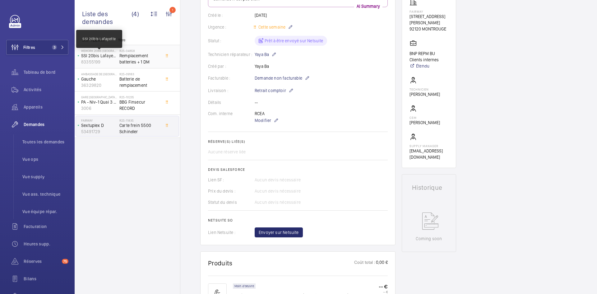
click at [110, 58] on p "SSI 20bis Lafayette" at bounding box center [99, 56] width 36 height 6
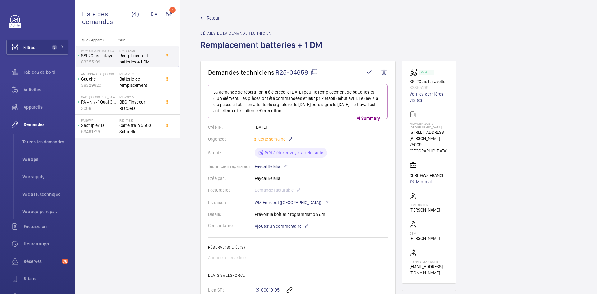
click at [215, 18] on span "Retour" at bounding box center [213, 18] width 13 height 6
click at [214, 16] on span "Retour" at bounding box center [213, 18] width 13 height 6
click at [212, 16] on span "Retour" at bounding box center [213, 18] width 13 height 6
click at [210, 16] on span "Retour" at bounding box center [213, 18] width 13 height 6
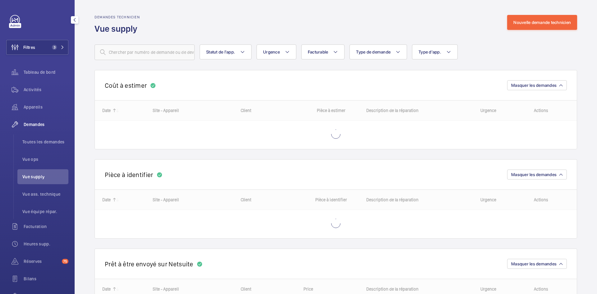
click at [40, 175] on span "Vue supply" at bounding box center [45, 177] width 46 height 6
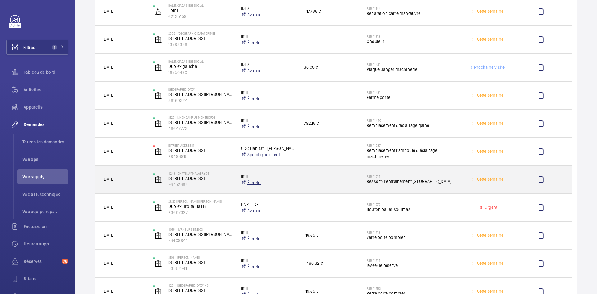
scroll to position [1214, 0]
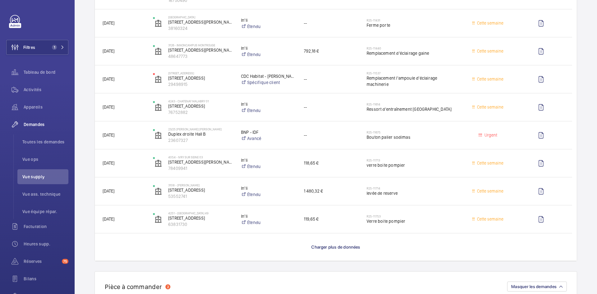
click at [312, 251] on wm-front-load-more-cell "Charger plus de données" at bounding box center [336, 246] width 482 height 27
click at [313, 248] on span "Charger plus de données" at bounding box center [336, 247] width 49 height 5
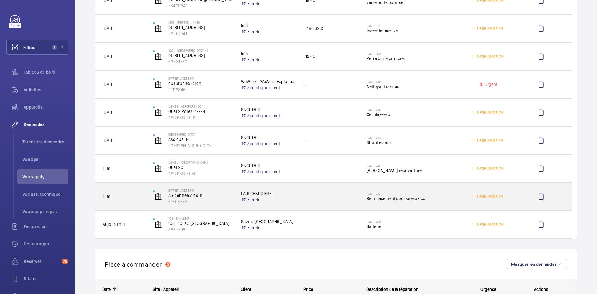
scroll to position [1400, 0]
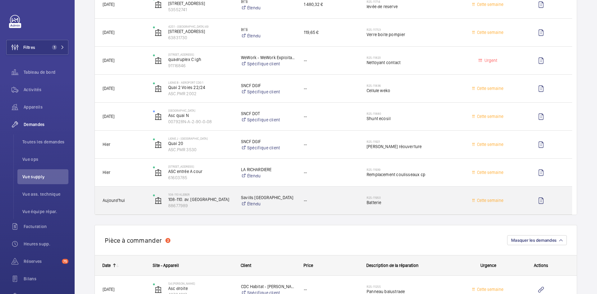
click at [139, 198] on span "Aujourd'hui" at bounding box center [124, 200] width 42 height 7
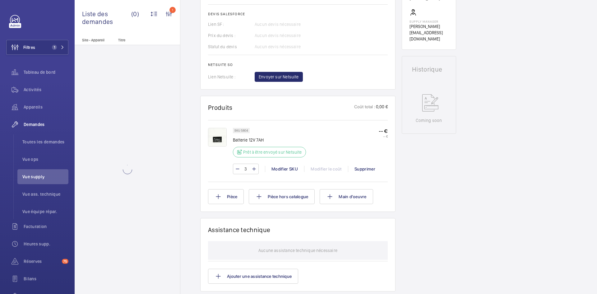
scroll to position [255, 0]
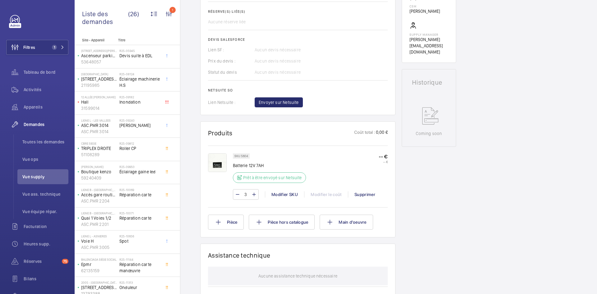
scroll to position [205, 0]
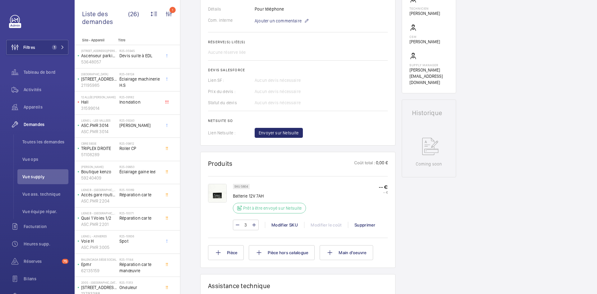
click at [220, 190] on img at bounding box center [217, 193] width 19 height 19
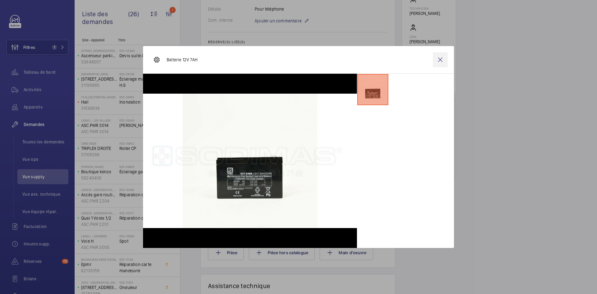
click at [440, 59] on wm-front-icon-button at bounding box center [440, 59] width 15 height 15
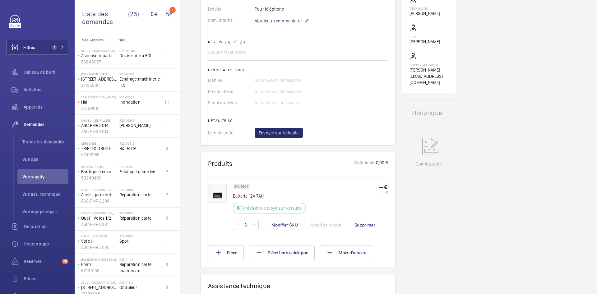
click at [217, 191] on img at bounding box center [217, 193] width 19 height 19
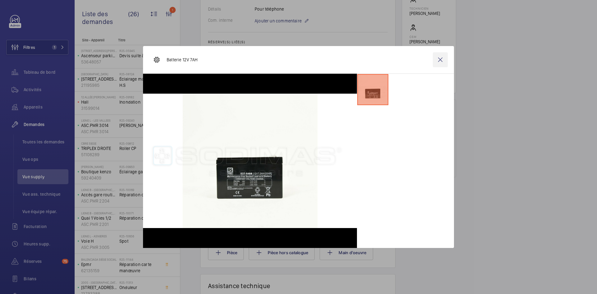
click at [440, 57] on wm-front-icon-button at bounding box center [440, 59] width 15 height 15
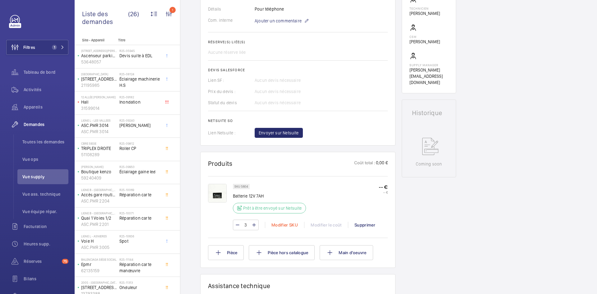
click at [279, 223] on div "Modifier SKU" at bounding box center [284, 225] width 39 height 6
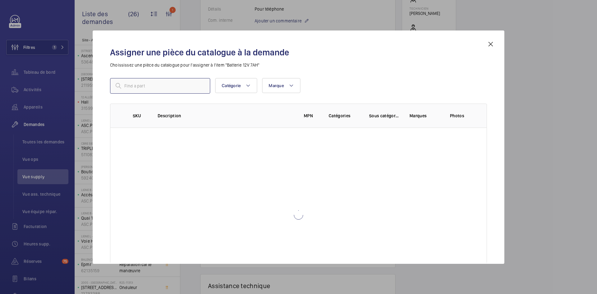
click at [174, 83] on input "text" at bounding box center [160, 86] width 100 height 16
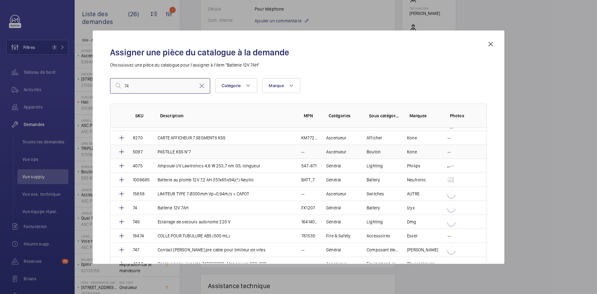
scroll to position [658, 0]
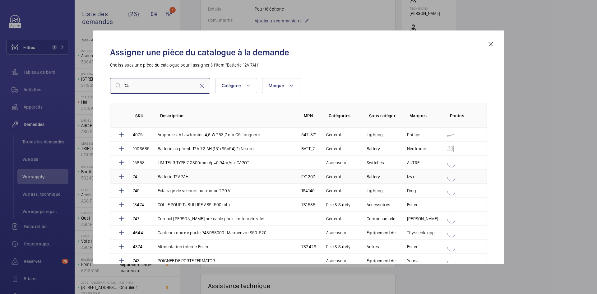
type input "74"
click at [141, 175] on td "74" at bounding box center [137, 177] width 25 height 14
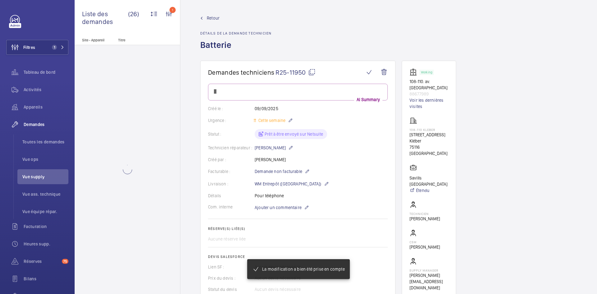
scroll to position [205, 0]
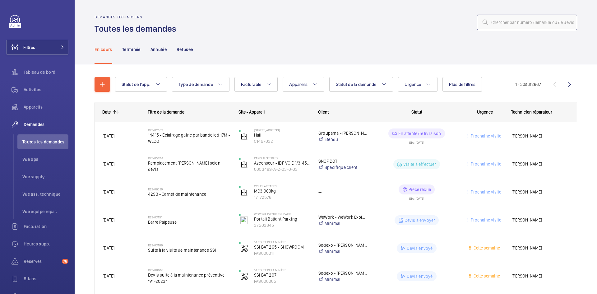
click at [522, 22] on input "text" at bounding box center [527, 23] width 100 height 16
paste input "1005682"
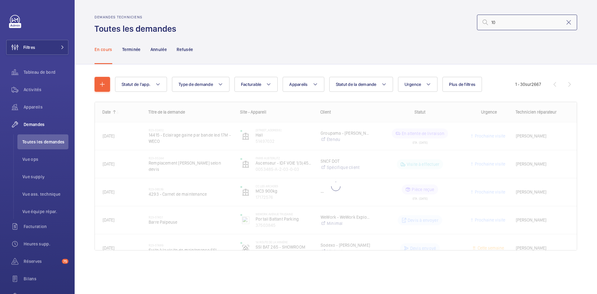
type input "1"
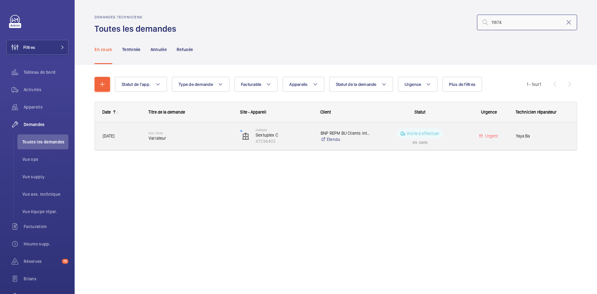
type input "11874"
click at [139, 136] on span "[DATE]" at bounding box center [122, 136] width 38 height 7
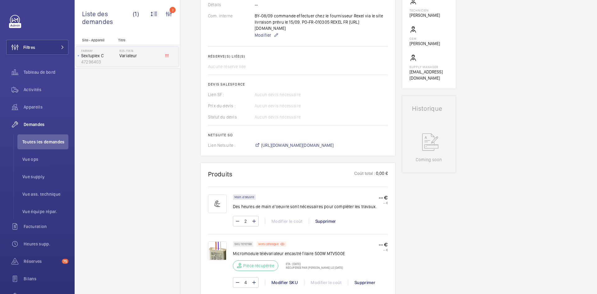
scroll to position [280, 0]
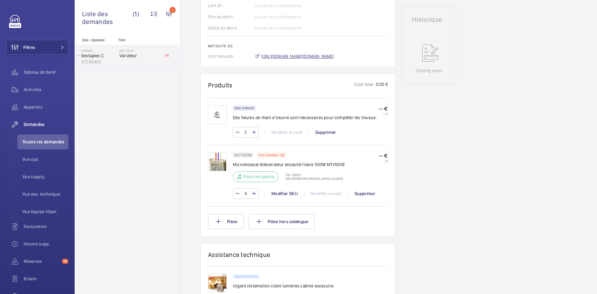
click at [327, 59] on span "[URL][DOMAIN_NAME][DOMAIN_NAME]" at bounding box center [297, 56] width 73 height 6
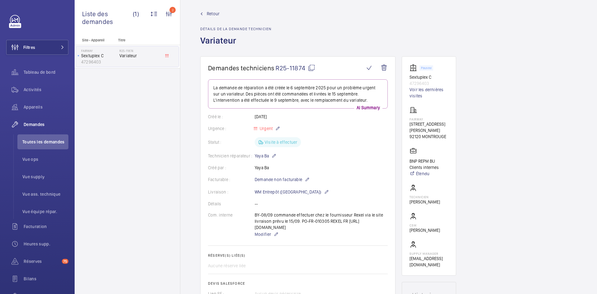
scroll to position [0, 0]
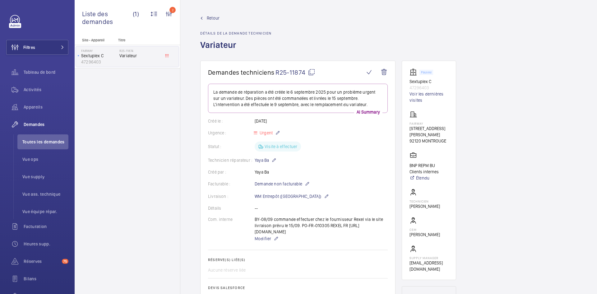
click at [211, 17] on span "Retour" at bounding box center [213, 18] width 13 height 6
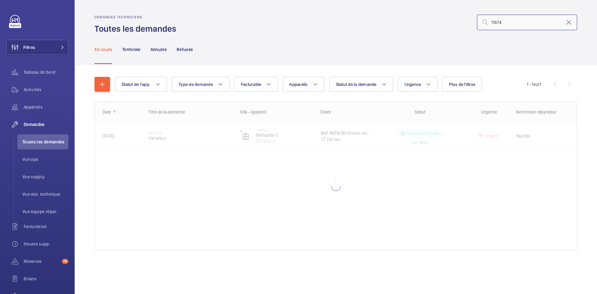
click at [535, 21] on input "11874" at bounding box center [527, 23] width 100 height 16
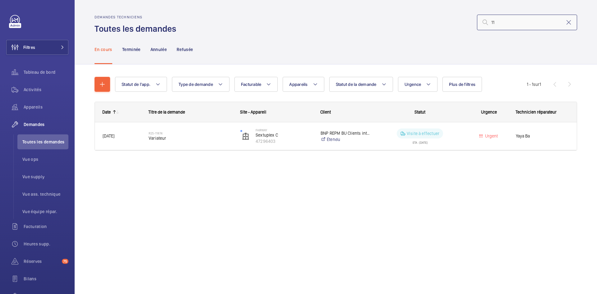
type input "1"
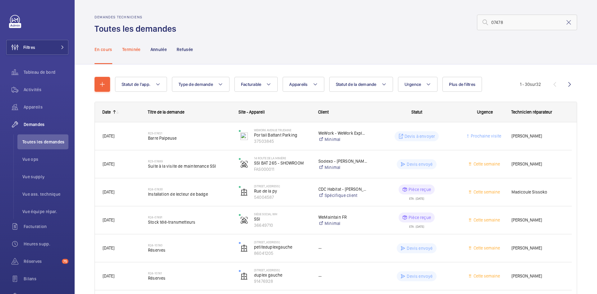
click at [132, 50] on p "Terminée" at bounding box center [131, 49] width 18 height 6
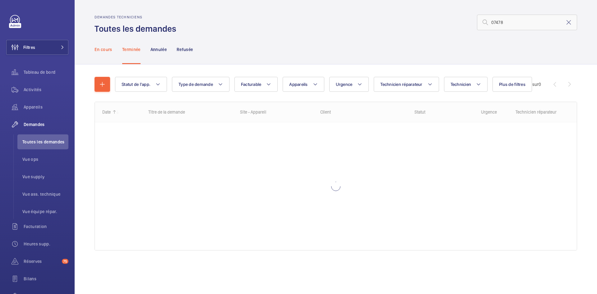
click at [104, 50] on p "En cours" at bounding box center [104, 49] width 18 height 6
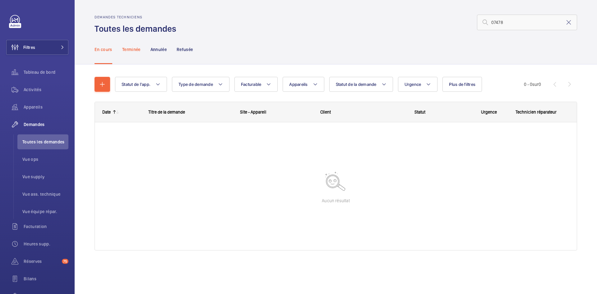
click at [132, 50] on p "Terminée" at bounding box center [131, 49] width 18 height 6
click at [107, 49] on p "En cours" at bounding box center [104, 49] width 18 height 6
click at [490, 21] on input "07478" at bounding box center [527, 23] width 100 height 16
type input "R25-07478"
click at [126, 49] on p "Terminée" at bounding box center [131, 49] width 18 height 6
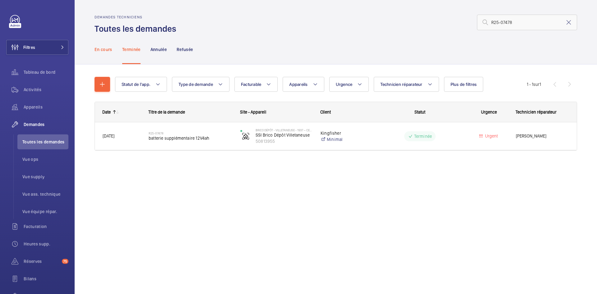
click at [104, 47] on p "En cours" at bounding box center [104, 49] width 18 height 6
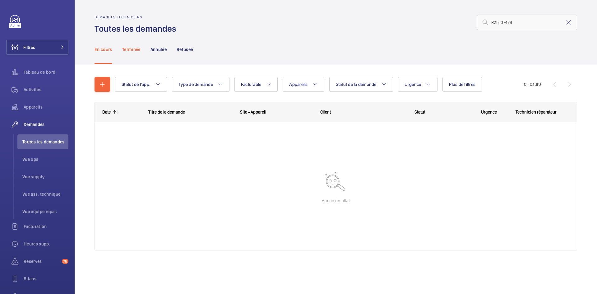
click at [136, 49] on p "Terminée" at bounding box center [131, 49] width 18 height 6
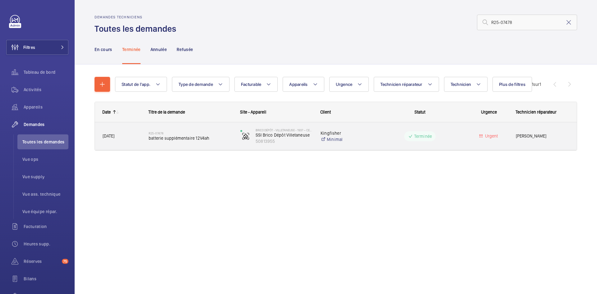
click at [126, 136] on span "[DATE]" at bounding box center [122, 136] width 38 height 7
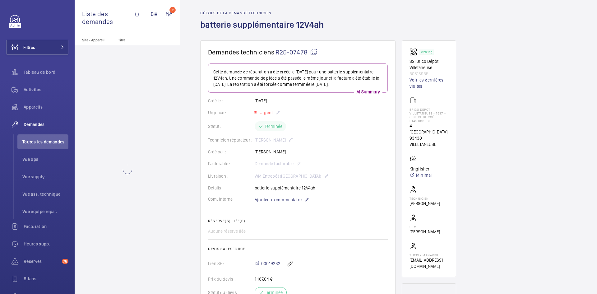
scroll to position [31, 0]
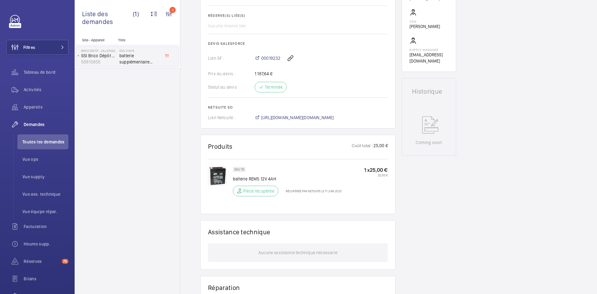
scroll to position [280, 0]
